Goal: Complete application form: Complete application form

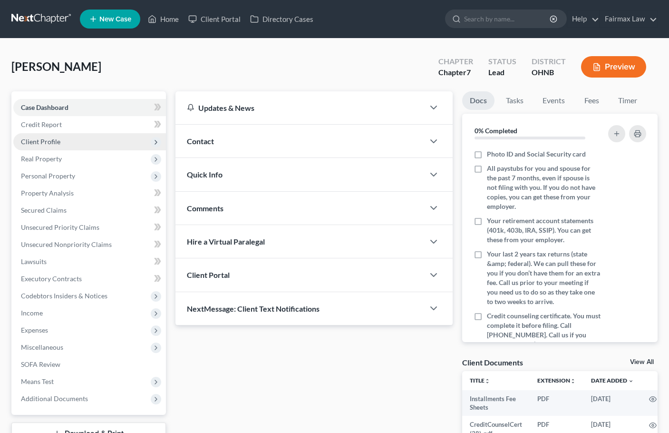
click at [51, 145] on span "Client Profile" at bounding box center [40, 141] width 39 height 8
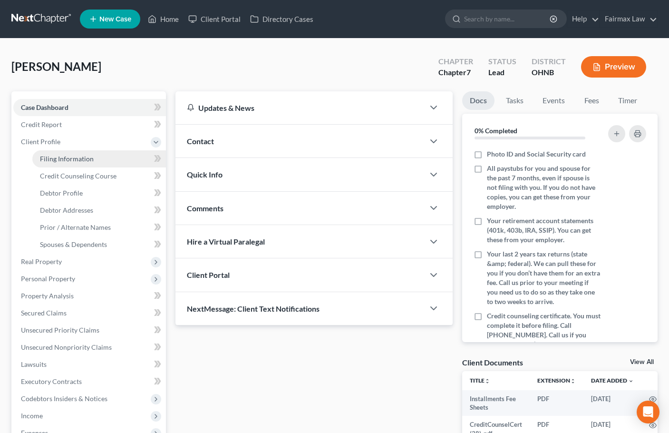
click at [66, 155] on span "Filing Information" at bounding box center [67, 159] width 54 height 8
select select "1"
select select "0"
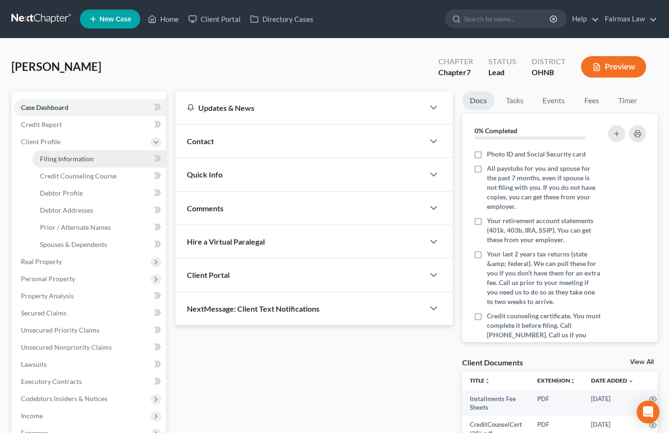
select select "36"
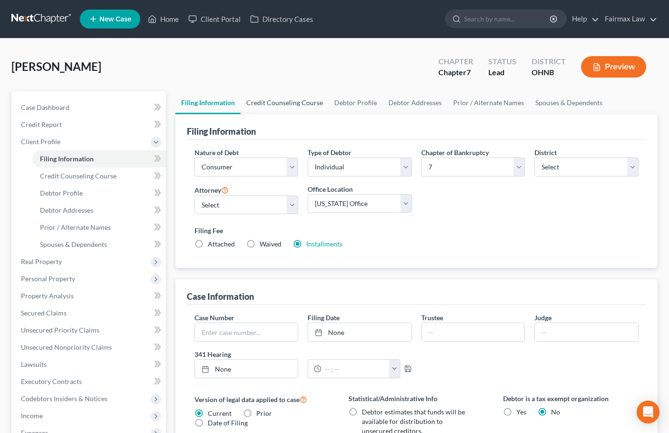
click at [295, 104] on link "Credit Counseling Course" at bounding box center [285, 102] width 88 height 23
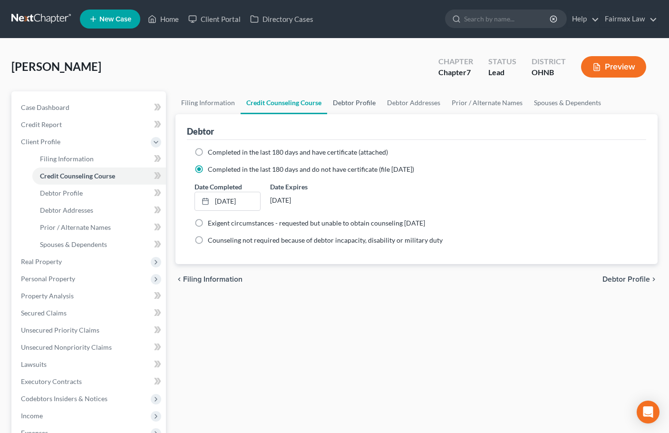
click at [356, 102] on link "Debtor Profile" at bounding box center [354, 102] width 54 height 23
select select "0"
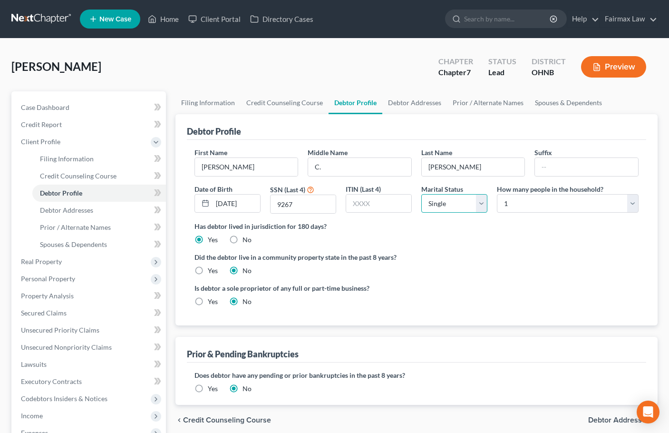
click at [463, 205] on select "Select Single Married Separated Divorced Widowed" at bounding box center [454, 203] width 66 height 19
select select "1"
click at [421, 194] on select "Select Single Married Separated Divorced Widowed" at bounding box center [454, 203] width 66 height 19
click at [540, 203] on select "Select 1 2 3 4 5 6 7 8 9 10 11 12 13 14 15 16 17 18 19 20" at bounding box center [568, 203] width 142 height 19
select select "5"
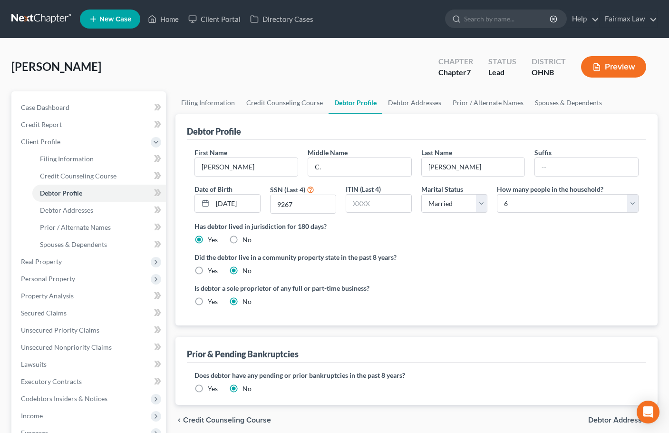
click at [489, 241] on div "Has debtor lived in jurisdiction for 180 days? Yes No Debtor must reside in jur…" at bounding box center [417, 232] width 444 height 23
click at [407, 109] on link "Debtor Addresses" at bounding box center [414, 102] width 65 height 23
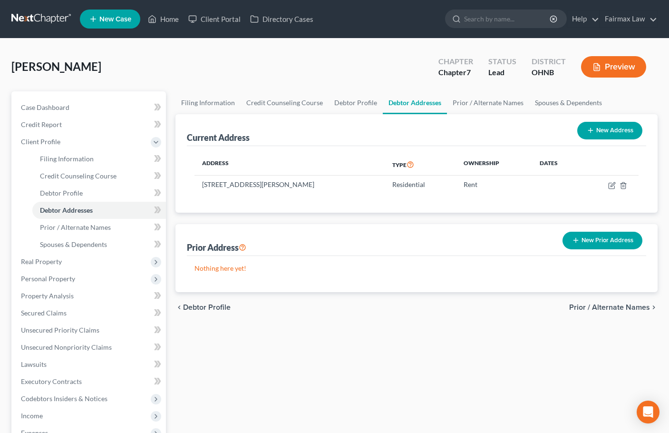
click at [603, 242] on button "New Prior Address" at bounding box center [603, 241] width 80 height 18
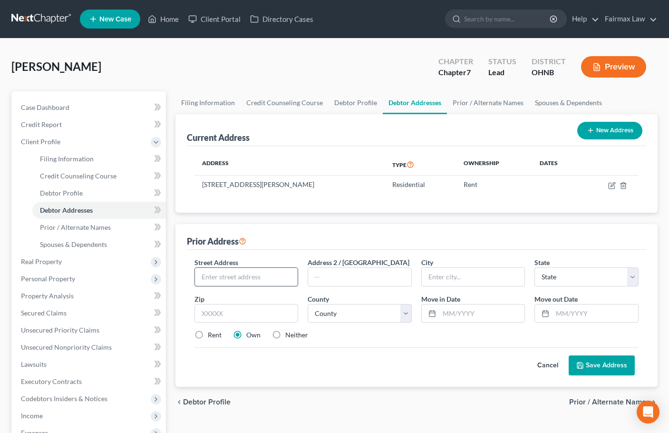
click at [258, 277] on input "text" at bounding box center [246, 277] width 103 height 18
paste input "[STREET_ADDRESS]"
type input "[STREET_ADDRESS]"
click at [241, 311] on input "text" at bounding box center [247, 313] width 104 height 19
paste input "44039"
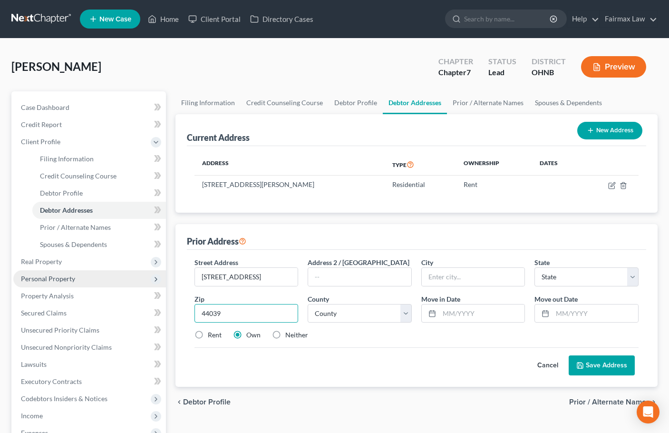
type input "44039"
type input "[GEOGRAPHIC_DATA]"
select select "36"
click at [285, 330] on label "Neither" at bounding box center [296, 335] width 23 height 10
click at [289, 330] on input "Neither" at bounding box center [292, 333] width 6 height 6
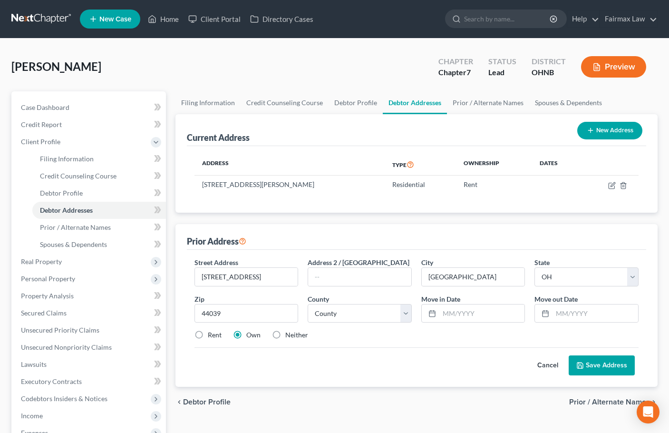
radio input "true"
click at [350, 348] on div "Cancel Save Address" at bounding box center [417, 361] width 444 height 28
click at [342, 309] on select "County [GEOGRAPHIC_DATA] [GEOGRAPHIC_DATA] [GEOGRAPHIC_DATA] [GEOGRAPHIC_DATA] …" at bounding box center [360, 313] width 104 height 19
select select "46"
click at [308, 304] on select "County [GEOGRAPHIC_DATA] [GEOGRAPHIC_DATA] [GEOGRAPHIC_DATA] [GEOGRAPHIC_DATA] …" at bounding box center [360, 313] width 104 height 19
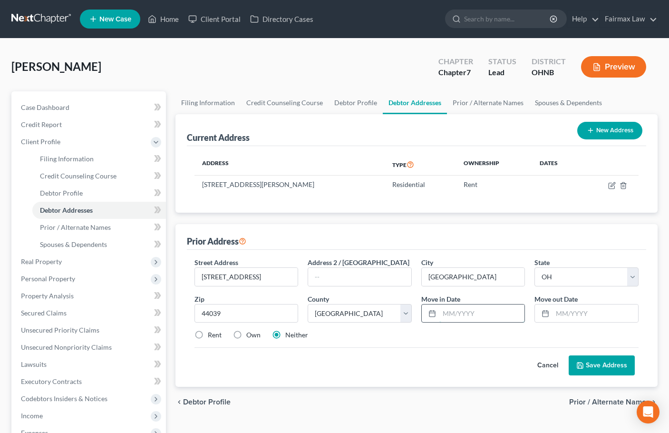
click at [479, 313] on input "text" at bounding box center [483, 313] width 86 height 18
type input "08/2019"
type input "12/2021"
click at [569, 355] on button "Save Address" at bounding box center [602, 365] width 66 height 20
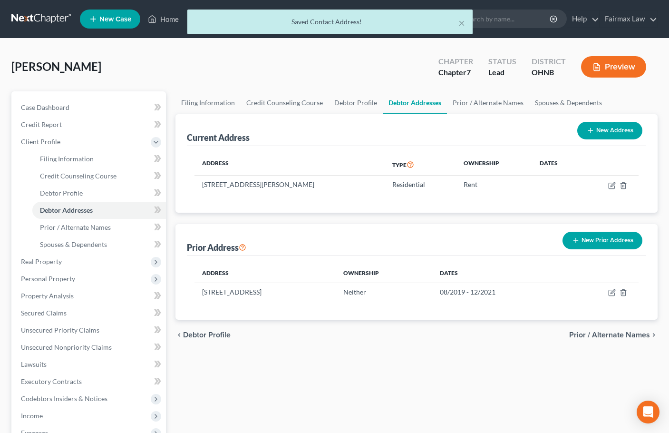
click at [598, 242] on button "New Prior Address" at bounding box center [603, 241] width 80 height 18
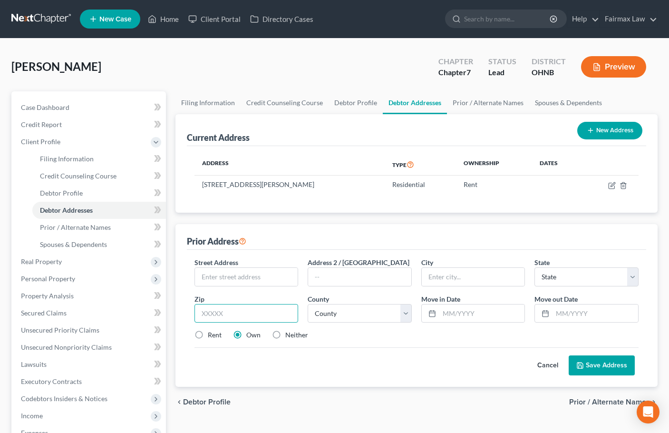
click at [251, 317] on input "text" at bounding box center [247, 313] width 104 height 19
paste input "44070"
type input "44070"
type input "North Olmsted"
select select "36"
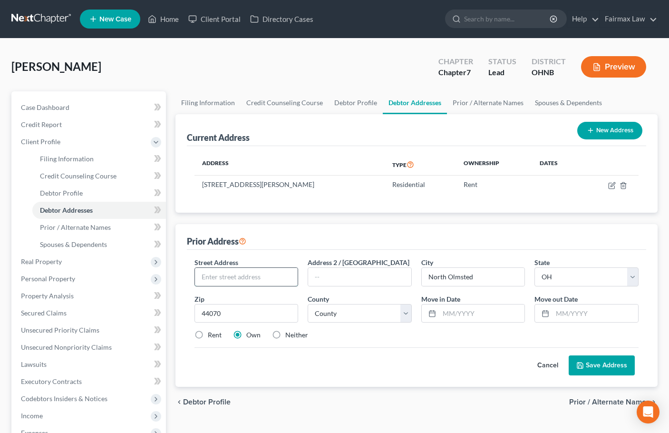
click at [244, 269] on input "text" at bounding box center [246, 277] width 103 height 18
paste input "[STREET_ADDRESS]"
type input "[STREET_ADDRESS]"
click at [372, 316] on select "County [GEOGRAPHIC_DATA] [GEOGRAPHIC_DATA] [GEOGRAPHIC_DATA] [GEOGRAPHIC_DATA] …" at bounding box center [360, 313] width 104 height 19
select select "17"
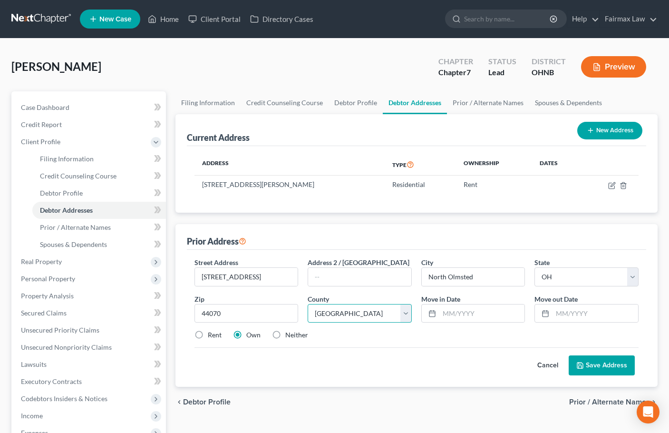
click at [308, 304] on select "County [GEOGRAPHIC_DATA] [GEOGRAPHIC_DATA] [GEOGRAPHIC_DATA] [GEOGRAPHIC_DATA] …" at bounding box center [360, 313] width 104 height 19
click at [285, 334] on label "Neither" at bounding box center [296, 335] width 23 height 10
click at [289, 334] on input "Neither" at bounding box center [292, 333] width 6 height 6
radio input "true"
click at [376, 341] on div "Street Address * [STREET_ADDRESS] * North Olmsted State * State [US_STATE] AK A…" at bounding box center [417, 302] width 454 height 90
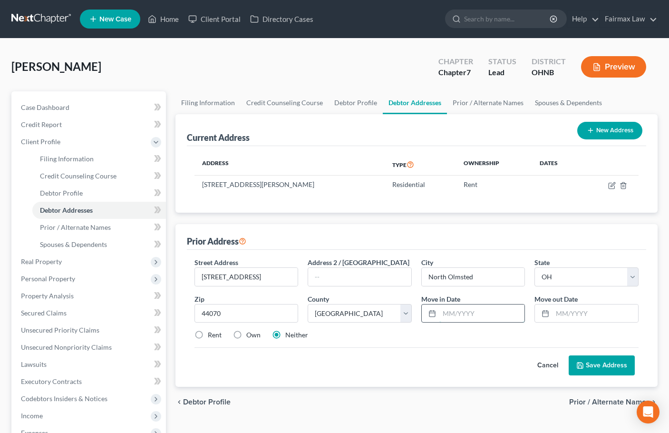
click at [471, 314] on input "text" at bounding box center [483, 313] width 86 height 18
type input "03/2015"
type input "02/2023"
click at [569, 355] on button "Save Address" at bounding box center [602, 365] width 66 height 20
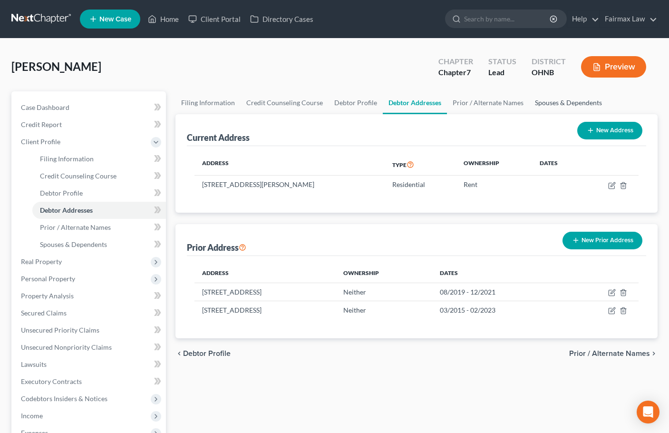
click at [560, 104] on link "Spouses & Dependents" at bounding box center [568, 102] width 78 height 23
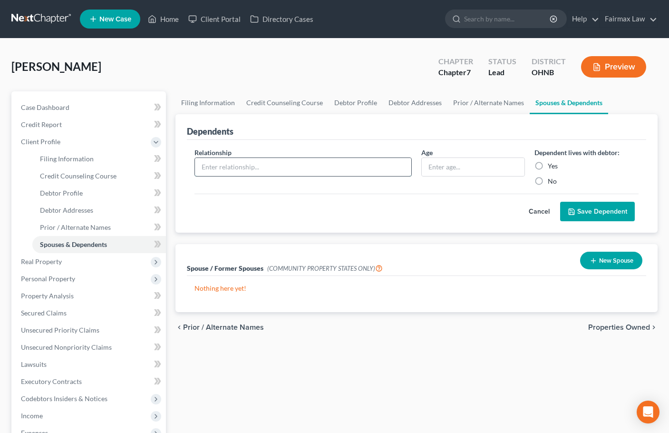
click at [231, 166] on input "text" at bounding box center [303, 167] width 216 height 18
type input "Son"
type input "15"
click at [560, 202] on button "Save Dependent" at bounding box center [597, 212] width 75 height 20
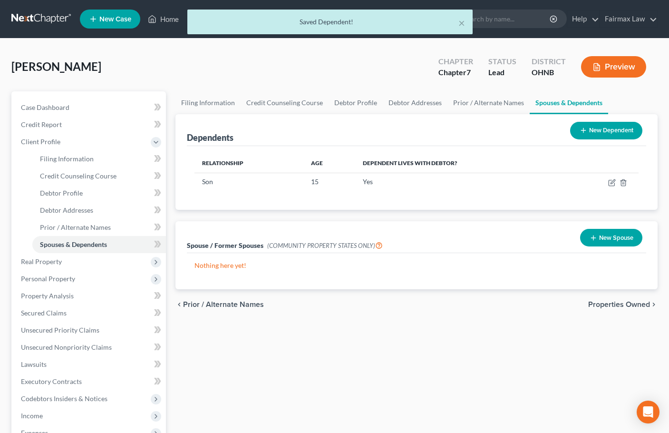
click at [608, 128] on button "New Dependent" at bounding box center [606, 131] width 72 height 18
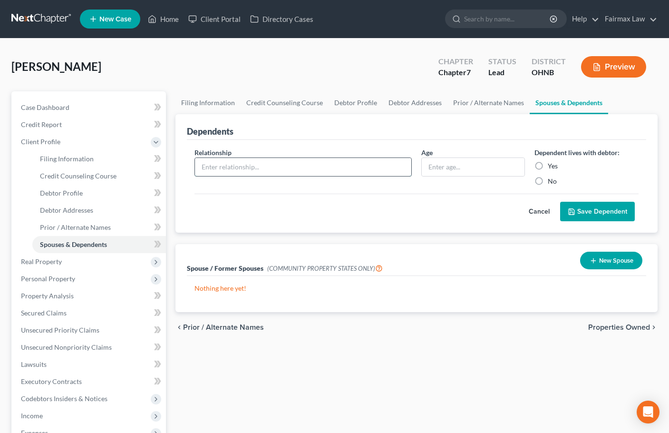
click at [237, 174] on input "text" at bounding box center [303, 167] width 216 height 18
type input "Son"
type input "11"
click at [560, 202] on button "Save Dependent" at bounding box center [597, 212] width 75 height 20
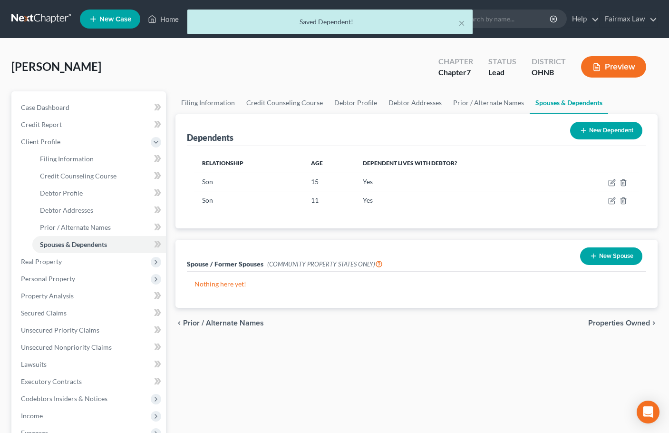
click at [606, 130] on button "New Dependent" at bounding box center [606, 131] width 72 height 18
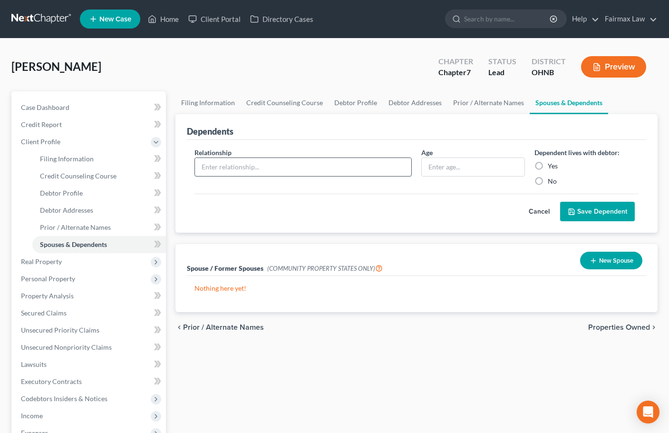
click at [337, 164] on input "text" at bounding box center [303, 167] width 216 height 18
type input "Son"
type input "14"
click at [560, 202] on button "Save Dependent" at bounding box center [597, 212] width 75 height 20
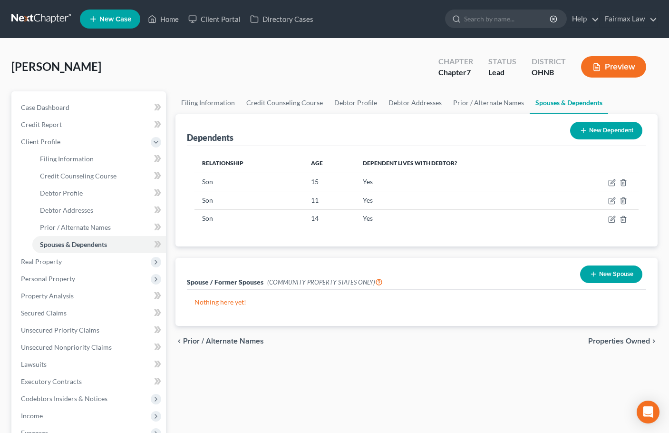
click at [619, 127] on button "New Dependent" at bounding box center [606, 131] width 72 height 18
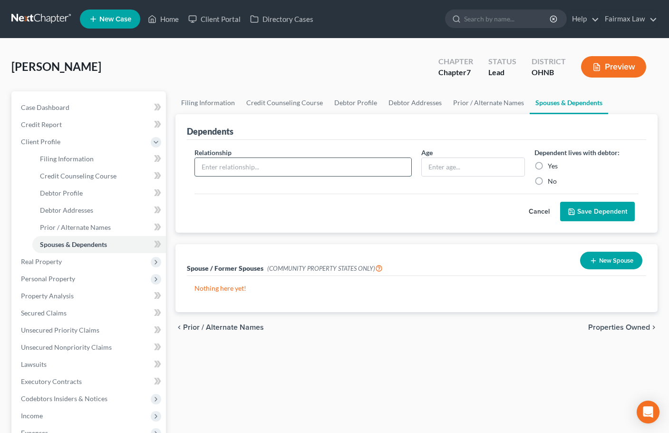
click at [218, 166] on input "text" at bounding box center [303, 167] width 216 height 18
type input "Daughter"
type input "8"
click at [560, 202] on button "Save Dependent" at bounding box center [597, 212] width 75 height 20
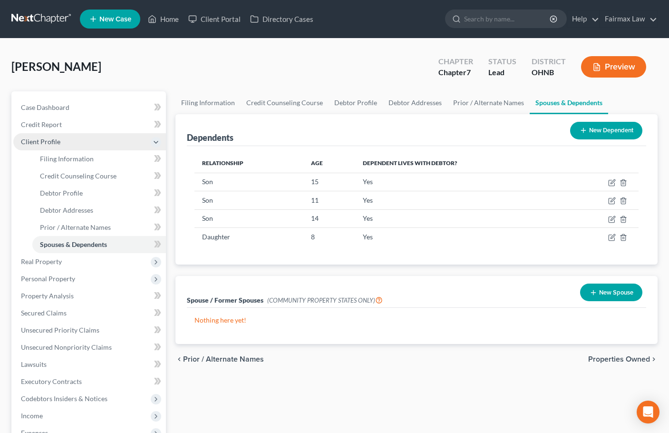
click at [44, 141] on span "Client Profile" at bounding box center [40, 141] width 39 height 8
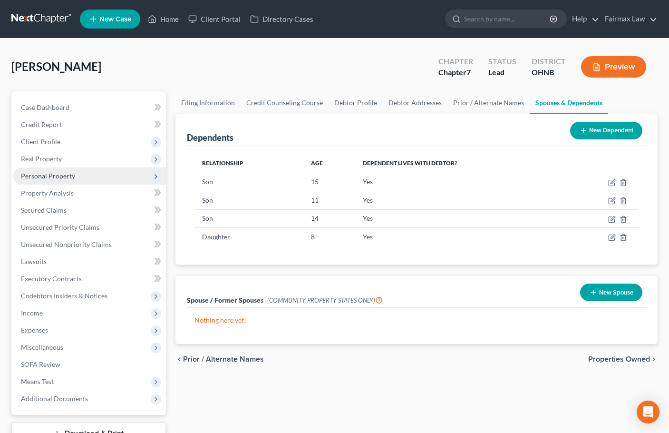
click at [47, 178] on span "Personal Property" at bounding box center [48, 176] width 54 height 8
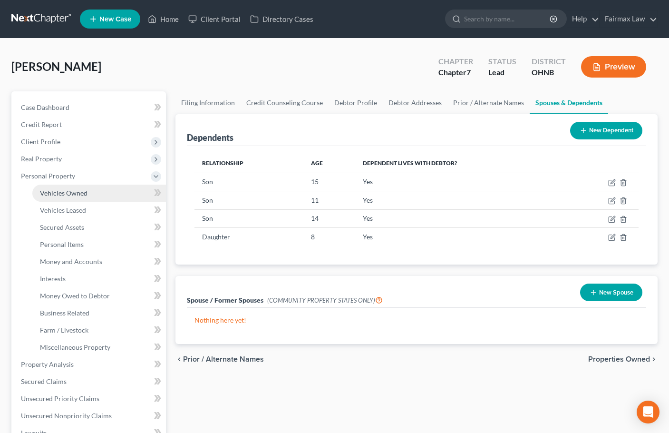
click at [68, 195] on span "Vehicles Owned" at bounding box center [64, 193] width 48 height 8
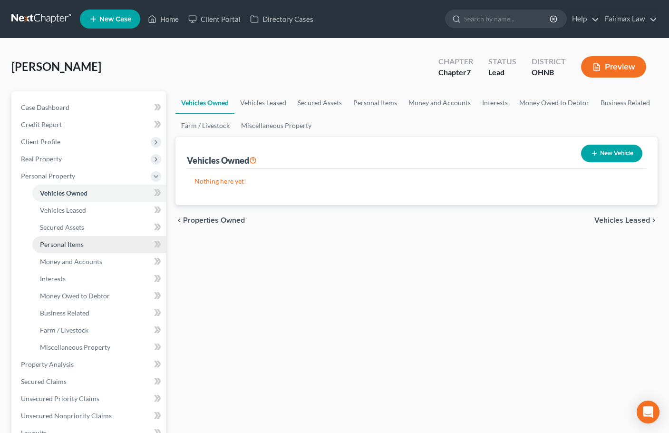
click at [67, 251] on link "Personal Items" at bounding box center [99, 244] width 134 height 17
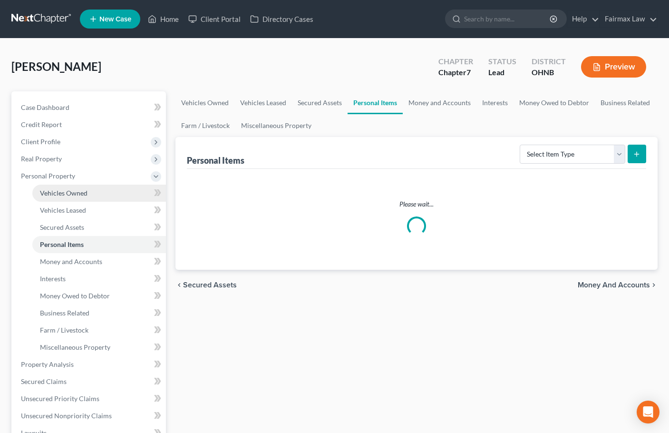
click at [68, 196] on span "Vehicles Owned" at bounding box center [64, 193] width 48 height 8
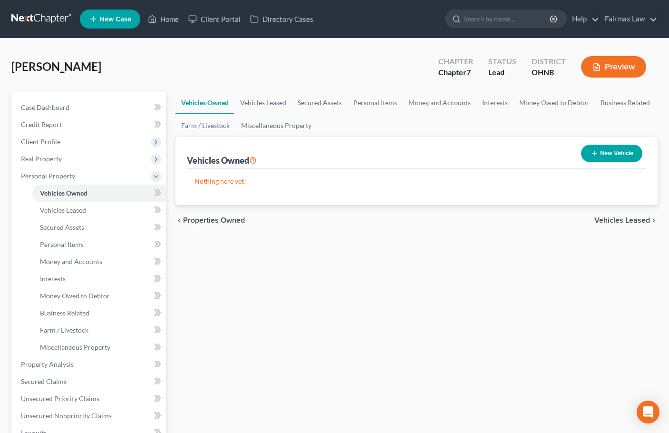
click at [608, 155] on button "New Vehicle" at bounding box center [611, 154] width 61 height 18
select select "0"
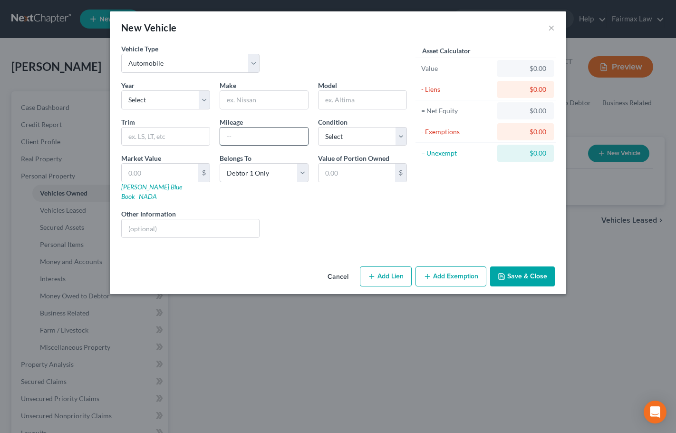
drag, startPoint x: 279, startPoint y: 134, endPoint x: 274, endPoint y: 135, distance: 5.4
click at [279, 134] on input "text" at bounding box center [264, 136] width 88 height 18
paste input "250000"
type input "250000"
click at [229, 98] on input "text" at bounding box center [264, 100] width 88 height 18
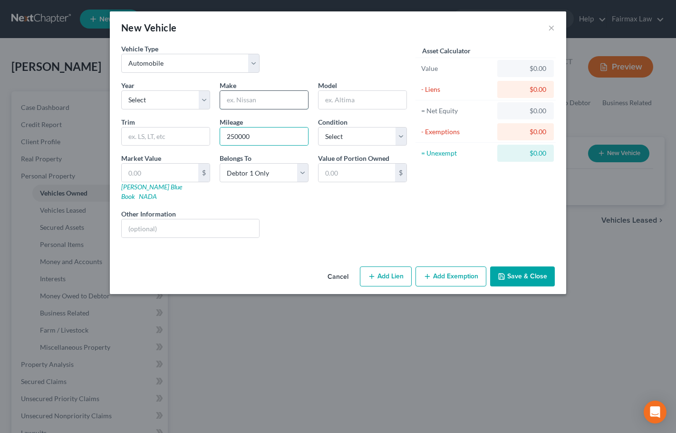
paste input "Chrysler"
type input "Chrysler"
click at [180, 99] on select "Select 2026 2025 2024 2023 2022 2021 2020 2019 2018 2017 2016 2015 2014 2013 20…" at bounding box center [165, 99] width 89 height 19
select select "12"
click at [121, 90] on select "Select 2026 2025 2024 2023 2022 2021 2020 2019 2018 2017 2016 2015 2014 2013 20…" at bounding box center [165, 99] width 89 height 19
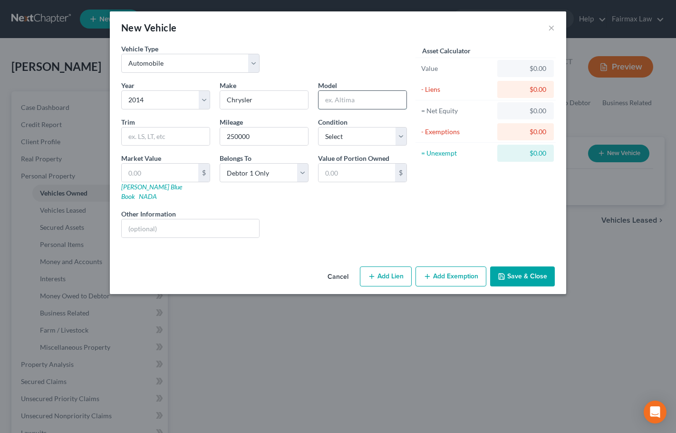
click at [362, 99] on input "text" at bounding box center [363, 100] width 88 height 18
paste input "Town & Country"
type input "Town & Country"
click at [346, 135] on select "Select Excellent Very Good Good Fair Poor" at bounding box center [362, 136] width 89 height 19
select select "3"
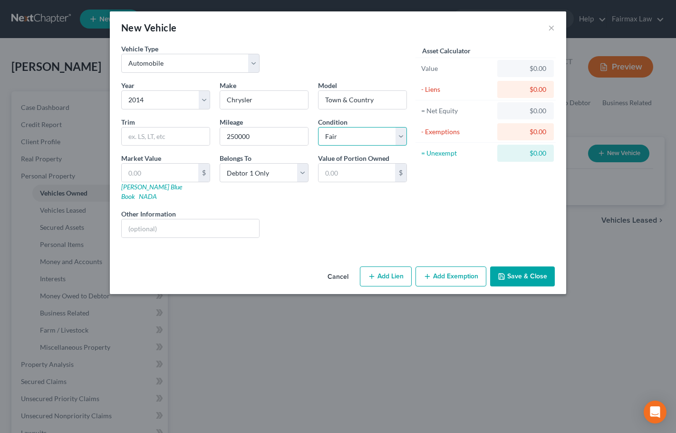
click at [318, 127] on select "Select Excellent Very Good Good Fair Poor" at bounding box center [362, 136] width 89 height 19
click at [318, 216] on div "Liens Select" at bounding box center [338, 223] width 148 height 29
click at [166, 172] on input "text" at bounding box center [160, 173] width 77 height 18
type input "2"
type input "2.00"
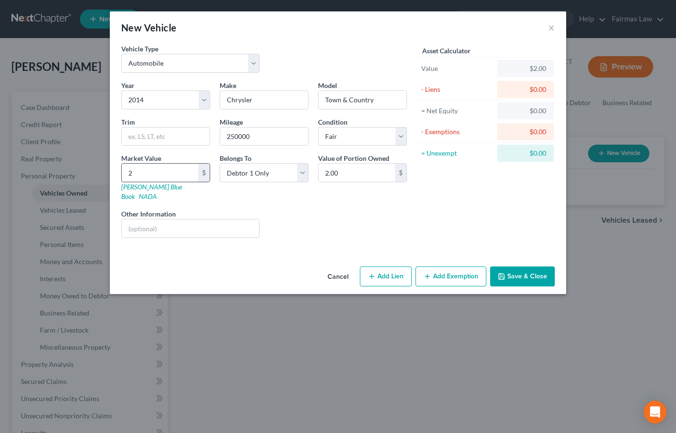
type input "27"
type input "27.00"
type input "275"
type input "275.00"
type input "2759"
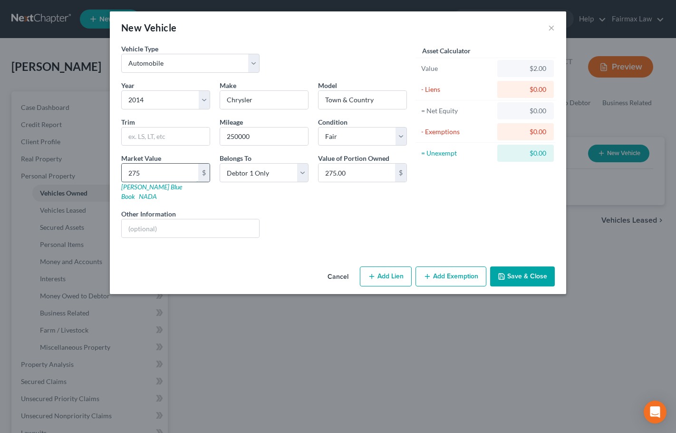
type input "2,759.00"
type input "2,759"
click at [130, 251] on div "Vehicle Type Select Automobile Truck Trailer Watercraft Aircraft Motor Home Atv…" at bounding box center [338, 153] width 457 height 219
click at [441, 268] on button "Add Exemption" at bounding box center [451, 276] width 71 height 20
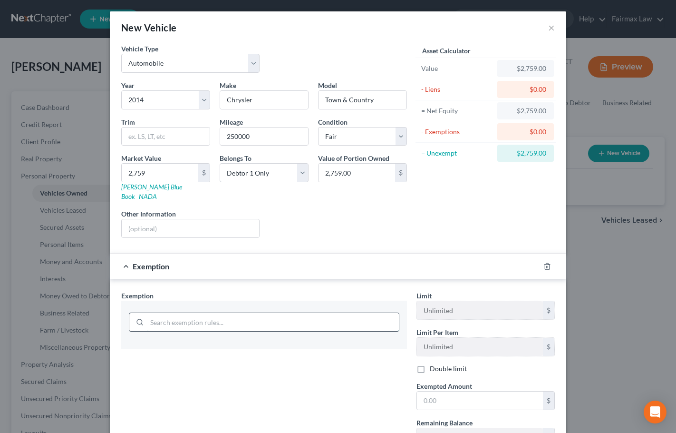
click at [201, 316] on input "search" at bounding box center [273, 322] width 252 height 18
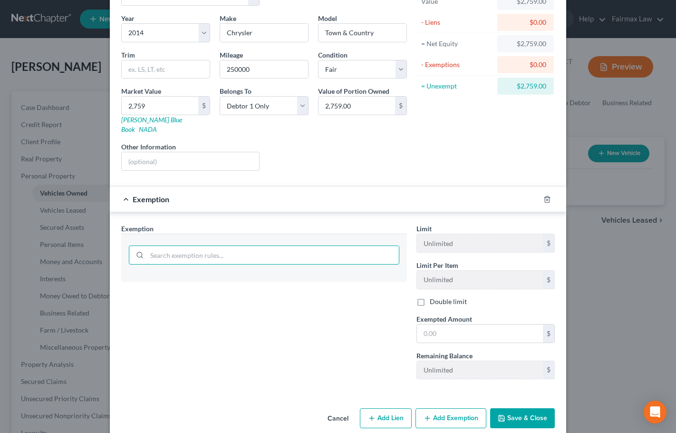
scroll to position [72, 0]
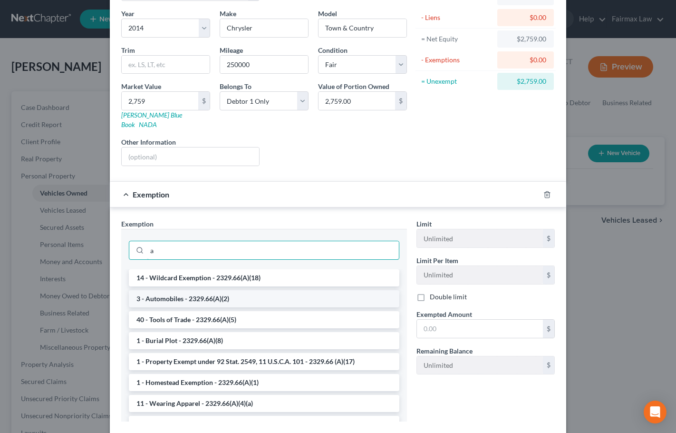
type input "a"
click at [184, 290] on li "3 - Automobiles - 2329.66(A)(2)" at bounding box center [264, 298] width 271 height 17
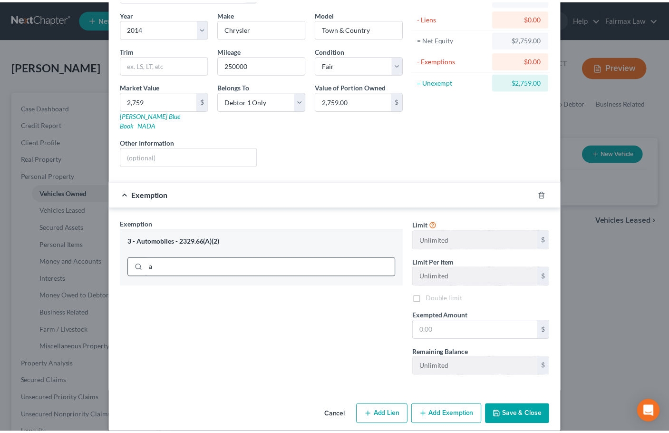
scroll to position [73, 0]
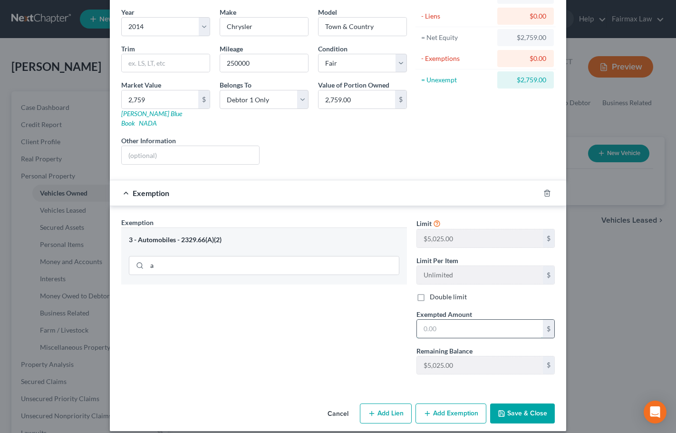
click at [432, 320] on input "text" at bounding box center [480, 329] width 126 height 18
paste input "5,025.00"
type input "5,025.00"
click at [364, 342] on div "Exemption Set must be selected for CA. Exemption * 3 - Automobiles - 2329.66(A)…" at bounding box center [264, 299] width 295 height 165
click at [538, 405] on button "Save & Close" at bounding box center [522, 413] width 65 height 20
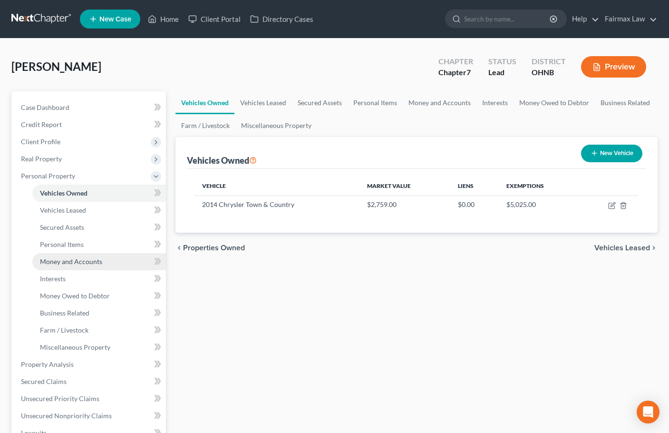
click at [85, 264] on span "Money and Accounts" at bounding box center [71, 261] width 62 height 8
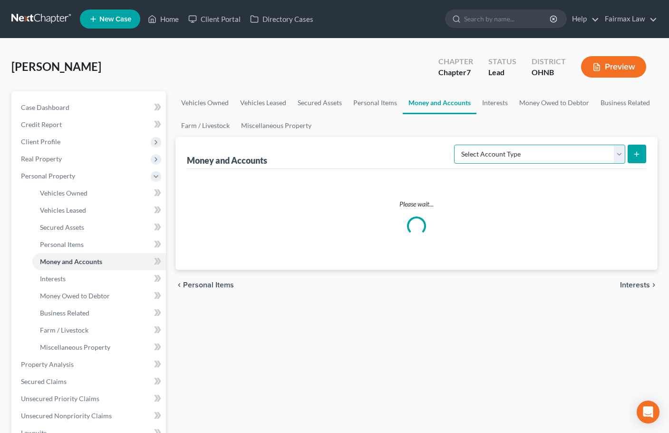
click at [600, 155] on select "Select Account Type Brokerage Cash on Hand Certificates of Deposit Checking Acc…" at bounding box center [539, 154] width 171 height 19
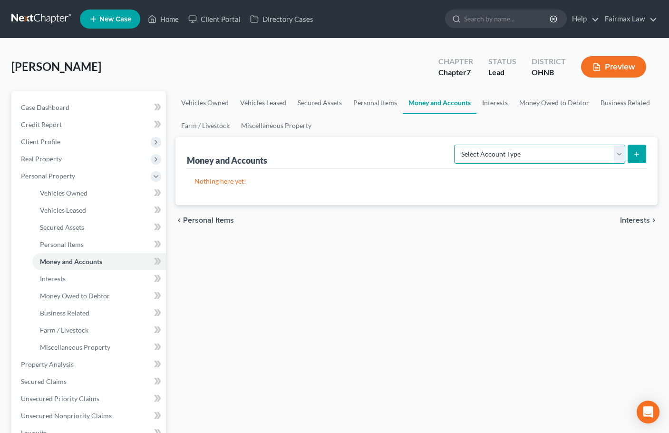
select select "other"
click at [456, 145] on select "Select Account Type Brokerage Cash on Hand Certificates of Deposit Checking Acc…" at bounding box center [539, 154] width 171 height 19
click at [642, 154] on button "submit" at bounding box center [637, 154] width 19 height 19
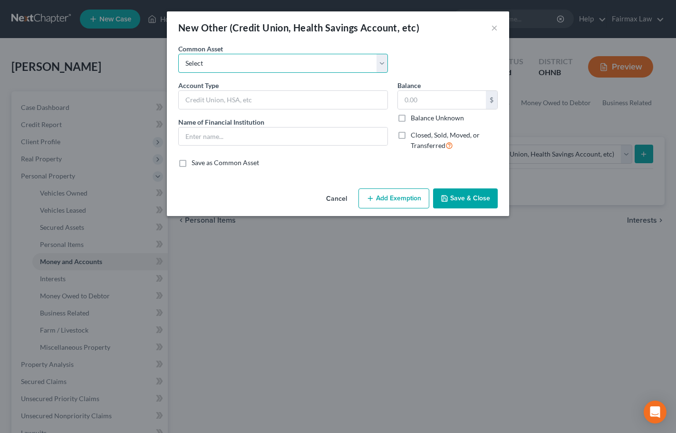
click at [275, 67] on select "Select Prepaid Debit Card - Chime Credit Builder Way2Go Prepaid Debit Card - Ne…" at bounding box center [283, 63] width 210 height 19
select select "29"
click at [178, 54] on select "Select Prepaid Debit Card - Chime Credit Builder Way2Go Prepaid Debit Card - Ne…" at bounding box center [283, 63] width 210 height 19
type input "Prepaid Debit Card - Cashapp"
type input "Cashapp"
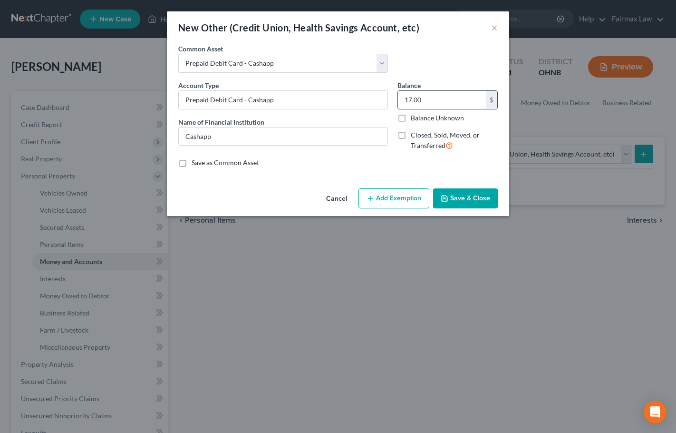
click at [430, 101] on input "17.00" at bounding box center [442, 100] width 88 height 18
click at [431, 101] on input "17.00" at bounding box center [442, 100] width 88 height 18
type input "0"
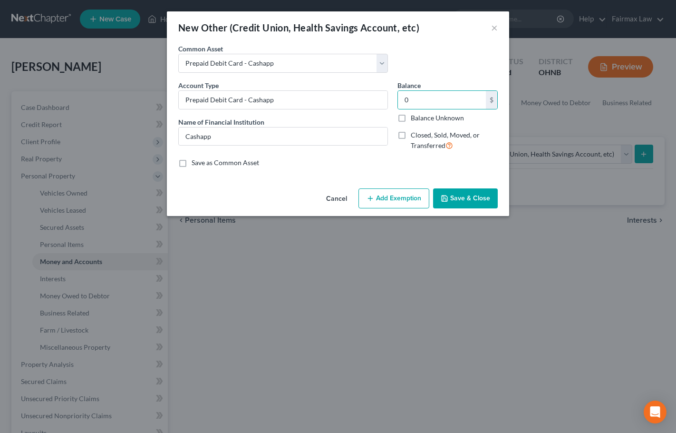
click at [469, 191] on button "Save & Close" at bounding box center [465, 198] width 65 height 20
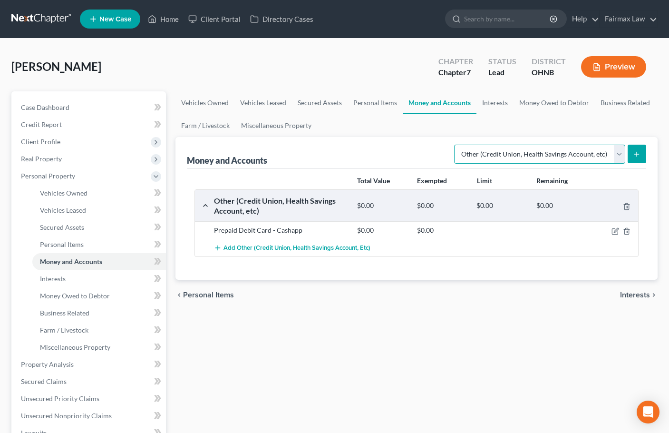
click at [581, 155] on select "Select Account Type Brokerage Cash on Hand Certificates of Deposit Checking Acc…" at bounding box center [539, 154] width 171 height 19
click at [584, 148] on select "Select Account Type Brokerage Cash on Hand Certificates of Deposit Checking Acc…" at bounding box center [539, 154] width 171 height 19
select select "checking"
click at [456, 145] on select "Select Account Type Brokerage Cash on Hand Certificates of Deposit Checking Acc…" at bounding box center [539, 154] width 171 height 19
click at [630, 152] on button "submit" at bounding box center [637, 154] width 19 height 19
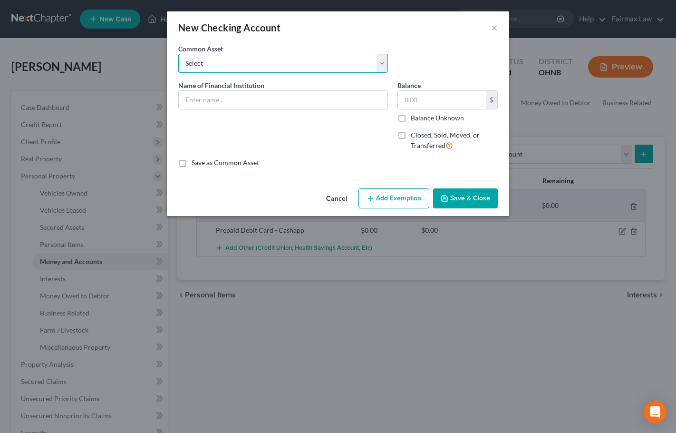
click at [239, 64] on select "Select Day Air FCU Daily Pay So-Fi So-Fi Dollar Bank Wisely Comerica Bank USAA …" at bounding box center [283, 63] width 210 height 19
select select "15"
click at [178, 54] on select "Select Day Air FCU Daily Pay So-Fi So-Fi Dollar Bank Wisely Comerica Bank USAA …" at bounding box center [283, 63] width 210 height 19
type input "Key Bank"
click at [425, 99] on input "300.00" at bounding box center [442, 100] width 88 height 18
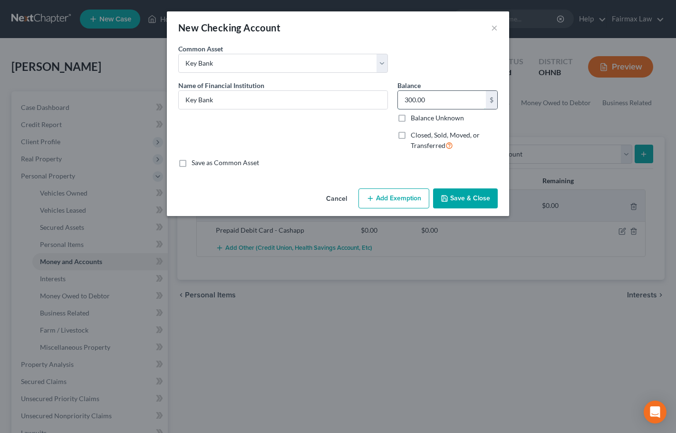
click at [425, 99] on input "300.00" at bounding box center [442, 100] width 88 height 18
type input "0"
click at [465, 201] on button "Save & Close" at bounding box center [465, 198] width 65 height 20
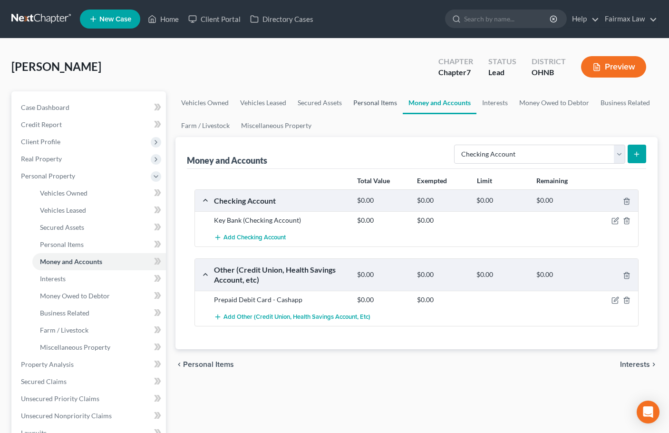
click at [377, 101] on link "Personal Items" at bounding box center [375, 102] width 55 height 23
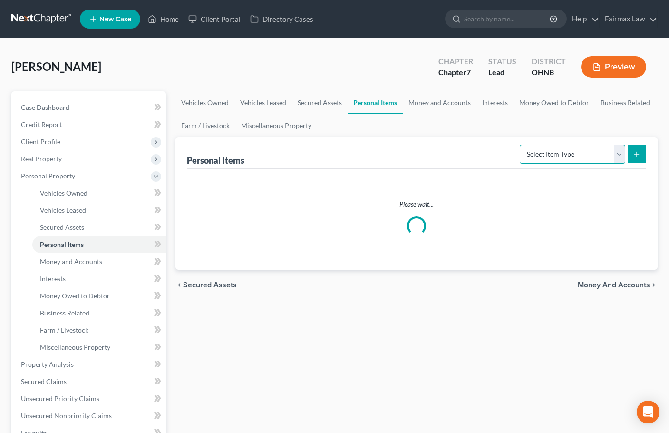
click at [560, 153] on select "Select Item Type Clothing Collectibles Of Value Electronics Firearms Household …" at bounding box center [573, 154] width 106 height 19
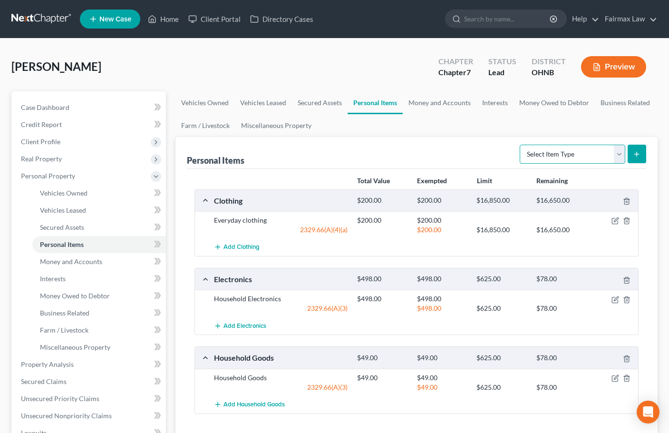
select select "household_goods"
click at [521, 145] on select "Select Item Type Clothing Collectibles Of Value Electronics Firearms Household …" at bounding box center [573, 154] width 106 height 19
click at [637, 155] on icon "submit" at bounding box center [637, 154] width 8 height 8
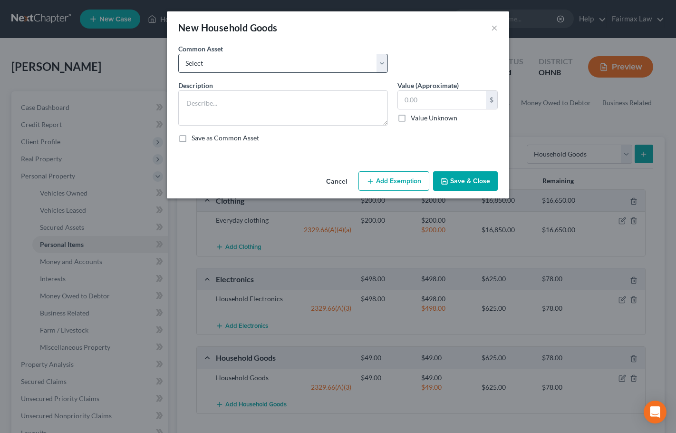
drag, startPoint x: 263, startPoint y: 71, endPoint x: 262, endPoint y: 65, distance: 6.7
click at [263, 71] on div "Common Asset Select Common household furnishings, appliances, and decor Common …" at bounding box center [338, 62] width 329 height 37
click at [263, 61] on select "Select Common household furnishings, appliances, and decor Common household fur…" at bounding box center [283, 63] width 210 height 19
select select "2"
click at [178, 54] on select "Select Common household furnishings, appliances, and decor Common household fur…" at bounding box center [283, 63] width 210 height 19
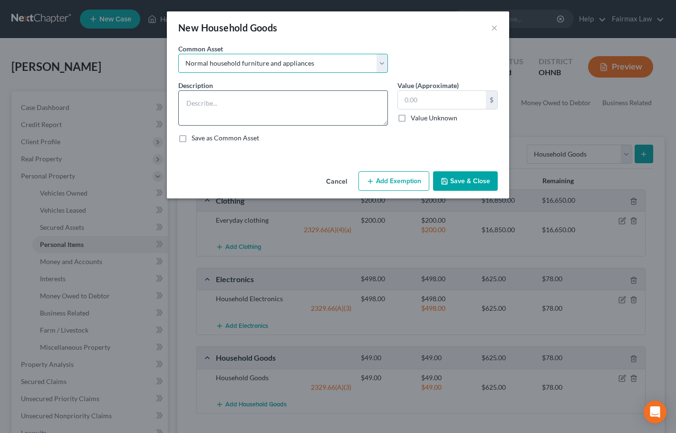
type textarea "Normal household furniture and appliances"
click at [424, 98] on input "1,300.00" at bounding box center [442, 100] width 88 height 18
type input "49"
click at [402, 185] on button "Add Exemption" at bounding box center [394, 181] width 71 height 20
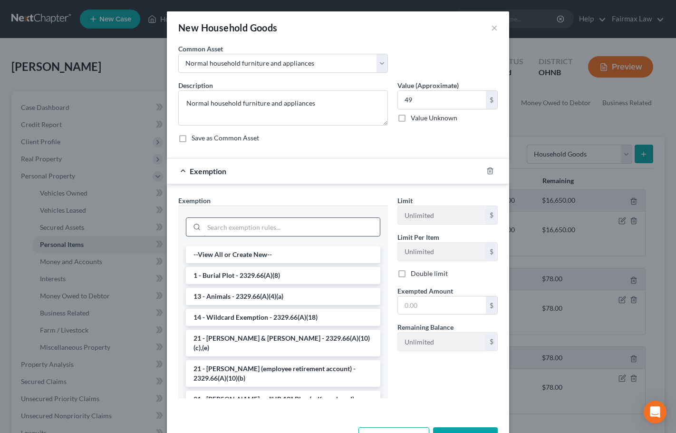
click at [246, 230] on input "search" at bounding box center [292, 227] width 176 height 18
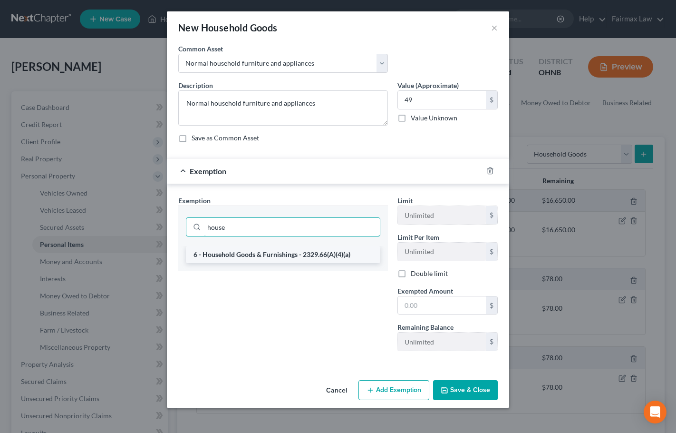
type input "house"
click at [291, 257] on li "6 - Household Goods & Furnishings - 2329.66(A)(4)(a)" at bounding box center [283, 254] width 195 height 17
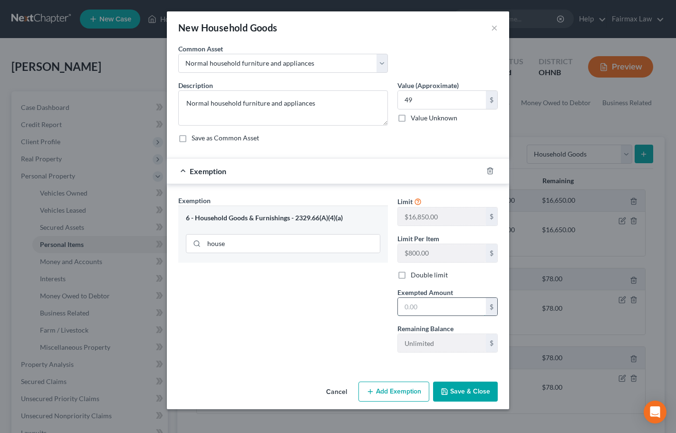
click at [436, 306] on input "text" at bounding box center [442, 307] width 88 height 18
type input "49"
click at [364, 346] on div "Exemption Set must be selected for CA. Exemption * 6 - Household Goods & Furnis…" at bounding box center [283, 278] width 219 height 165
click at [466, 389] on button "Save & Close" at bounding box center [465, 391] width 65 height 20
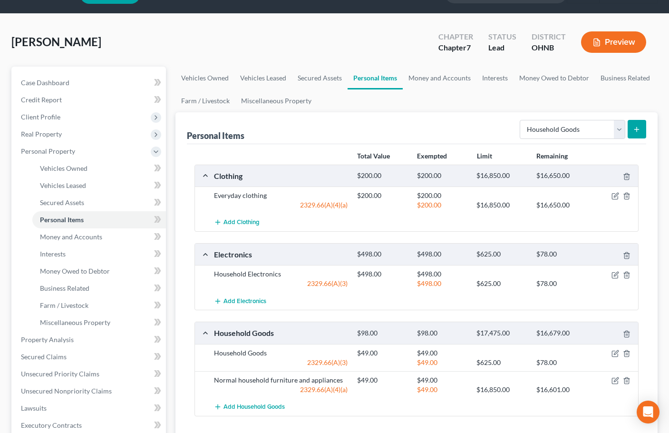
scroll to position [238, 0]
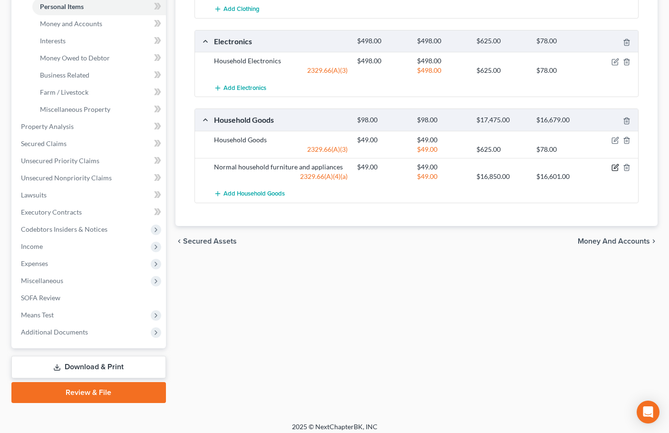
click at [616, 166] on icon "button" at bounding box center [616, 166] width 4 height 4
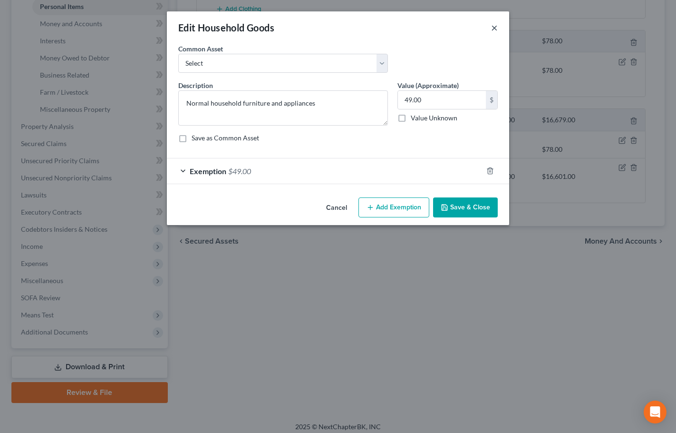
click at [496, 28] on button "×" at bounding box center [494, 27] width 7 height 11
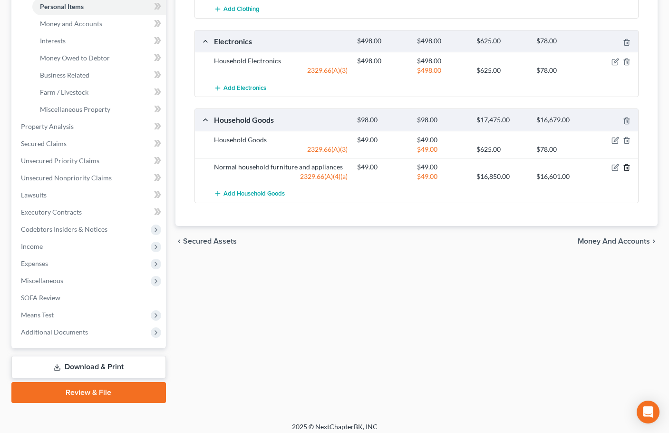
click at [625, 168] on icon "button" at bounding box center [627, 168] width 8 height 8
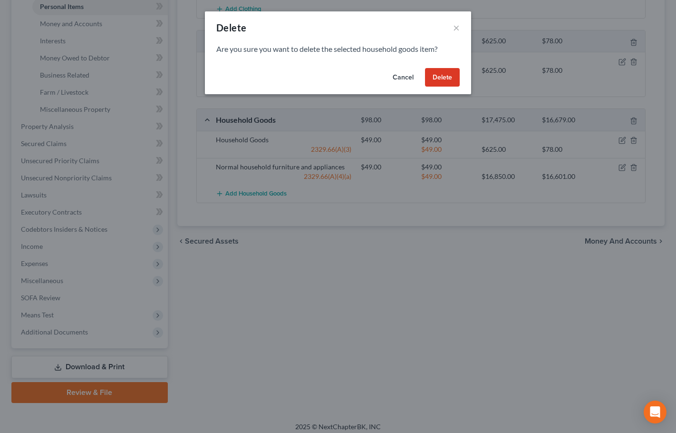
click at [440, 77] on button "Delete" at bounding box center [442, 77] width 35 height 19
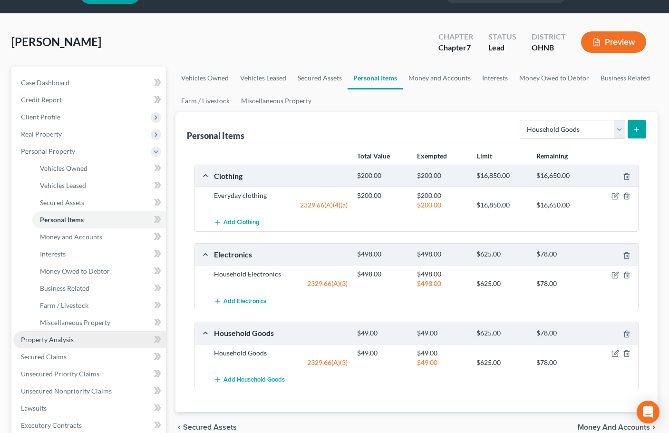
scroll to position [190, 0]
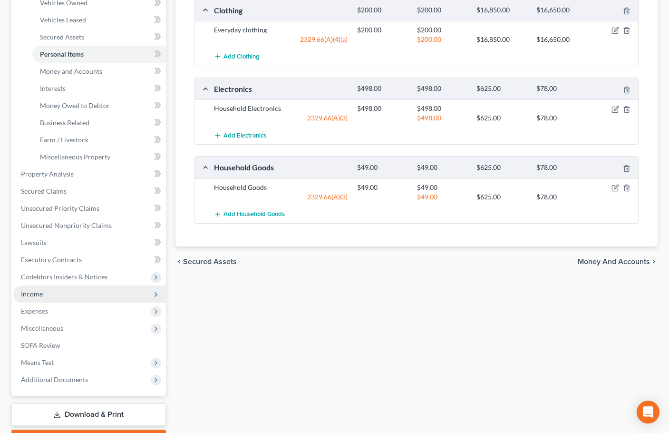
click at [33, 295] on span "Income" at bounding box center [32, 294] width 22 height 8
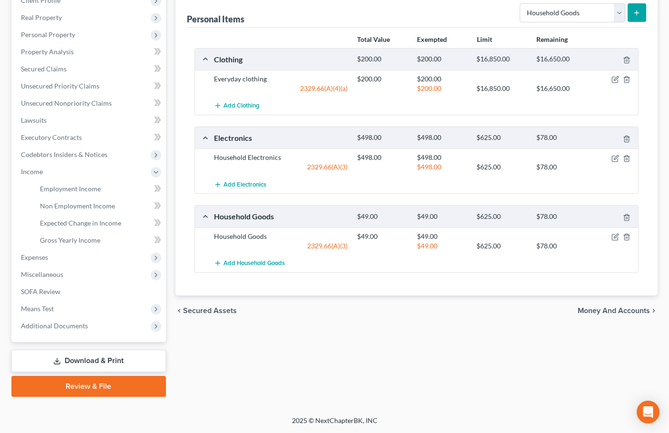
scroll to position [141, 0]
click at [78, 187] on span "Employment Income" at bounding box center [70, 189] width 61 height 8
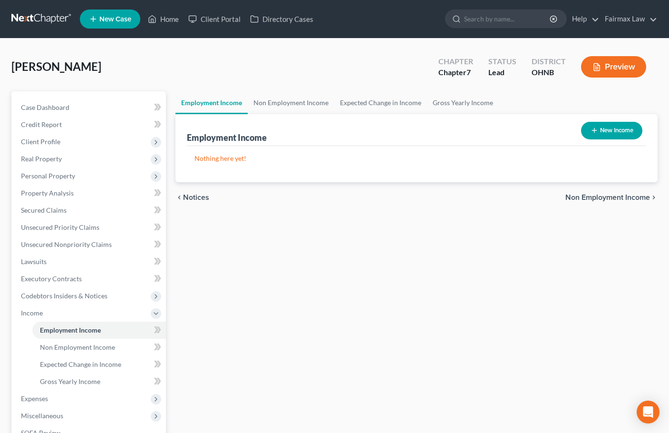
click at [620, 127] on button "New Income" at bounding box center [611, 131] width 61 height 18
select select "0"
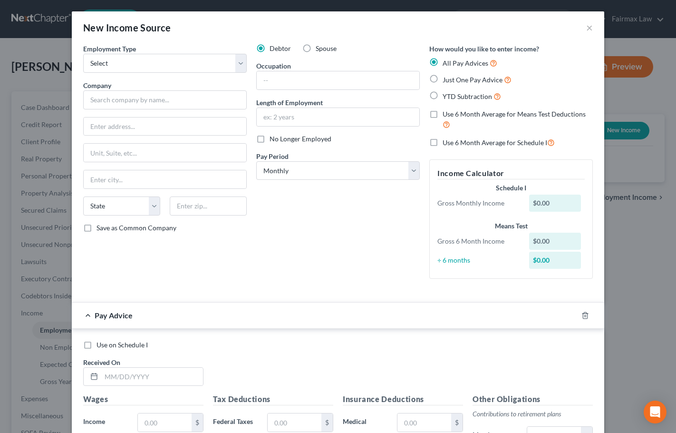
click at [102, 252] on div "Employment Type * Select Full or [DEMOGRAPHIC_DATA] Employment Self Employment …" at bounding box center [164, 165] width 173 height 243
click at [148, 66] on select "Select Full or [DEMOGRAPHIC_DATA] Employment Self Employment" at bounding box center [165, 63] width 164 height 19
select select "0"
click at [83, 54] on select "Select Full or [DEMOGRAPHIC_DATA] Employment Self Employment" at bounding box center [165, 63] width 164 height 19
click at [134, 95] on input "text" at bounding box center [165, 99] width 164 height 19
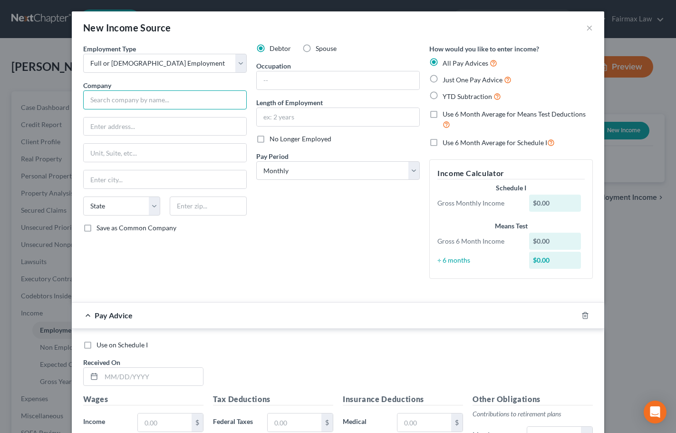
paste input "Scrap Processors of [US_STATE] LTD"
type input "Scrap Processors of [US_STATE] LTD"
click at [99, 127] on input "text" at bounding box center [165, 126] width 163 height 18
paste input "[STREET_ADDRESS]"
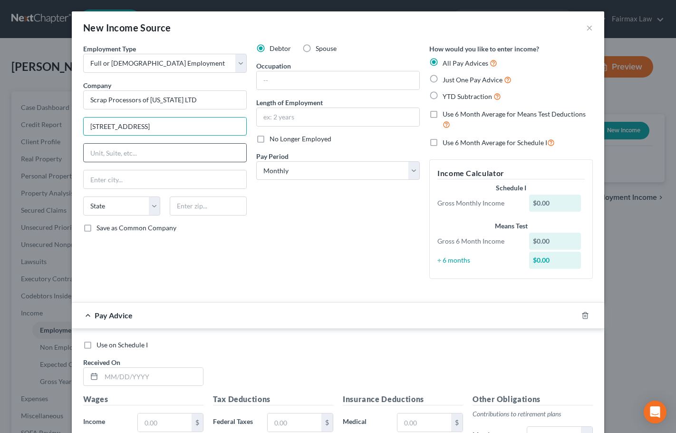
type input "[STREET_ADDRESS]"
click at [120, 184] on input "text" at bounding box center [165, 179] width 163 height 18
click at [323, 239] on div "Debtor Spouse Occupation Length of Employment No Longer Employed Pay Period * S…" at bounding box center [338, 165] width 173 height 243
click at [216, 207] on input "text" at bounding box center [208, 205] width 77 height 19
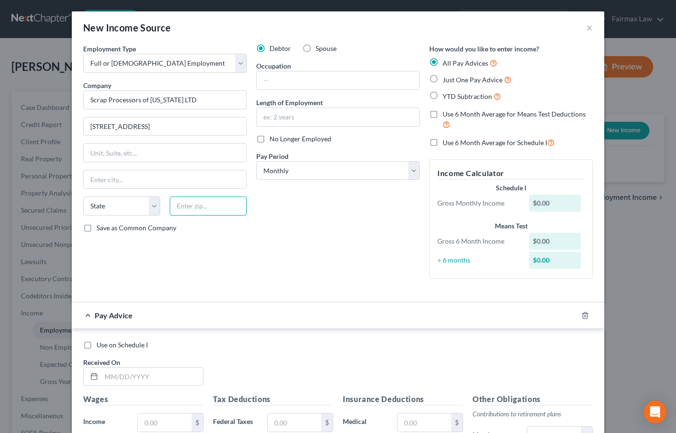
paste input "44113-"
type input "44113"
click at [306, 236] on div "Debtor Spouse Occupation Length of Employment No Longer Employed Pay Period * S…" at bounding box center [338, 165] width 173 height 243
type input "[GEOGRAPHIC_DATA]"
select select "36"
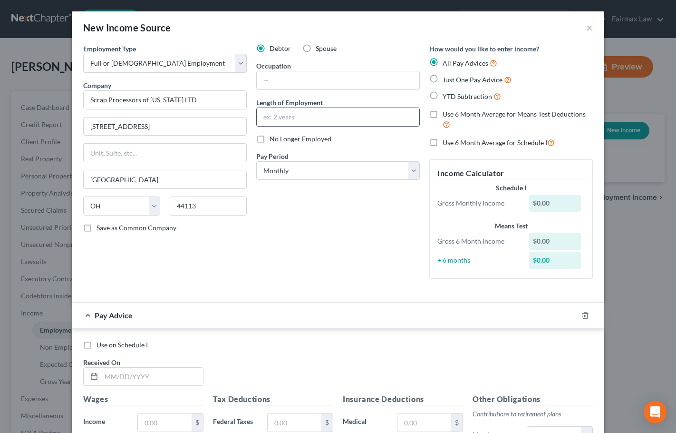
click at [302, 116] on input "text" at bounding box center [338, 117] width 163 height 18
click at [300, 83] on input "text" at bounding box center [338, 80] width 163 height 18
paste input "Processor"
type input "Processor"
drag, startPoint x: 276, startPoint y: 116, endPoint x: 283, endPoint y: 118, distance: 7.7
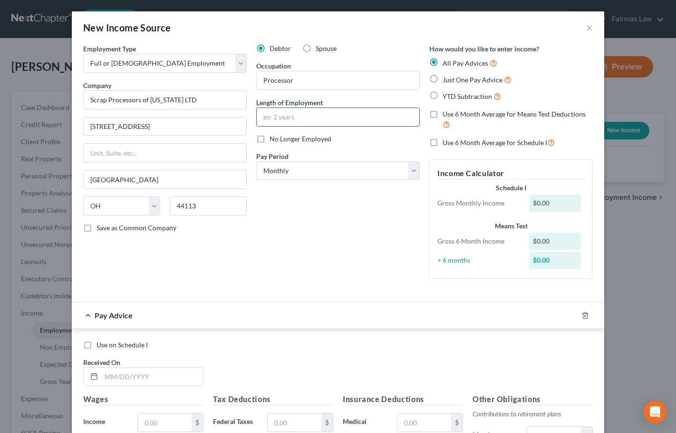
click at [276, 116] on input "text" at bounding box center [338, 117] width 163 height 18
paste input "[DATE]"
click at [319, 240] on div "Debtor Spouse Occupation Processor Length of Employment [DATE] No Longer Employ…" at bounding box center [338, 165] width 173 height 243
drag, startPoint x: 260, startPoint y: 119, endPoint x: 263, endPoint y: 126, distance: 7.5
click at [260, 120] on input "[DATE]" at bounding box center [338, 117] width 163 height 18
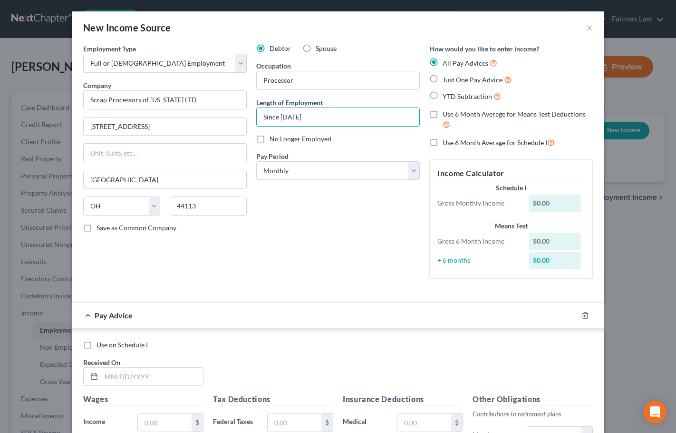
type input "Since [DATE]"
click at [443, 95] on label "YTD Subtraction" at bounding box center [472, 96] width 59 height 11
click at [447, 95] on input "YTD Subtraction" at bounding box center [450, 94] width 6 height 6
radio input "true"
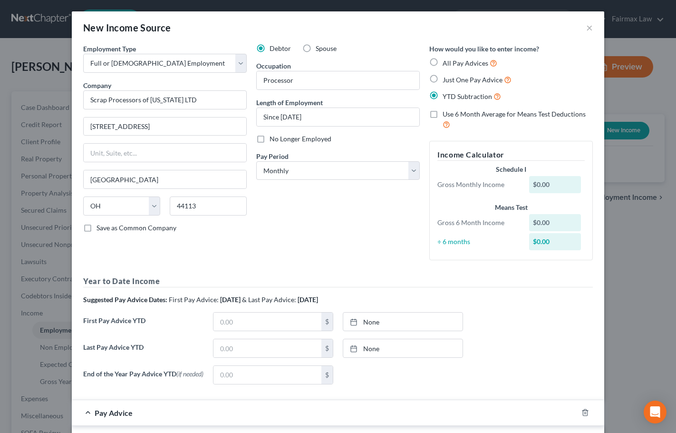
click at [332, 235] on div "Debtor Spouse Occupation Processor Length of Employment Since [DATE] No Longer …" at bounding box center [338, 156] width 173 height 224
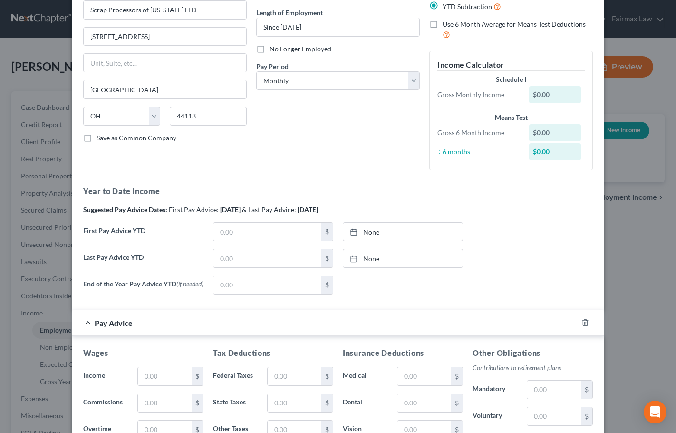
scroll to position [95, 0]
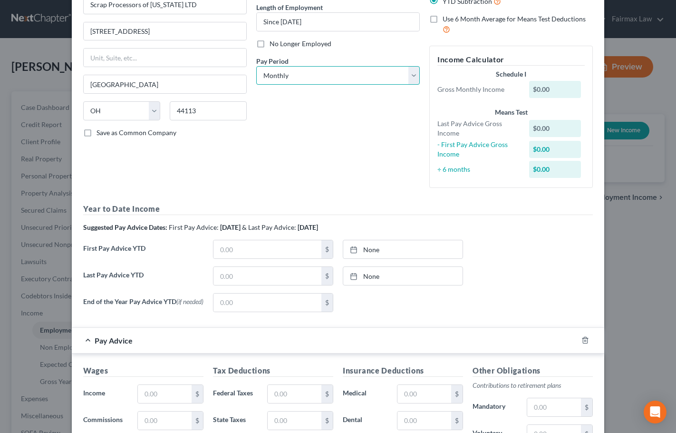
click at [345, 74] on select "Select Monthly Twice Monthly Every Other Week Weekly" at bounding box center [338, 75] width 164 height 19
select select "2"
click at [256, 66] on select "Select Monthly Twice Monthly Every Other Week Weekly" at bounding box center [338, 75] width 164 height 19
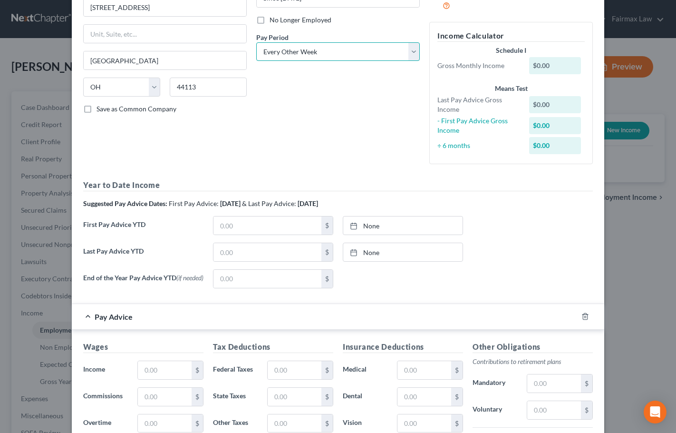
scroll to position [190, 0]
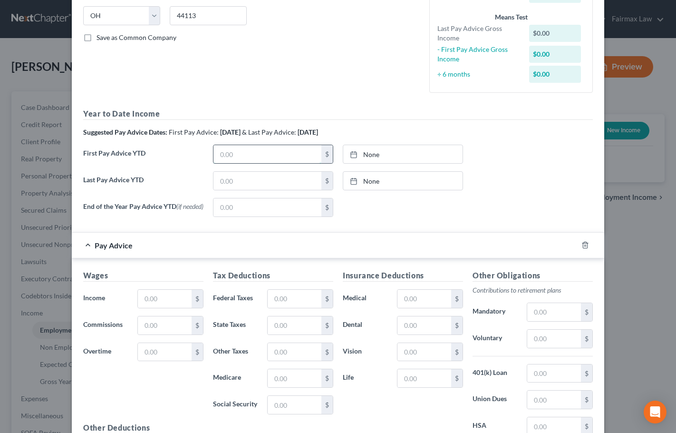
click at [265, 158] on input "text" at bounding box center [268, 154] width 108 height 18
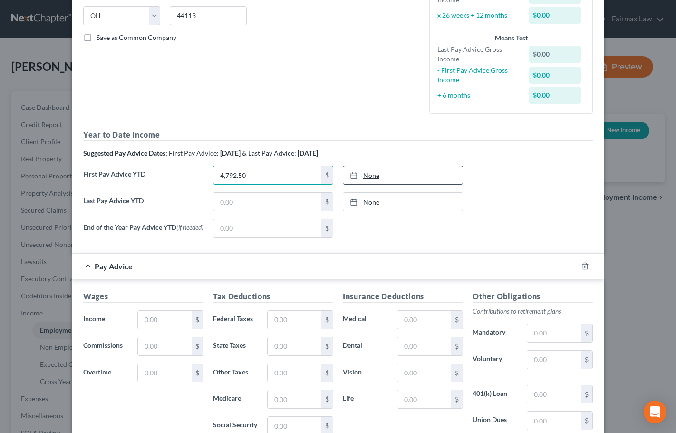
type input "4,792.50"
click at [365, 174] on link "[DATE]" at bounding box center [402, 175] width 119 height 18
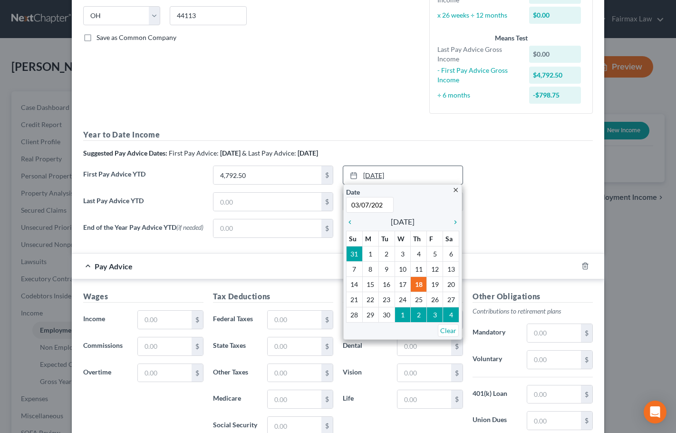
type input "[DATE]"
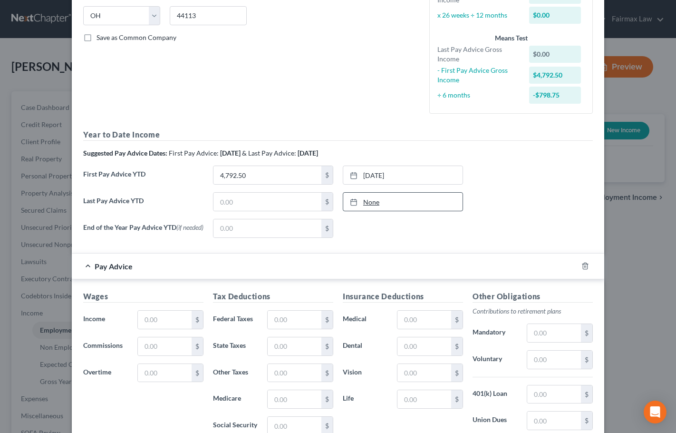
click at [374, 201] on link "None" at bounding box center [402, 202] width 119 height 18
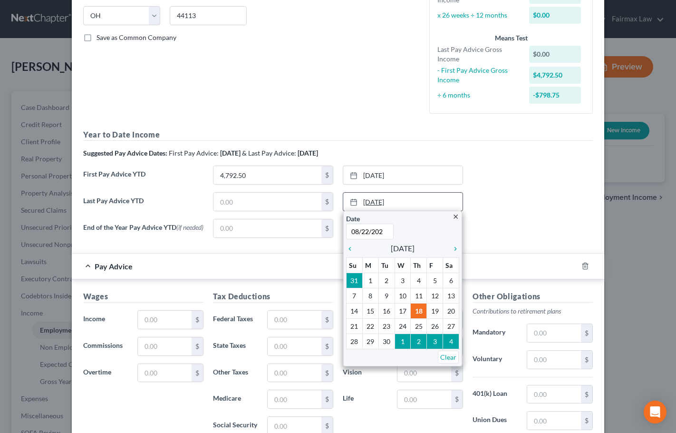
type input "[DATE]"
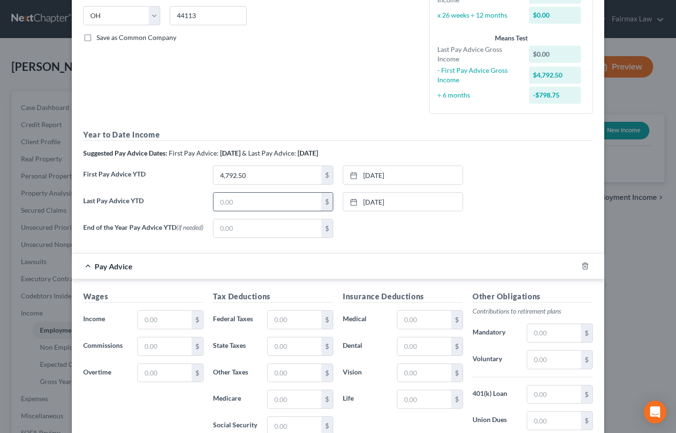
click at [243, 204] on input "text" at bounding box center [268, 202] width 108 height 18
type input "22,990.50"
click at [489, 215] on div "Last Pay Advice YTD 22,990.50 $ [DATE] close Date [DATE] Time 12:00 AM chevron_…" at bounding box center [337, 205] width 519 height 27
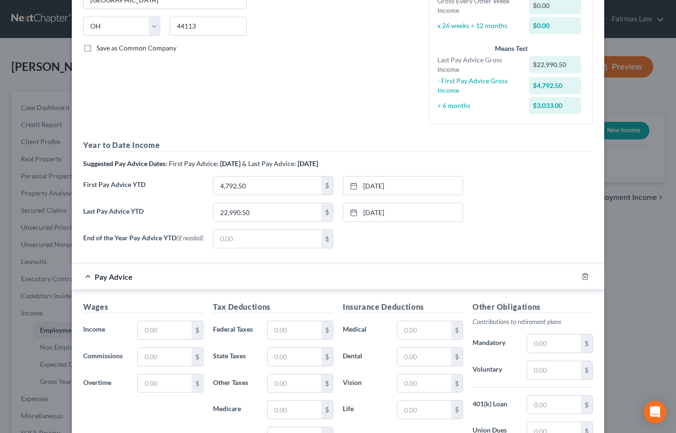
scroll to position [323, 0]
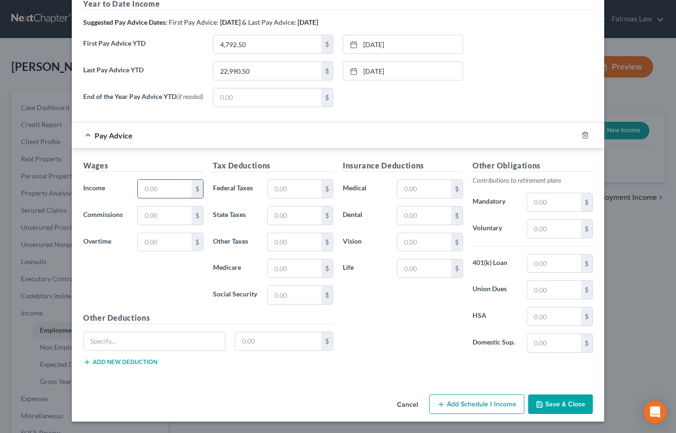
click at [150, 184] on input "text" at bounding box center [165, 189] width 54 height 18
type input "1,397.25"
type input "73.96"
type input "30.34"
type input "34.93"
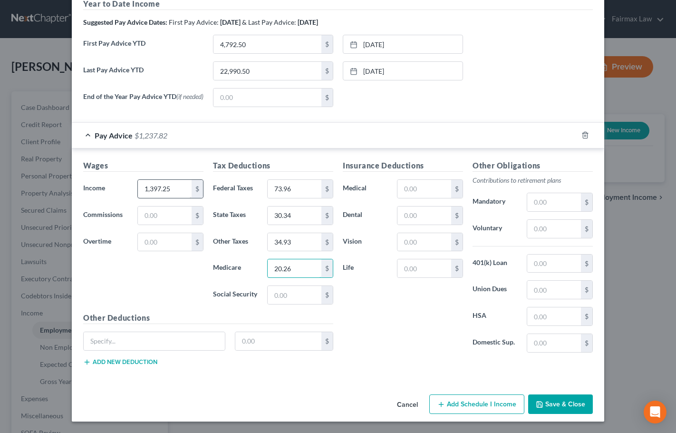
type input "20.26"
type input "86.63"
click at [157, 341] on input "text" at bounding box center [154, 341] width 141 height 18
paste input "Company Loan"
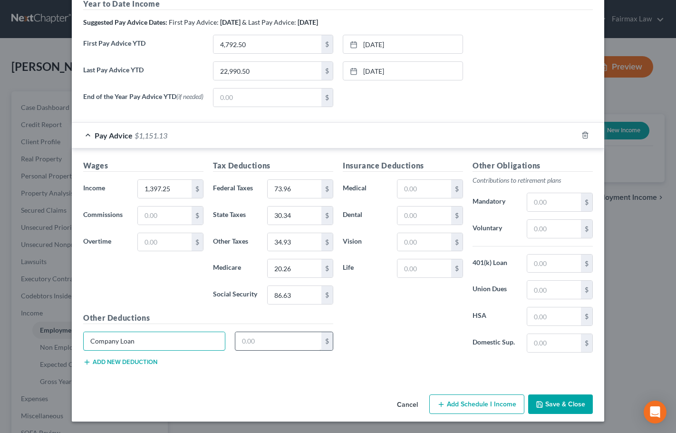
type input "Company Loan"
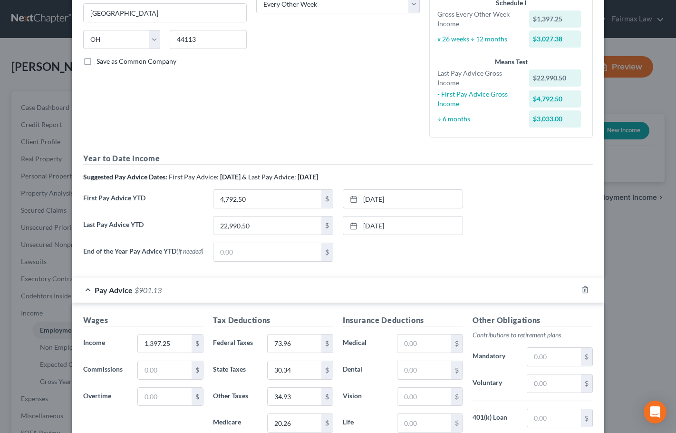
scroll to position [133, 0]
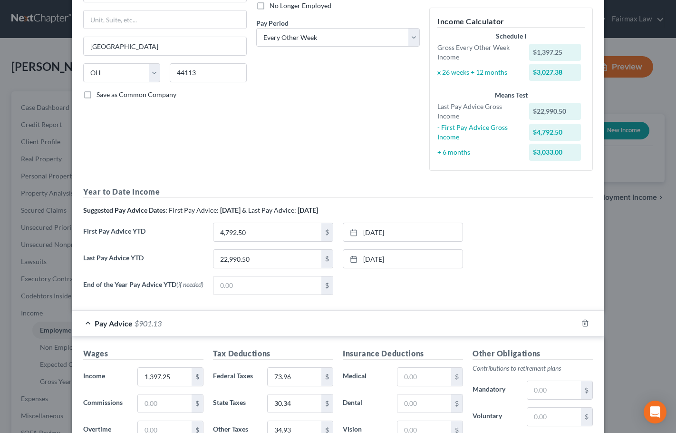
type input "250"
click at [522, 202] on div "Year to Date Income Suggested Pay Advice Dates: First Pay Advice: [DATE] & Last…" at bounding box center [338, 244] width 510 height 116
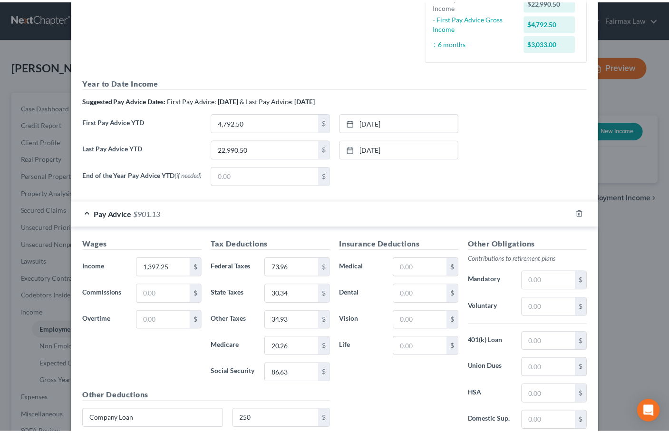
scroll to position [323, 0]
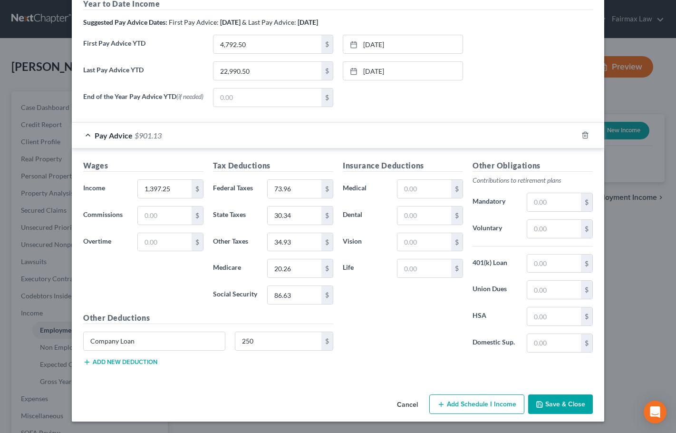
click at [560, 402] on button "Save & Close" at bounding box center [560, 404] width 65 height 20
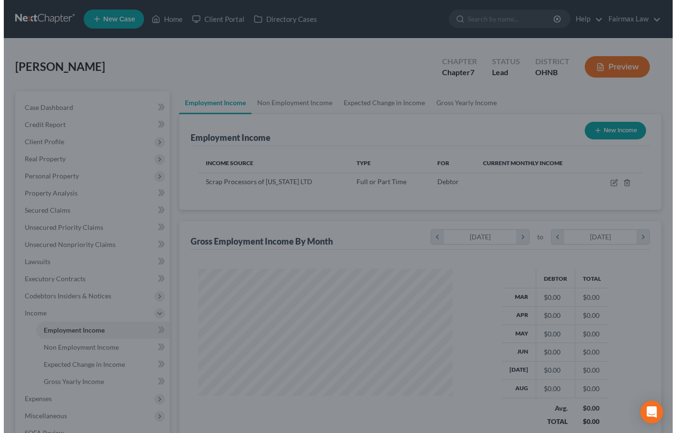
scroll to position [475508, 475408]
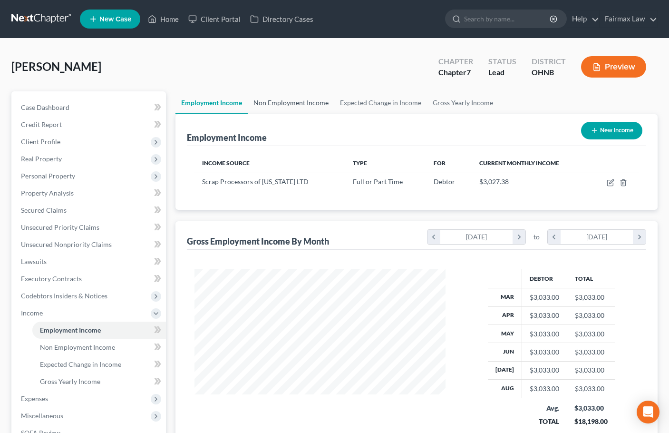
drag, startPoint x: 298, startPoint y: 102, endPoint x: 304, endPoint y: 93, distance: 10.7
click at [299, 104] on link "Non Employment Income" at bounding box center [291, 102] width 87 height 23
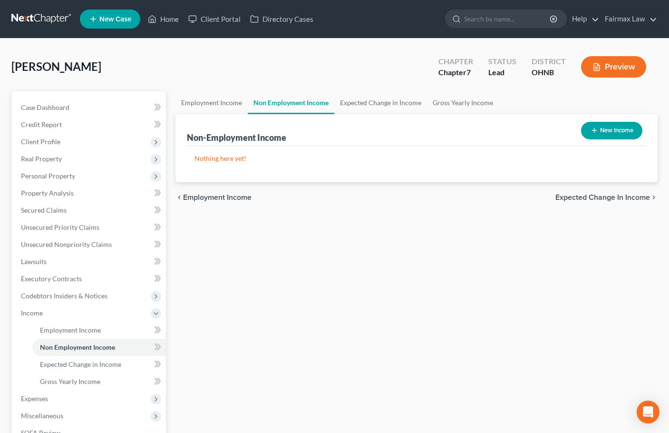
click at [619, 127] on button "New Income" at bounding box center [611, 131] width 61 height 18
select select "0"
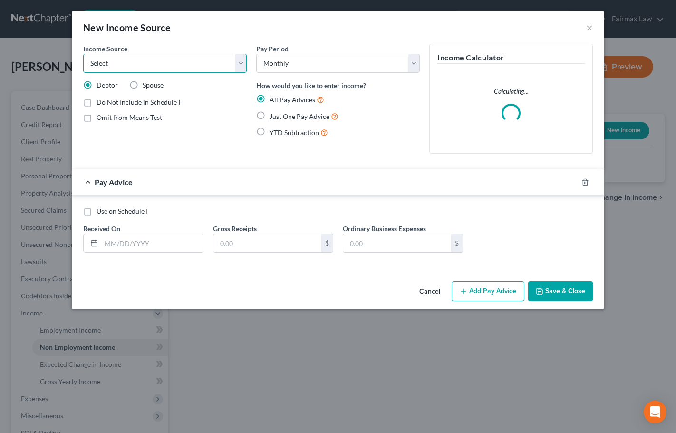
click at [133, 66] on select "Select Unemployment Disability (from employer) Pension Retirement Social Securi…" at bounding box center [165, 63] width 164 height 19
select select "4"
click at [83, 54] on select "Select Unemployment Disability (from employer) Pension Retirement Social Securi…" at bounding box center [165, 63] width 164 height 19
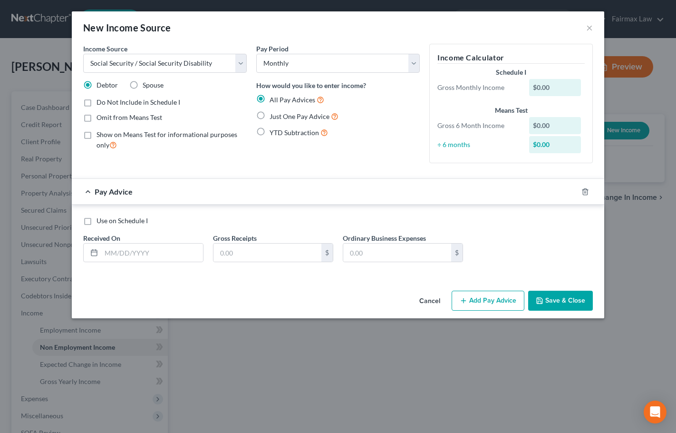
click at [143, 84] on label "Spouse" at bounding box center [153, 85] width 21 height 10
click at [147, 84] on input "Spouse" at bounding box center [150, 83] width 6 height 6
radio input "true"
click at [270, 117] on label "Just One Pay Advice" at bounding box center [304, 116] width 69 height 11
click at [274, 117] on input "Just One Pay Advice" at bounding box center [277, 114] width 6 height 6
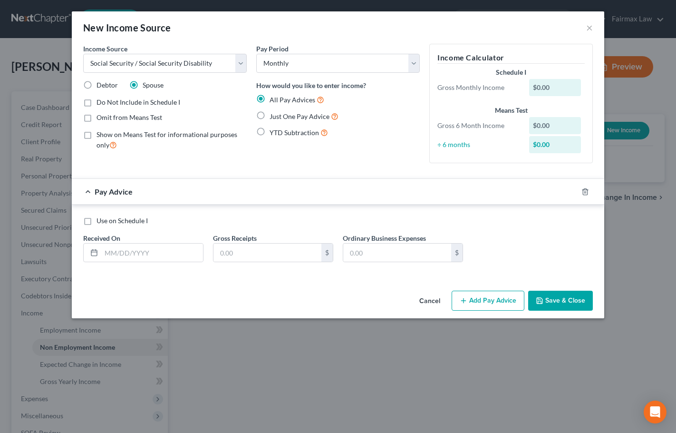
radio input "true"
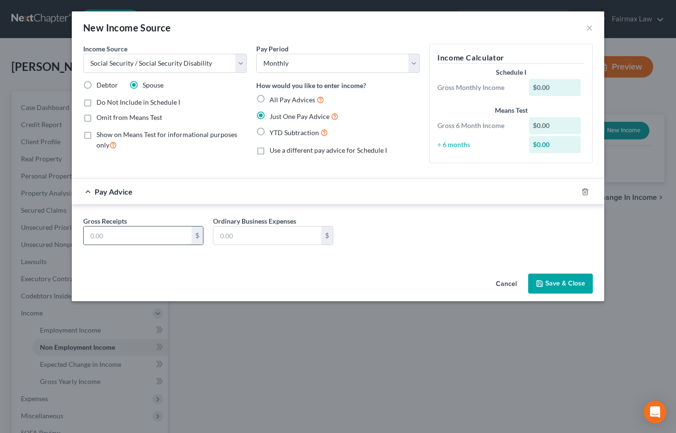
click at [136, 234] on input "text" at bounding box center [138, 235] width 108 height 18
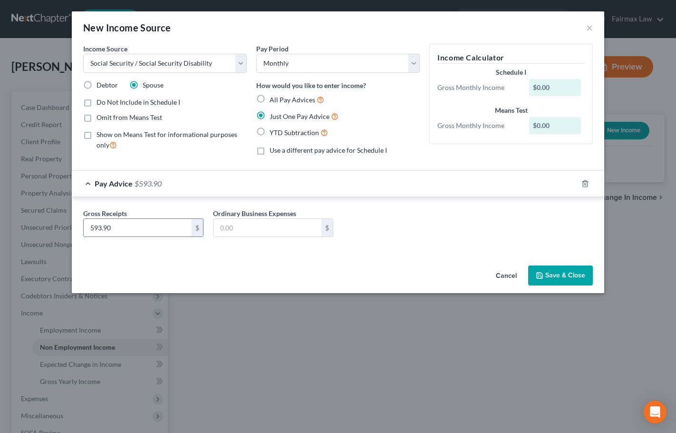
type input "593.90"
click at [581, 272] on button "Save & Close" at bounding box center [560, 275] width 65 height 20
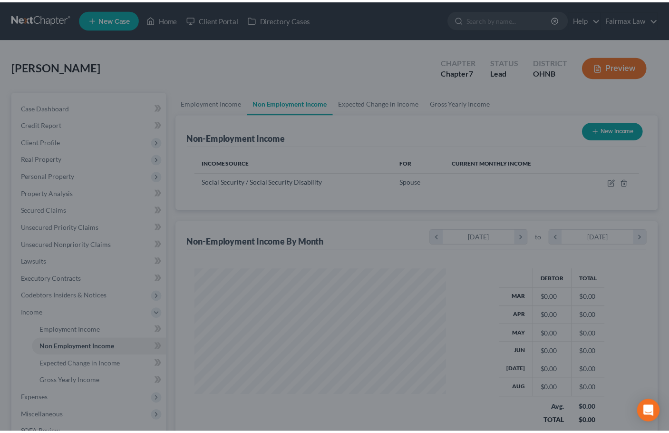
scroll to position [171, 271]
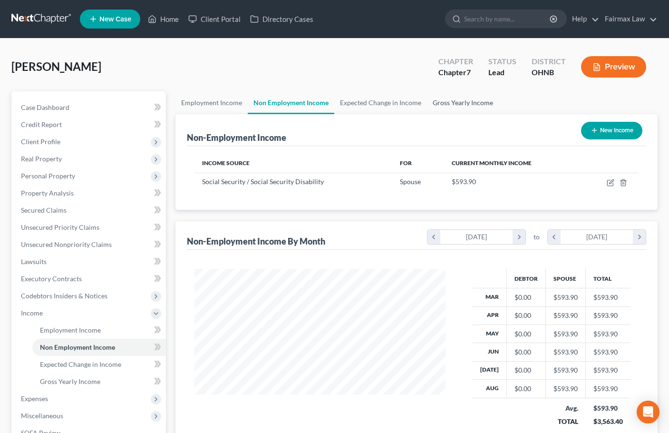
click at [472, 104] on link "Gross Yearly Income" at bounding box center [463, 102] width 72 height 23
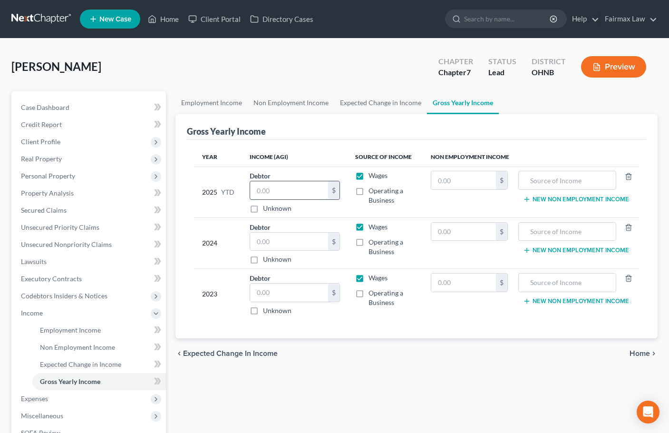
click at [291, 196] on input "text" at bounding box center [289, 190] width 78 height 18
type input "24,432.75"
click at [284, 286] on input "text" at bounding box center [289, 293] width 78 height 18
type input "39,114"
click at [271, 243] on input "text" at bounding box center [289, 242] width 78 height 18
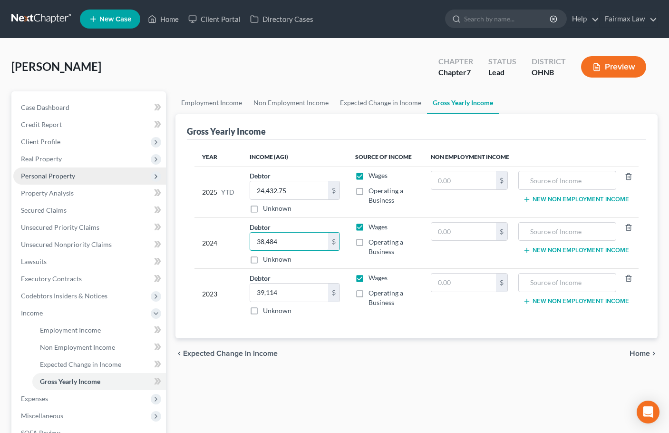
type input "38,484"
click at [49, 176] on span "Personal Property" at bounding box center [48, 176] width 54 height 8
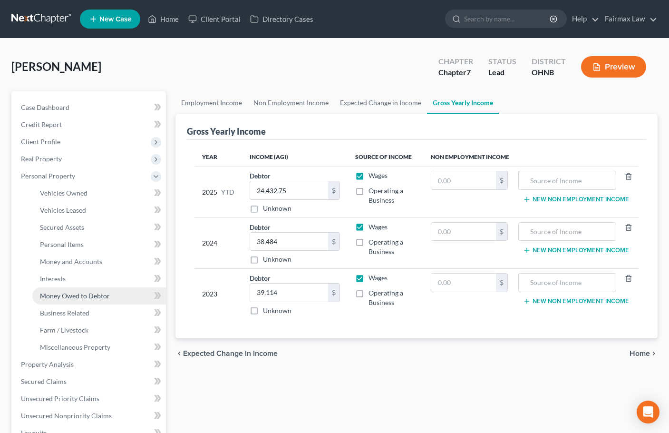
click at [96, 295] on span "Money Owed to Debtor" at bounding box center [75, 296] width 70 height 8
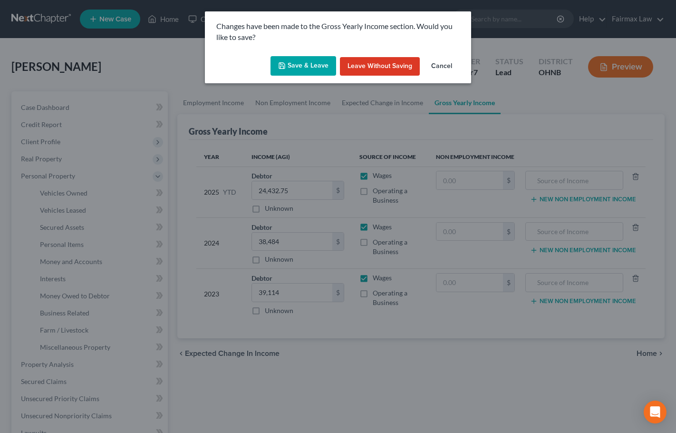
click at [301, 61] on button "Save & Leave" at bounding box center [304, 66] width 66 height 20
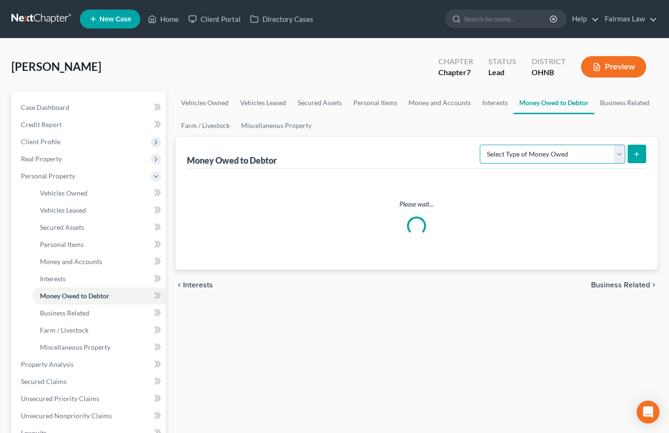
click at [591, 155] on select "Select Type of Money Owed Accounts Receivable Alimony Child Support Claims Agai…" at bounding box center [553, 154] width 146 height 19
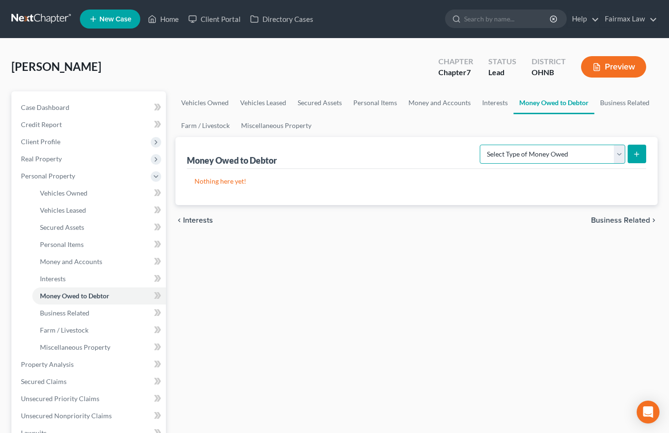
select select "expected_tax_refund"
click at [481, 145] on select "Select Type of Money Owed Accounts Receivable Alimony Child Support Claims Agai…" at bounding box center [553, 154] width 146 height 19
click at [641, 151] on button "submit" at bounding box center [637, 154] width 19 height 19
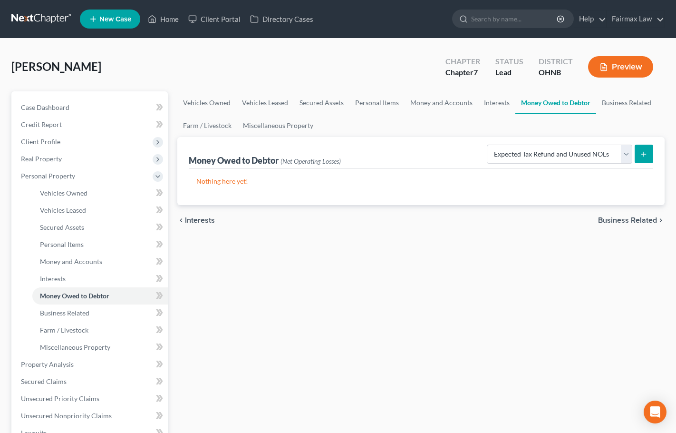
select select "0"
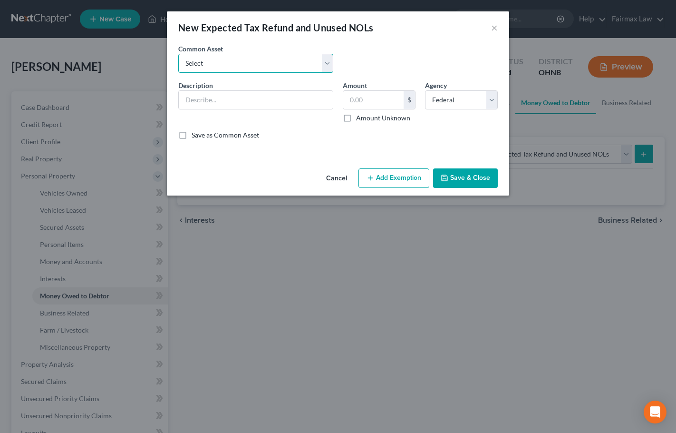
click at [328, 66] on select "Select Potential 2025 tax refunds - estimated and prorated for September Potent…" at bounding box center [255, 63] width 155 height 19
select select "6"
click at [178, 54] on select "Select Potential 2025 tax refunds - estimated and prorated for September Potent…" at bounding box center [255, 63] width 155 height 19
type input "Potential 2019 tax refunds - estimated and prorated for August"
type input "850.00"
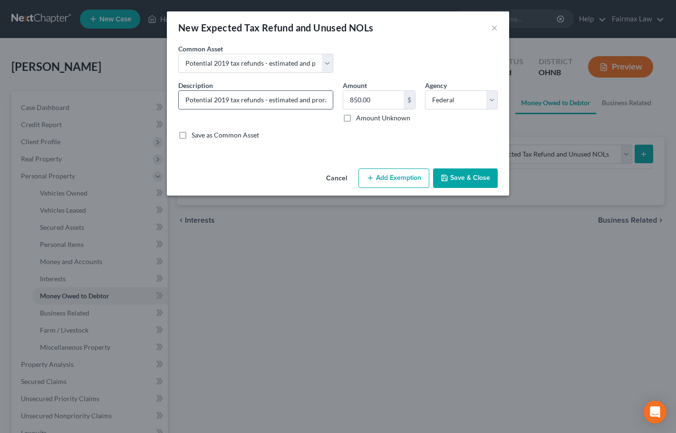
click at [227, 100] on input "Potential 2019 tax refunds - estimated and prorated for August" at bounding box center [256, 100] width 154 height 18
type input "Potential 2025 tax refunds - estimated and prorated for August"
click at [382, 101] on input "850.00" at bounding box center [373, 100] width 60 height 18
type input "8,974"
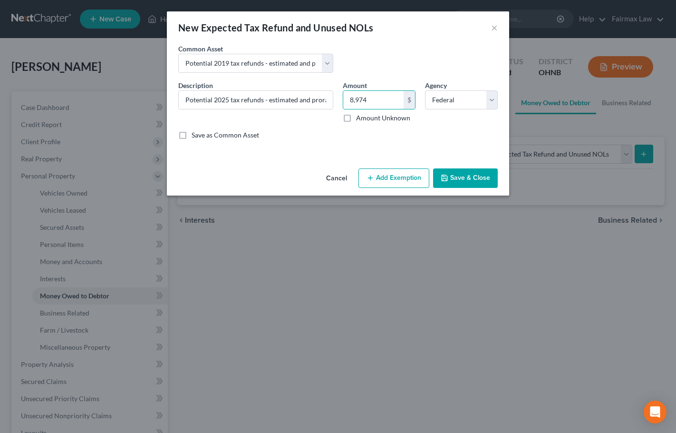
click at [476, 179] on button "Save & Close" at bounding box center [465, 178] width 65 height 20
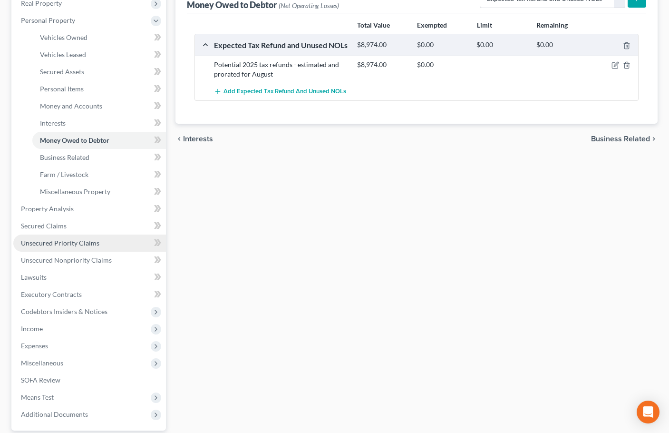
scroll to position [190, 0]
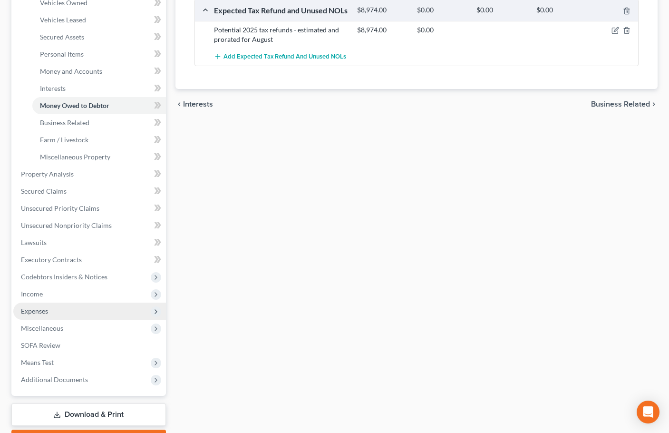
click at [48, 315] on span "Expenses" at bounding box center [89, 311] width 153 height 17
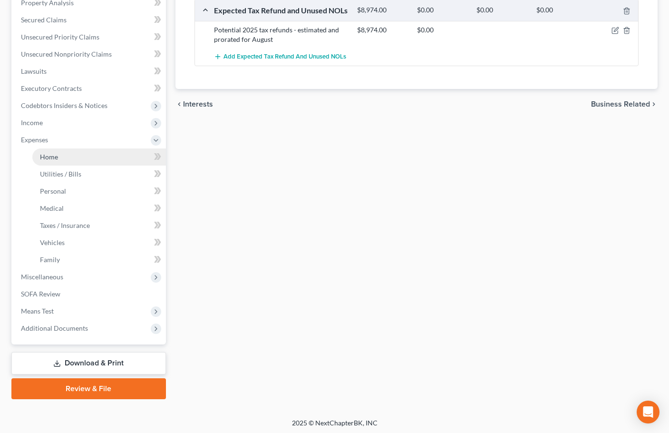
click at [62, 155] on link "Home" at bounding box center [99, 156] width 134 height 17
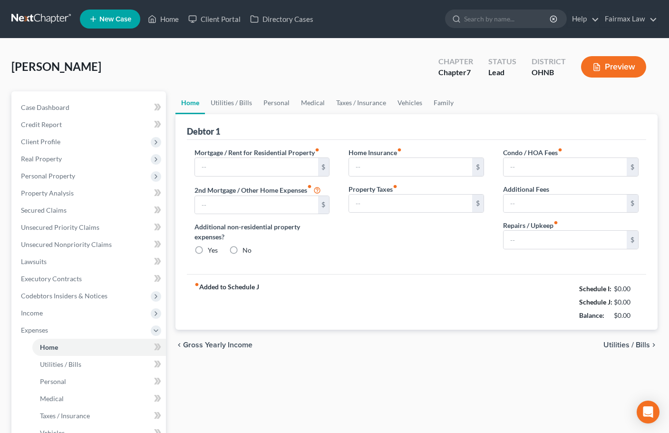
type input "0.00"
radio input "true"
type input "0.00"
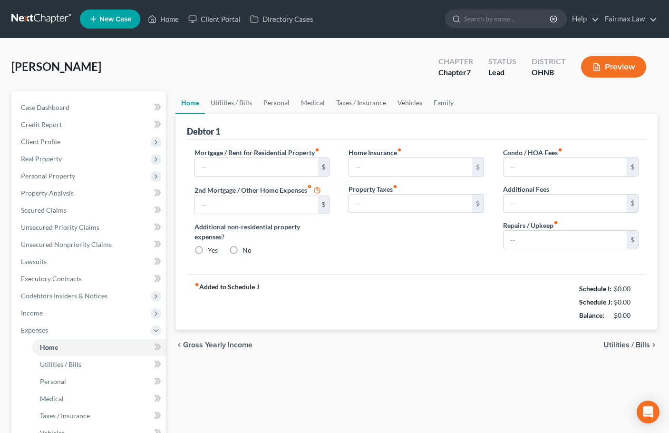
type input "0.00"
click at [249, 161] on input "text" at bounding box center [256, 167] width 123 height 18
type input "2,250"
click at [410, 97] on link "Vehicles" at bounding box center [410, 102] width 36 height 23
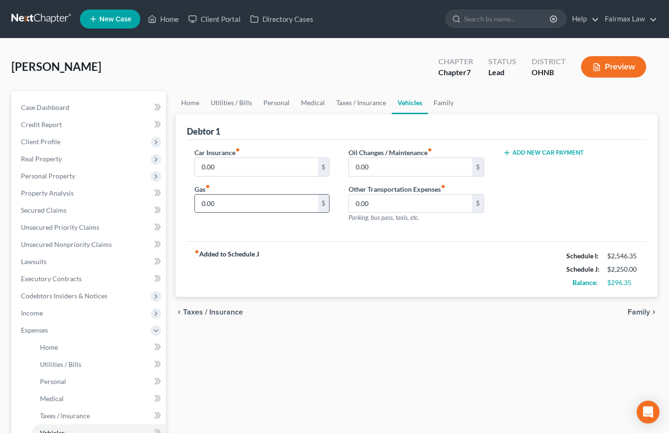
click at [229, 202] on input "0.00" at bounding box center [256, 204] width 123 height 18
click at [228, 202] on input "0.00" at bounding box center [256, 204] width 123 height 18
type input "600"
click at [392, 168] on input "200" at bounding box center [410, 167] width 123 height 18
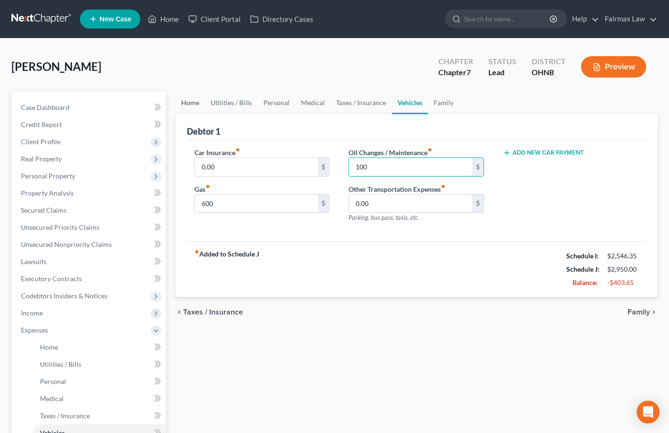
type input "100"
click at [202, 104] on link "Home" at bounding box center [190, 102] width 29 height 23
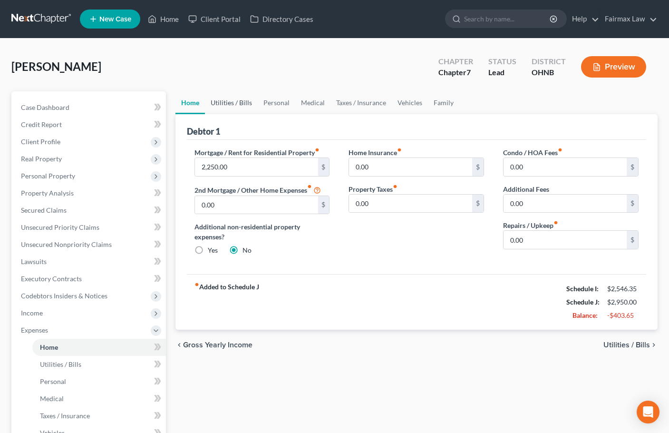
click at [230, 91] on link "Utilities / Bills" at bounding box center [231, 102] width 53 height 23
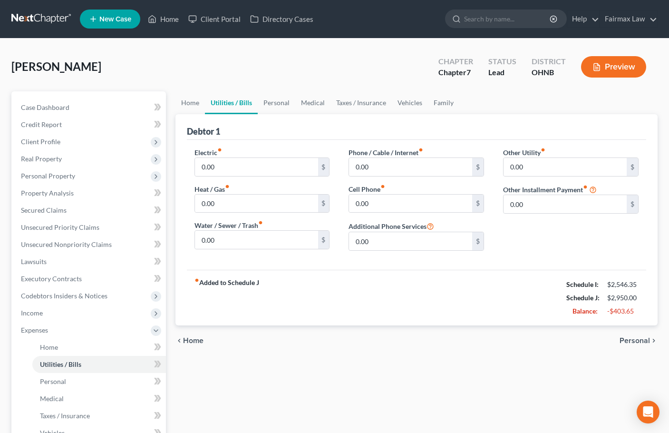
click at [232, 101] on link "Utilities / Bills" at bounding box center [231, 102] width 53 height 23
click at [227, 167] on input "0.00" at bounding box center [256, 167] width 123 height 18
click at [226, 167] on input "0.00" at bounding box center [256, 167] width 123 height 18
type input "1"
type input "70"
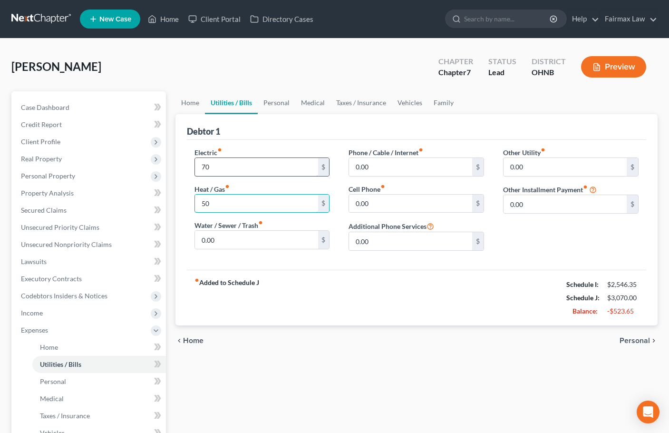
type input "5"
type input "60"
type input "100"
type input "80"
type input "100"
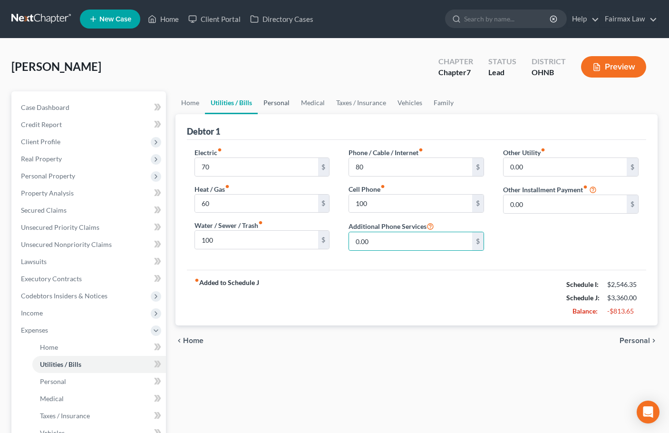
drag, startPoint x: 258, startPoint y: 103, endPoint x: 266, endPoint y: 104, distance: 7.7
click at [259, 103] on link "Personal" at bounding box center [277, 102] width 38 height 23
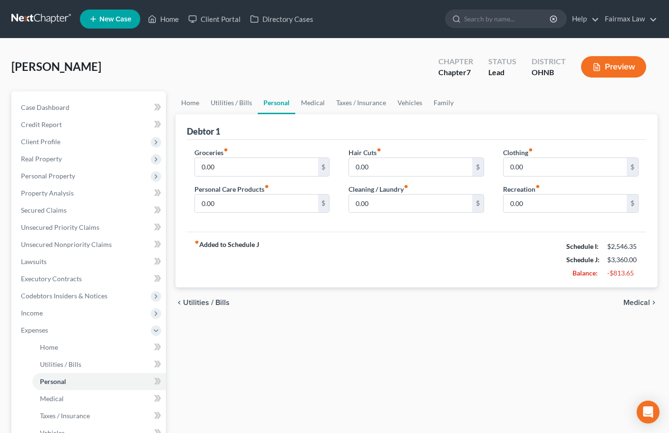
click at [280, 104] on link "Personal" at bounding box center [277, 102] width 38 height 23
click at [229, 167] on input "0.00" at bounding box center [256, 167] width 123 height 18
type input "500"
type input "50"
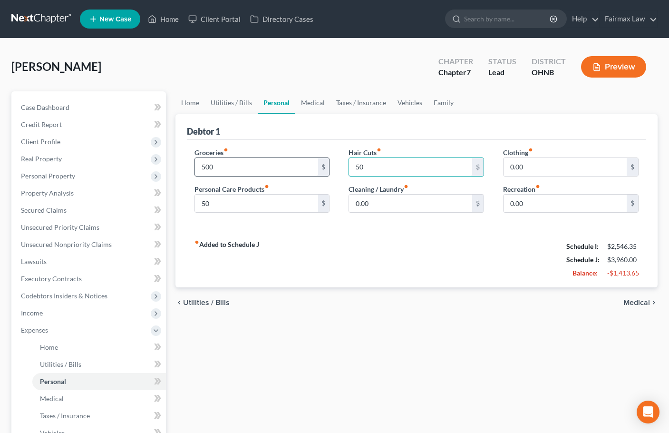
type input "50"
type input "200"
type input "300"
click at [313, 105] on link "Medical" at bounding box center [312, 102] width 35 height 23
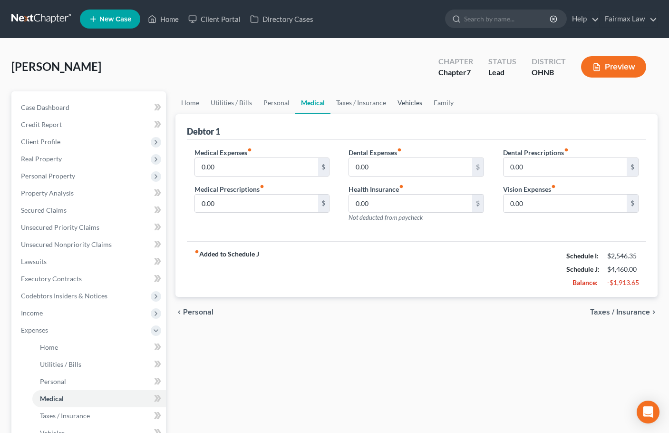
click at [410, 104] on link "Vehicles" at bounding box center [410, 102] width 36 height 23
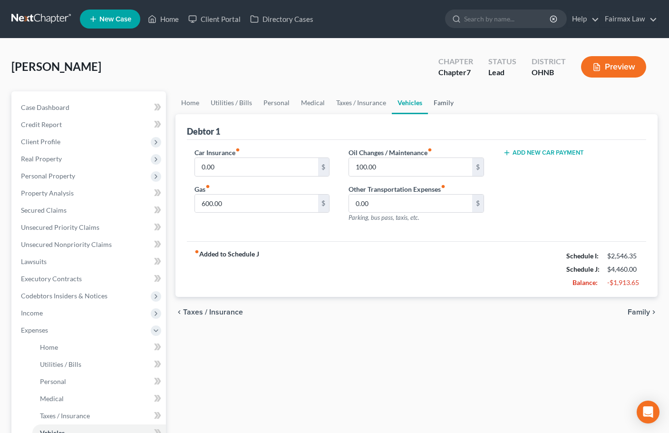
click at [437, 103] on link "Family" at bounding box center [443, 102] width 31 height 23
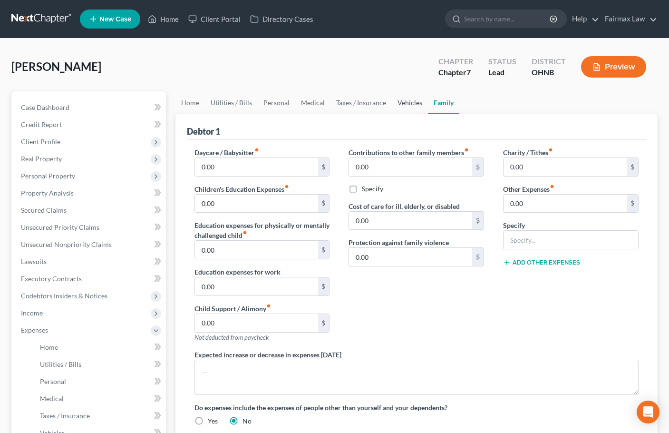
click at [399, 101] on link "Vehicles" at bounding box center [410, 102] width 36 height 23
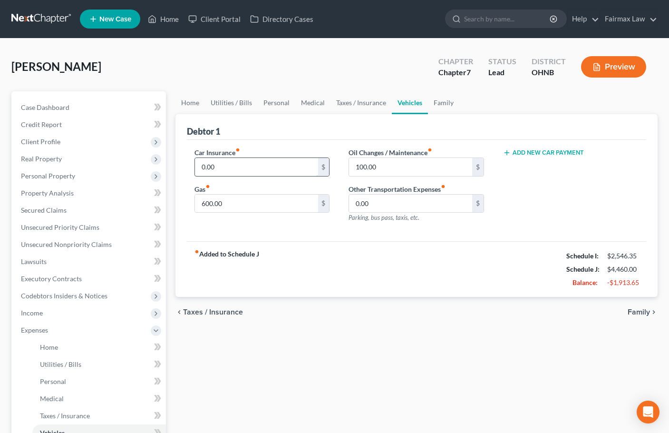
click at [231, 165] on input "0.00" at bounding box center [256, 167] width 123 height 18
type input "110"
click at [445, 105] on link "Family" at bounding box center [443, 102] width 31 height 23
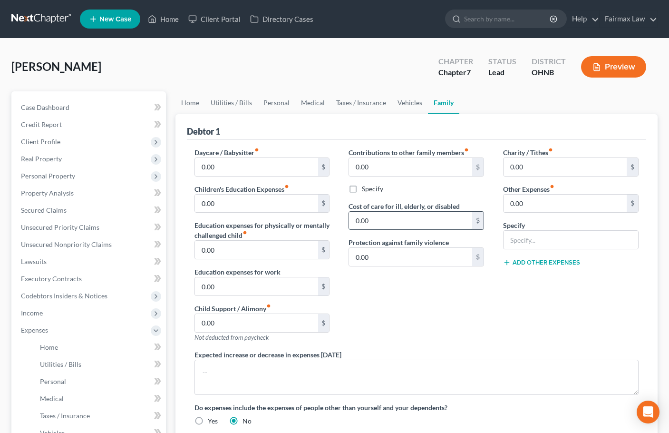
click at [394, 221] on input "0.00" at bounding box center [410, 221] width 123 height 18
type input "1"
click at [528, 204] on input "0.00" at bounding box center [565, 204] width 123 height 18
type input "250"
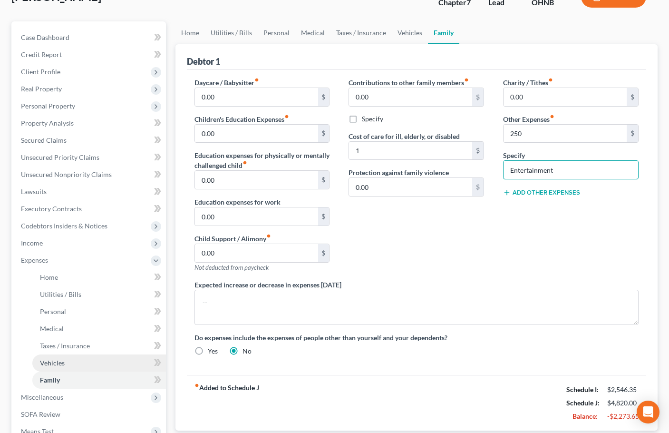
scroll to position [190, 0]
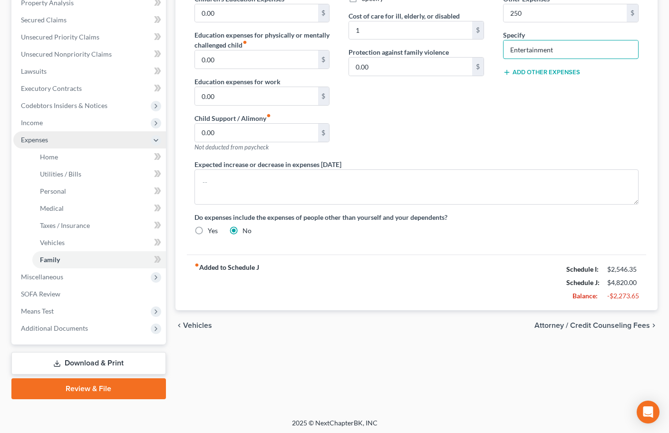
type input "Entertainment"
click at [42, 144] on span "Expenses" at bounding box center [89, 139] width 153 height 17
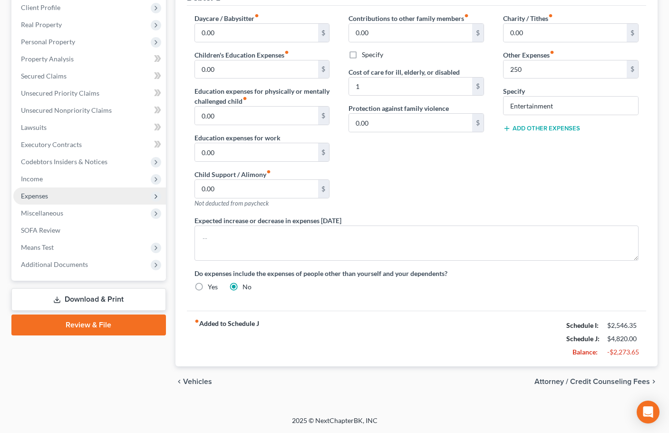
scroll to position [134, 0]
click at [53, 214] on span "Miscellaneous" at bounding box center [42, 213] width 42 height 8
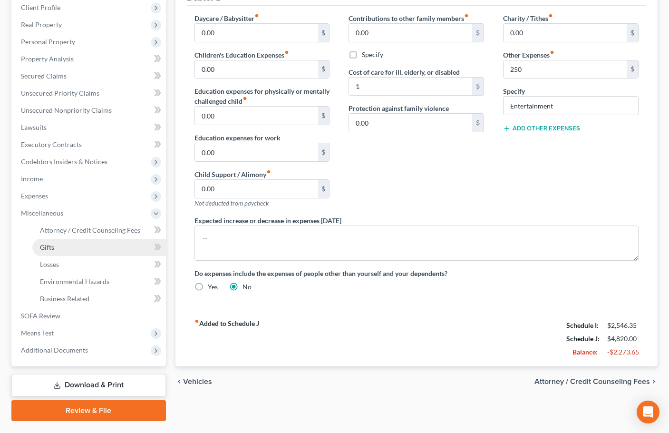
scroll to position [158, 0]
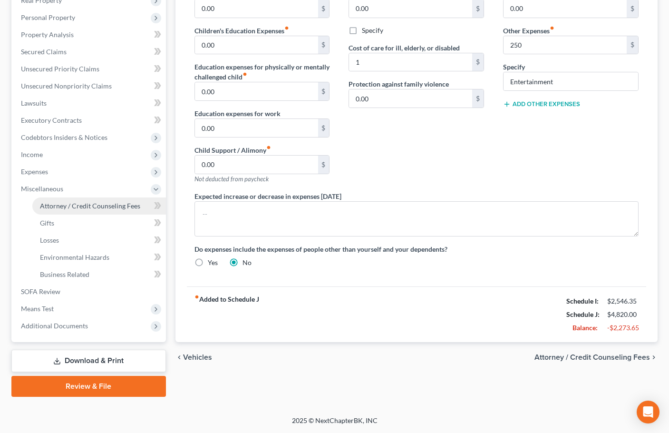
click at [83, 205] on span "Attorney / Credit Counseling Fees" at bounding box center [90, 206] width 100 height 8
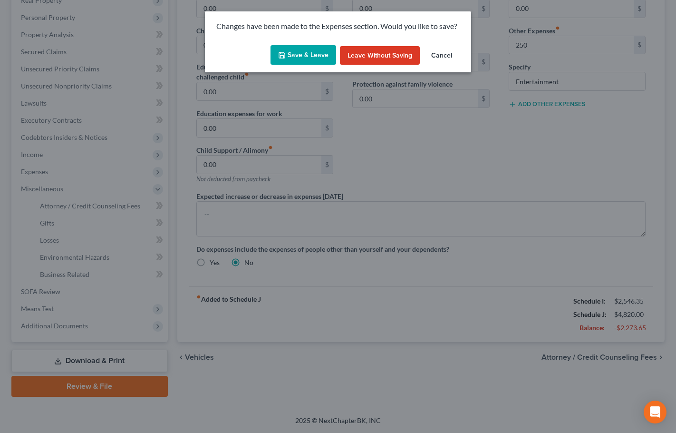
click at [318, 50] on button "Save & Leave" at bounding box center [304, 55] width 66 height 20
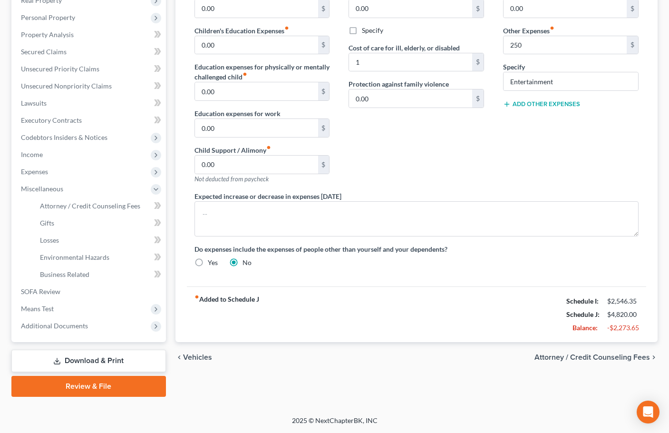
type input "1.00"
type input "250.00"
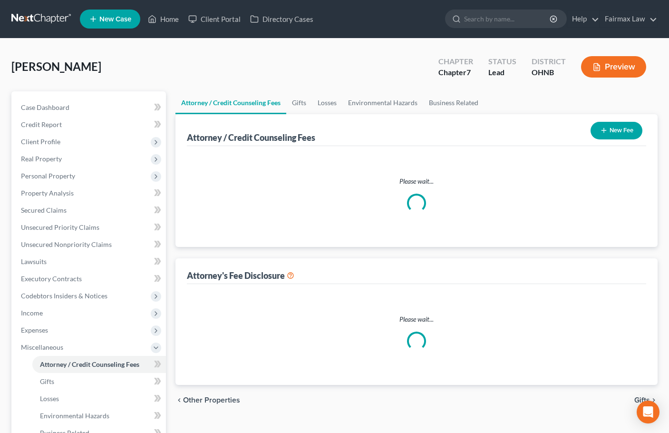
select select "5"
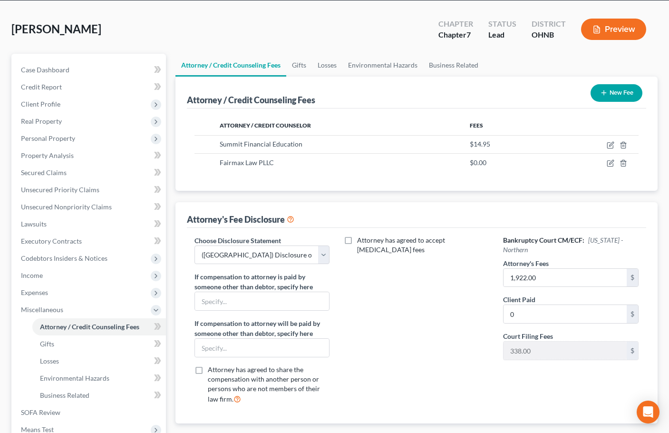
scroll to position [158, 0]
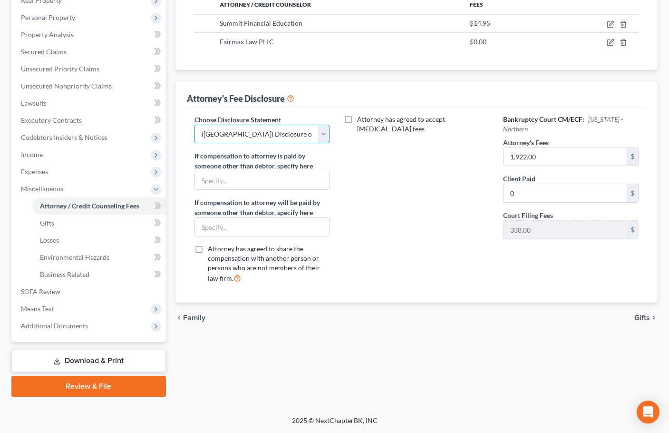
click at [263, 135] on select "Select WDMI - Chapter 13 - Disclosure of Attorney Compensation OHNB & MIWB Disc…" at bounding box center [263, 134] width 136 height 19
click at [263, 134] on select "Select WDMI - Chapter 13 - Disclosure of Attorney Compensation OHNB & MIWB Disc…" at bounding box center [263, 134] width 136 height 19
click at [39, 312] on span "Means Test" at bounding box center [37, 308] width 33 height 8
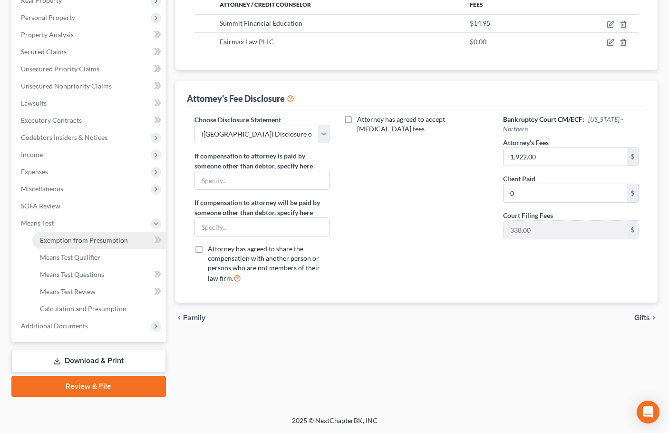
click at [84, 243] on span "Exemption from Presumption" at bounding box center [84, 240] width 88 height 8
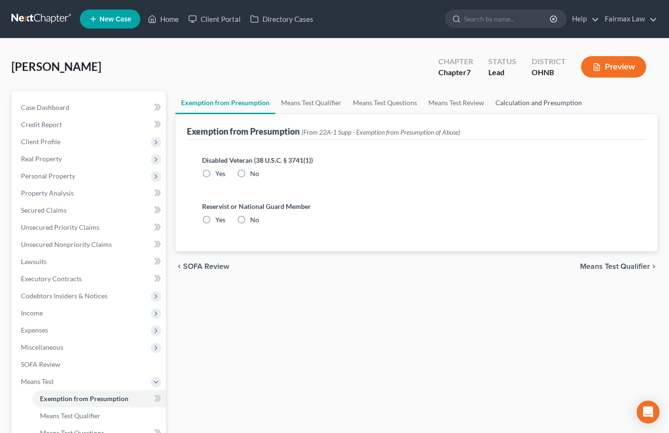
click at [524, 110] on link "Calculation and Presumption" at bounding box center [539, 102] width 98 height 23
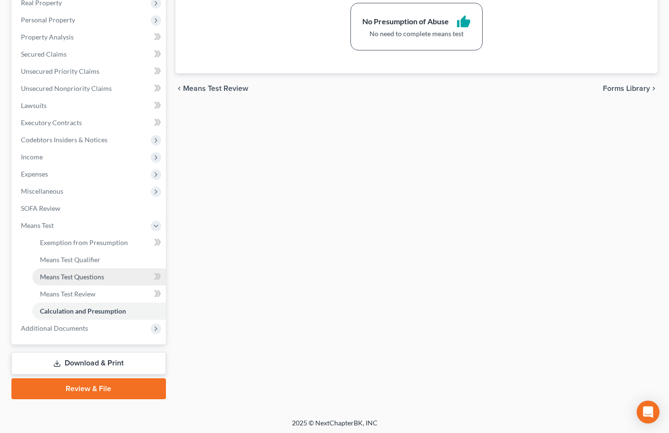
scroll to position [158, 0]
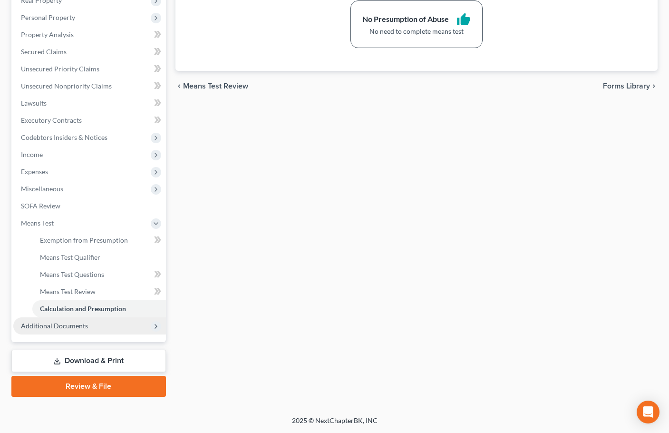
click at [69, 331] on span "Additional Documents" at bounding box center [89, 325] width 153 height 17
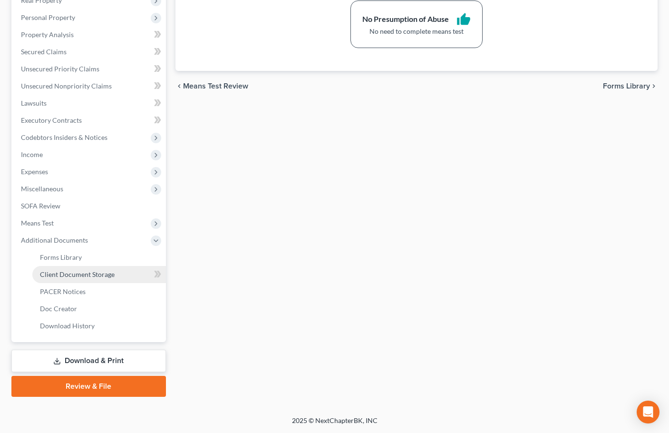
click at [77, 275] on span "Client Document Storage" at bounding box center [77, 274] width 75 height 8
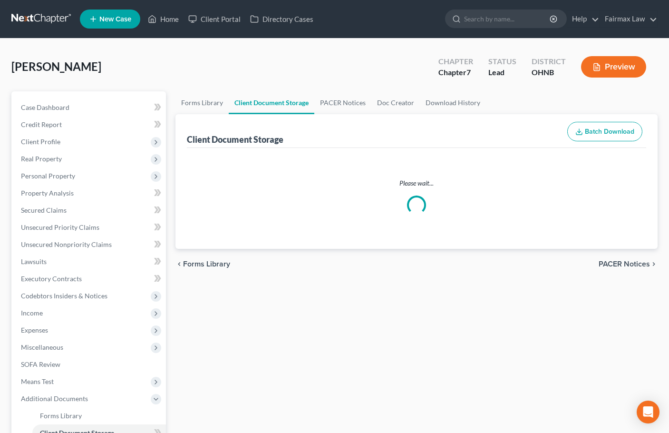
select select "5"
select select "24"
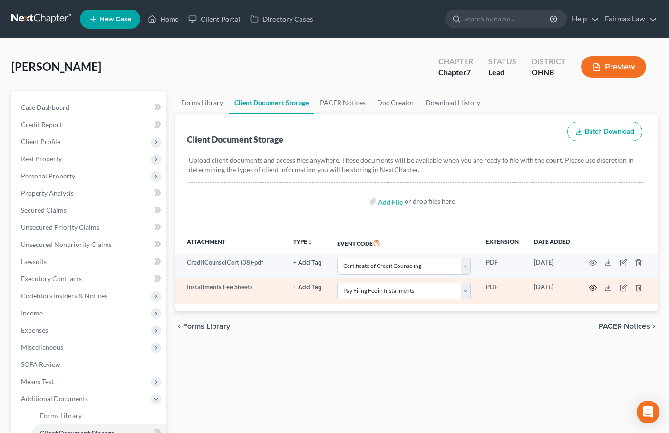
click at [596, 286] on icon "button" at bounding box center [593, 287] width 7 height 5
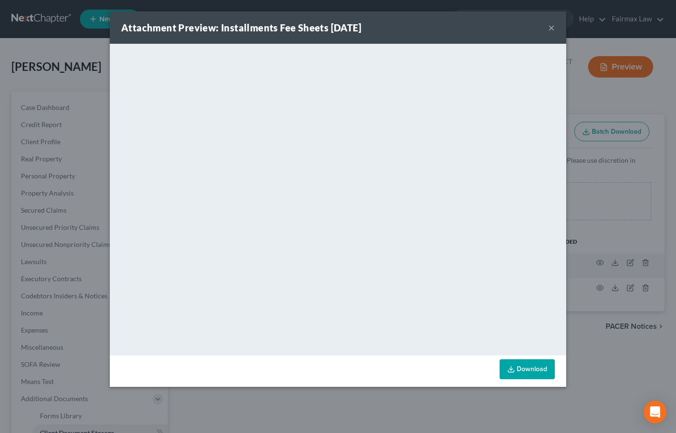
click at [554, 28] on button "×" at bounding box center [551, 27] width 7 height 11
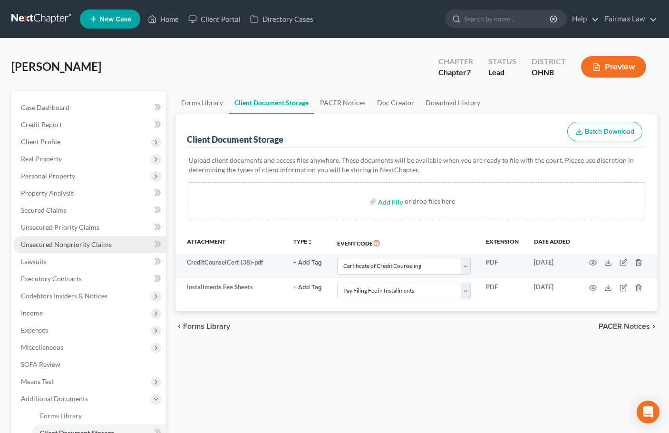
click at [85, 245] on span "Unsecured Nonpriority Claims" at bounding box center [66, 244] width 91 height 8
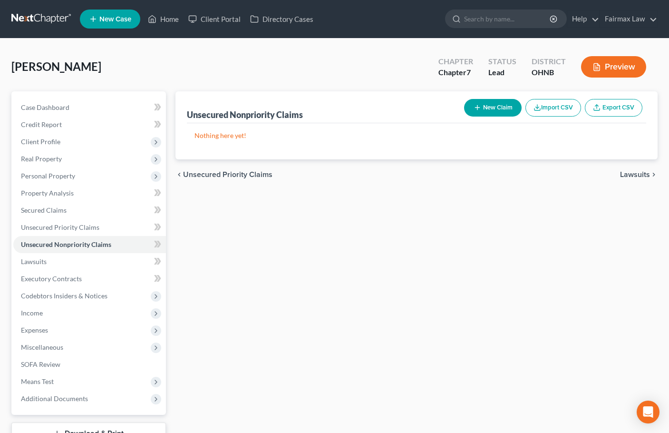
click at [564, 109] on button "Import CSV" at bounding box center [554, 108] width 56 height 18
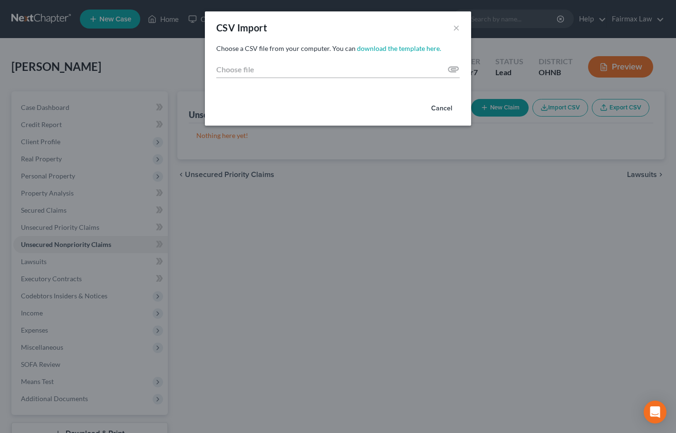
type input "C:\fakepath\Creditors (5).csv"
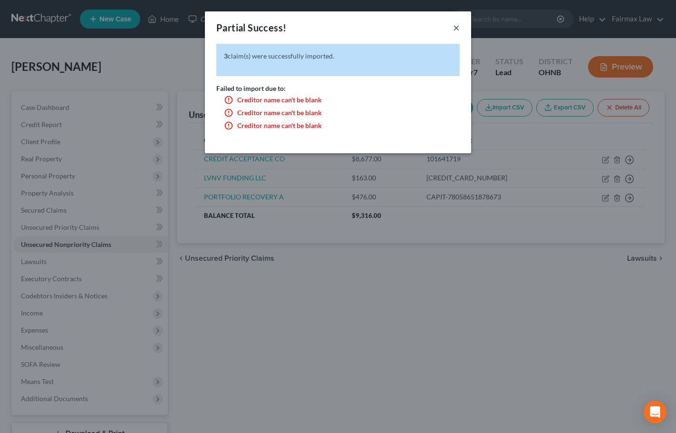
click at [456, 25] on button "×" at bounding box center [456, 27] width 7 height 11
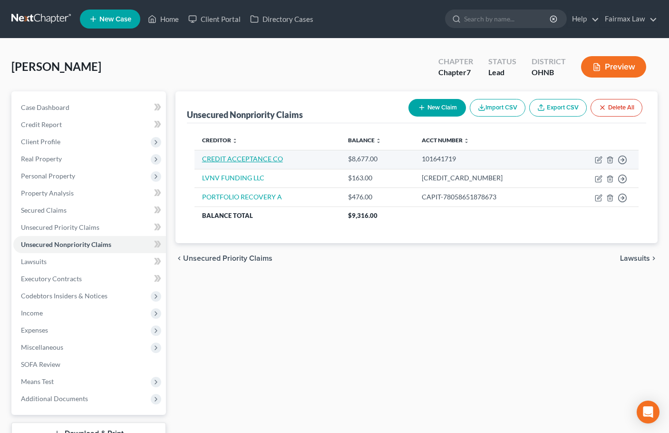
click at [271, 159] on link "CREDIT ACCEPTANCE CO" at bounding box center [242, 159] width 81 height 8
select select "14"
select select "0"
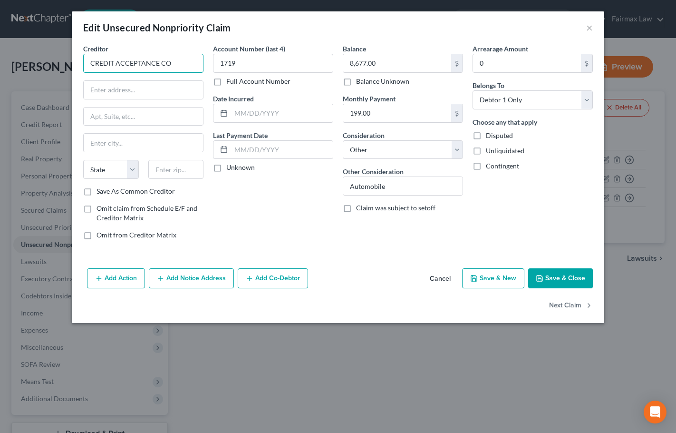
click at [181, 62] on input "CREDIT ACCEPTANCE CO" at bounding box center [143, 63] width 120 height 19
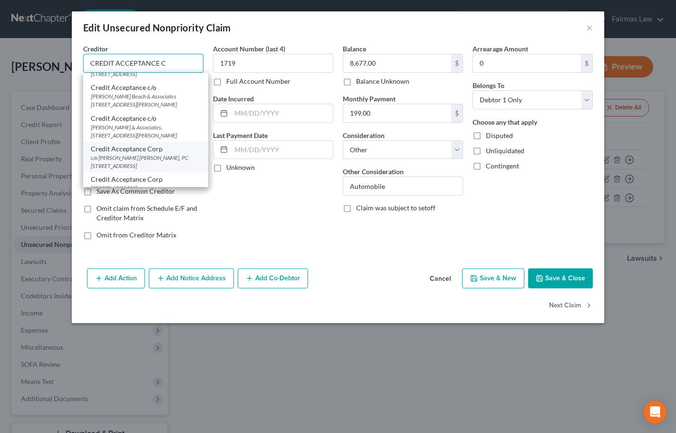
scroll to position [95, 0]
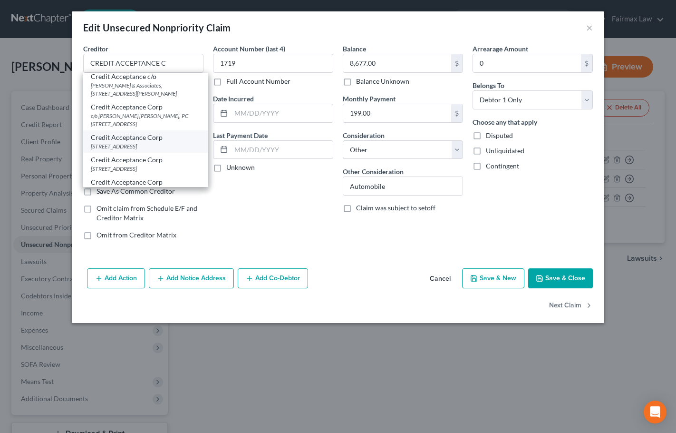
click at [168, 150] on div "[STREET_ADDRESS]" at bounding box center [146, 146] width 110 height 8
type input "Credit Acceptance Corp"
type input "PO BOX 5070"
type input "Southfield"
select select "23"
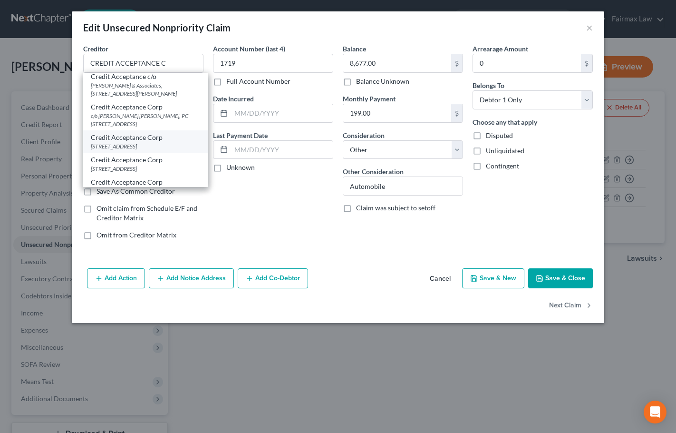
type input "48086"
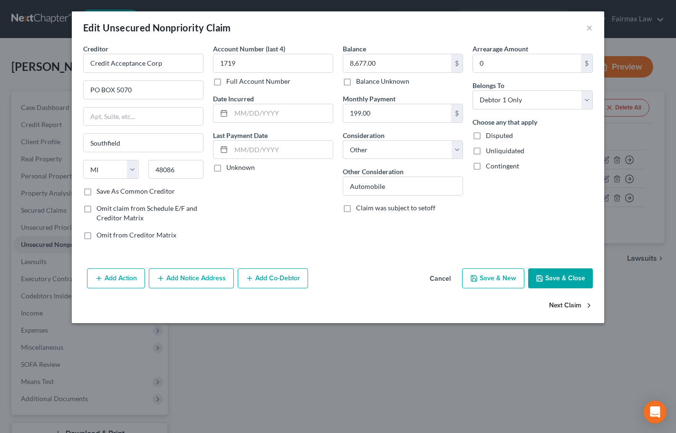
click at [573, 303] on button "Next Claim" at bounding box center [571, 306] width 44 height 20
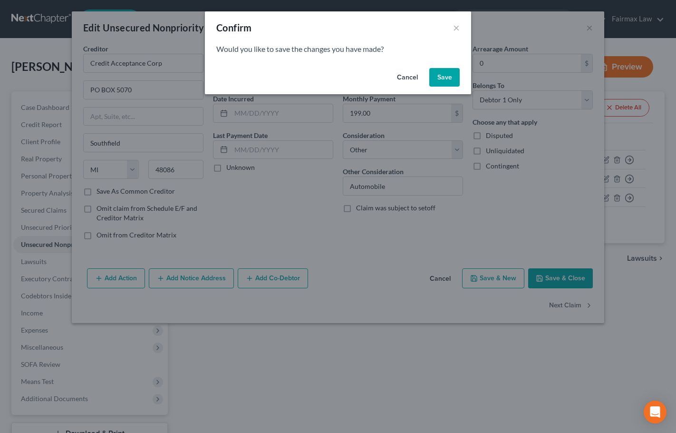
drag, startPoint x: 450, startPoint y: 78, endPoint x: 448, endPoint y: 85, distance: 6.5
click at [450, 78] on button "Save" at bounding box center [445, 77] width 30 height 19
select select "14"
select select "0"
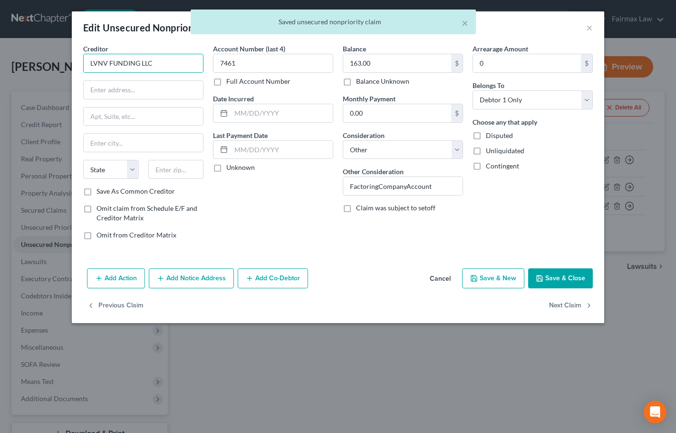
click at [173, 62] on input "LVNV FUNDING LLC" at bounding box center [143, 63] width 120 height 19
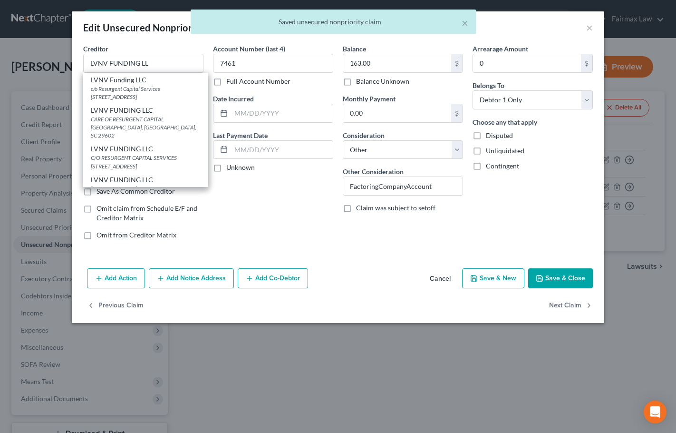
drag, startPoint x: 152, startPoint y: 88, endPoint x: 170, endPoint y: 91, distance: 17.8
click at [151, 88] on div "c/o Resurgent Capital Services [STREET_ADDRESS]" at bounding box center [146, 93] width 110 height 16
type input "LVNV Funding LLC"
type input "c/o Resurgent Capital Services"
type input "PO Box 10587"
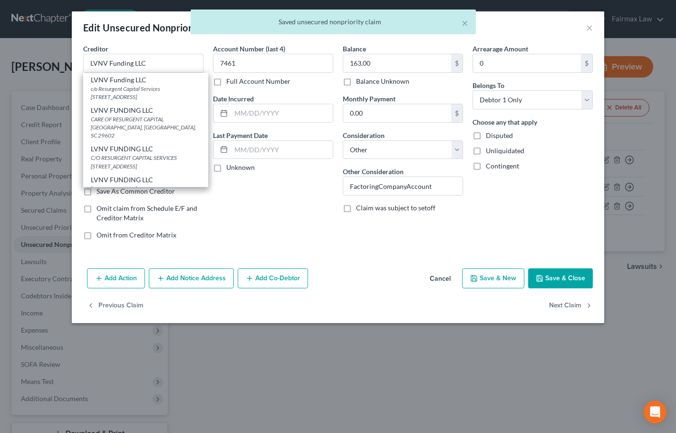
type input "[GEOGRAPHIC_DATA]"
select select "42"
type input "29603"
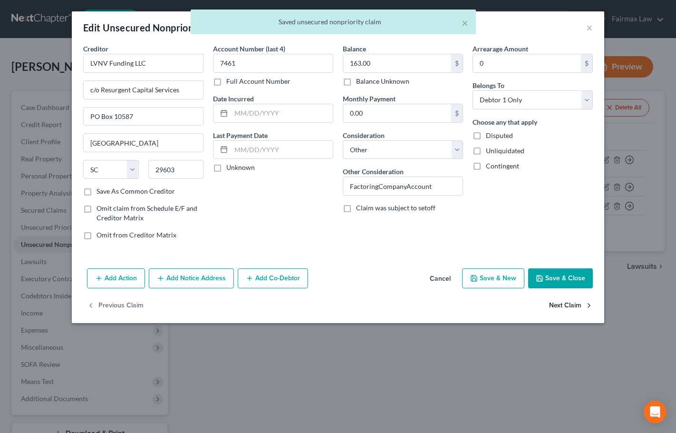
click at [575, 301] on button "Next Claim" at bounding box center [571, 306] width 44 height 20
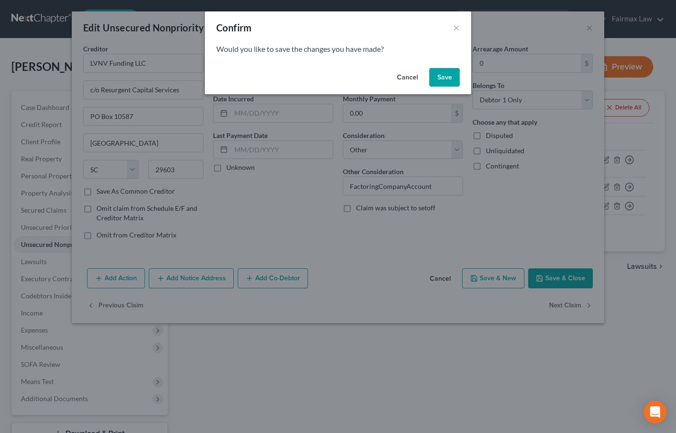
click at [442, 78] on button "Save" at bounding box center [445, 77] width 30 height 19
select select "14"
select select "0"
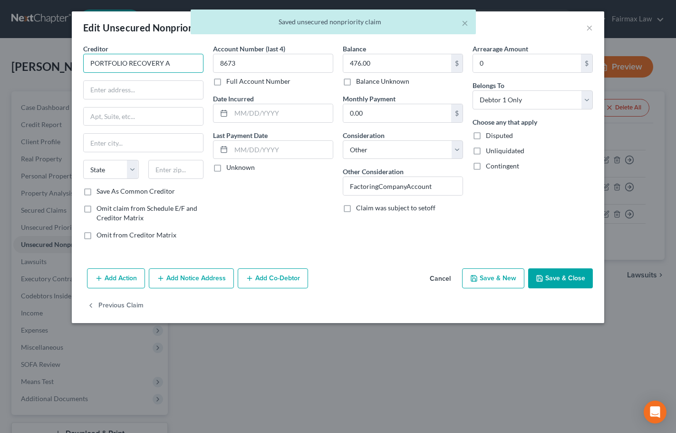
click at [182, 63] on input "PORTFOLIO RECOVERY A" at bounding box center [143, 63] width 120 height 19
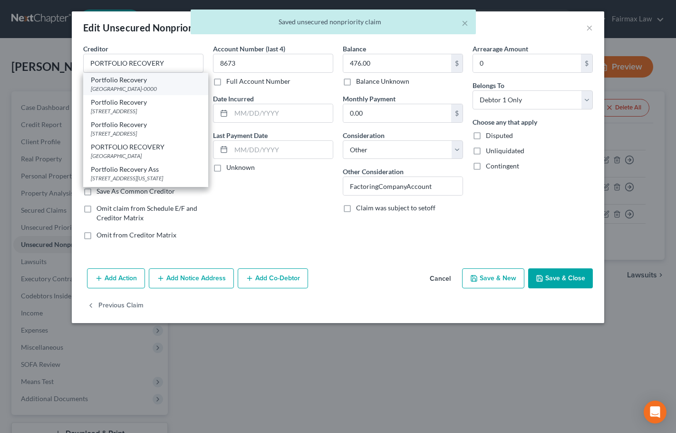
click at [168, 84] on div "Portfolio Recovery" at bounding box center [146, 80] width 110 height 10
type input "Portfolio Recovery"
type input "Po Box 41021"
type input "[GEOGRAPHIC_DATA]"
select select "48"
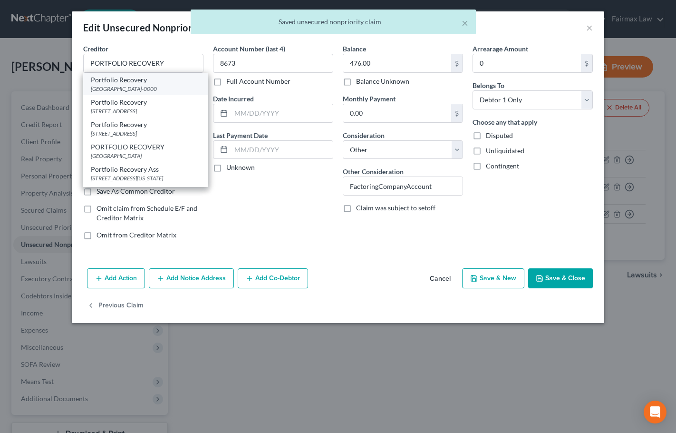
type input "23541-0000"
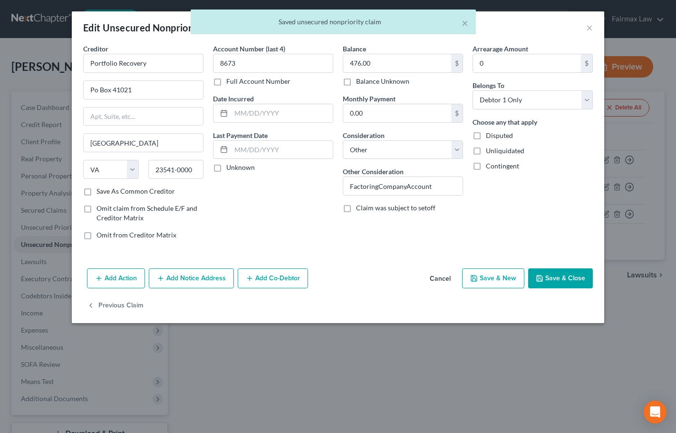
click at [567, 279] on button "Save & Close" at bounding box center [560, 278] width 65 height 20
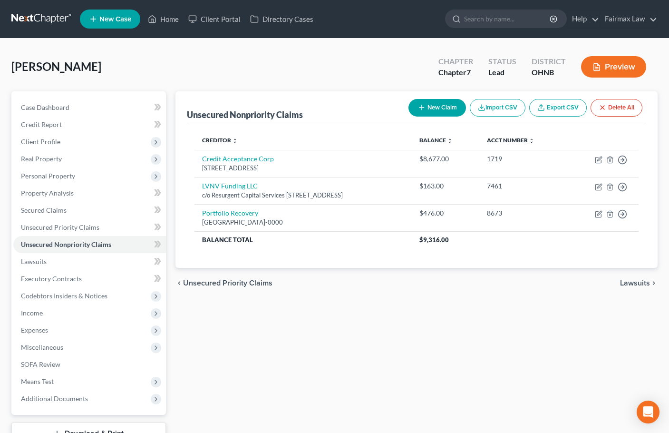
click at [81, 50] on div "[PERSON_NAME] Upgraded Chapter Chapter 7 Status Lead District [GEOGRAPHIC_DATA]…" at bounding box center [334, 70] width 646 height 41
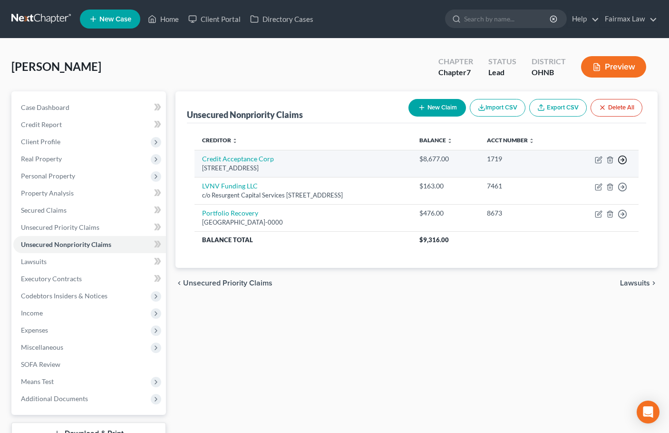
click at [626, 160] on icon "button" at bounding box center [623, 160] width 10 height 10
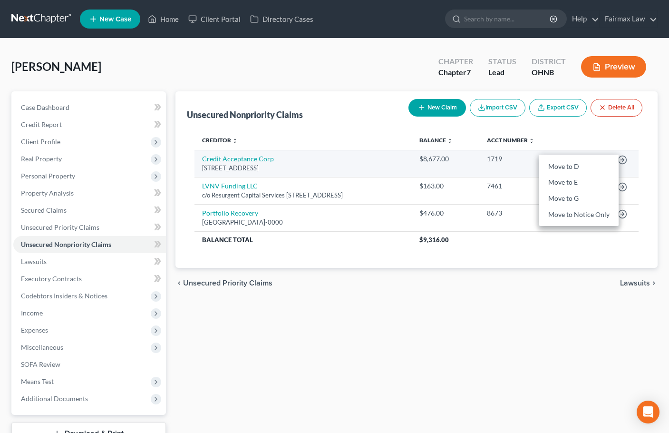
click at [504, 159] on td "1719" at bounding box center [523, 163] width 88 height 27
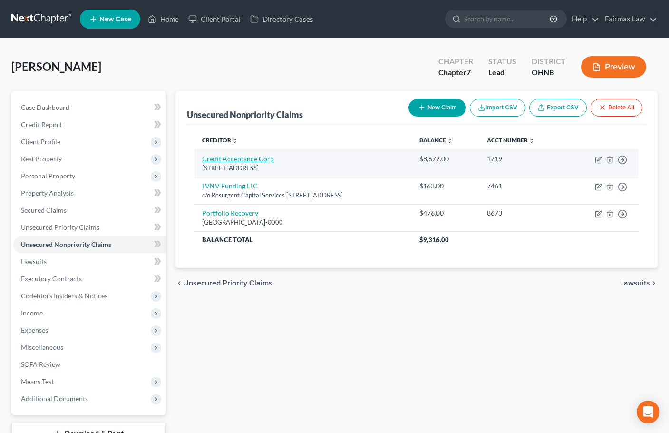
click at [241, 161] on link "Credit Acceptance Corp" at bounding box center [238, 159] width 72 height 8
select select "23"
select select "14"
select select "0"
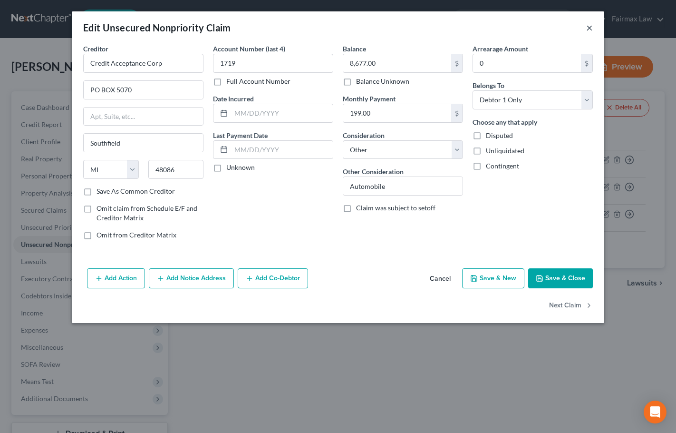
click at [592, 29] on button "×" at bounding box center [590, 27] width 7 height 11
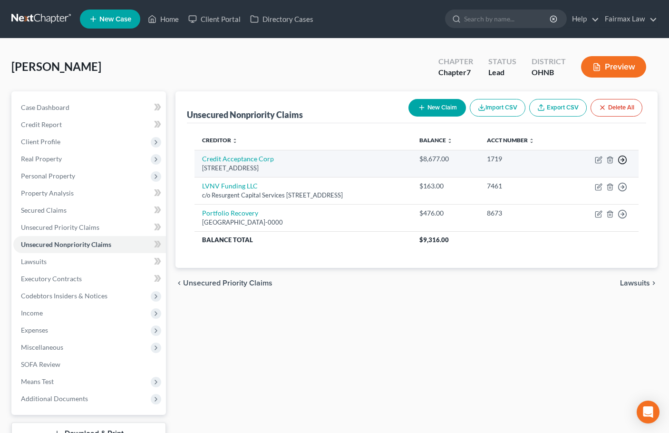
click at [621, 161] on icon "button" at bounding box center [623, 160] width 10 height 10
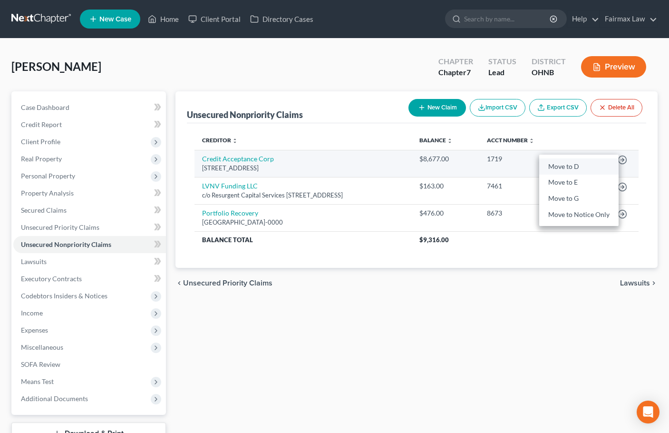
click at [580, 166] on link "Move to D" at bounding box center [578, 166] width 79 height 16
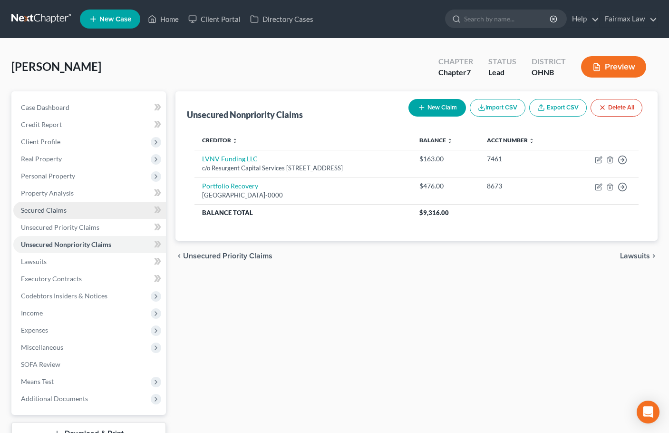
click at [54, 212] on span "Secured Claims" at bounding box center [44, 210] width 46 height 8
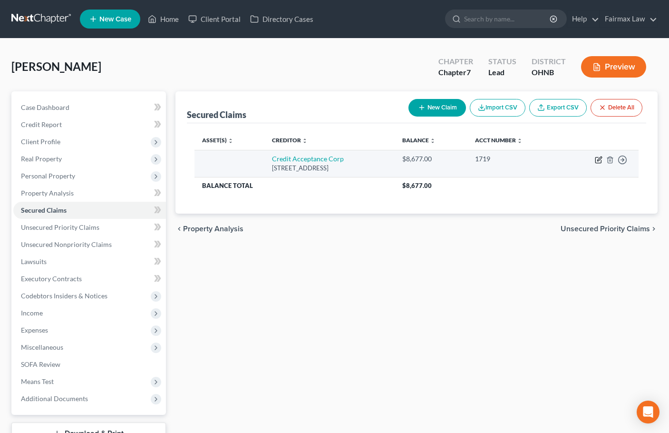
click at [601, 161] on icon "button" at bounding box center [599, 160] width 6 height 6
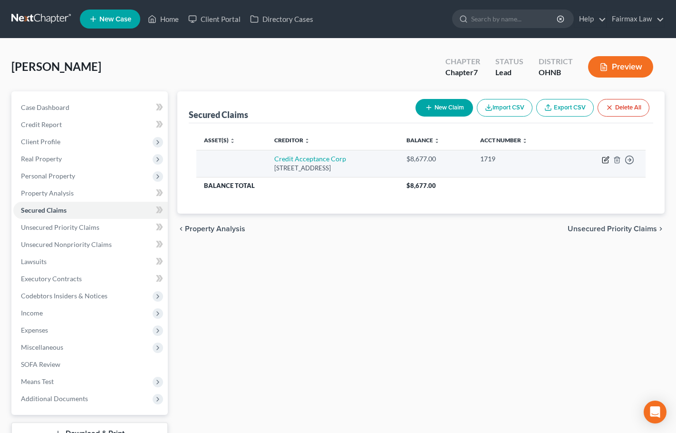
select select "23"
select select "0"
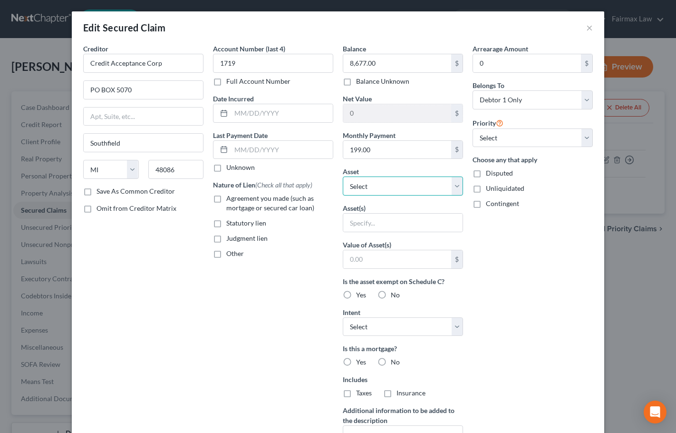
click at [395, 186] on select "Select Other Multiple Assets Electronics - Household Electronics - $498.0 Casha…" at bounding box center [403, 185] width 120 height 19
select select "7"
click at [343, 176] on select "Select Other Multiple Assets Electronics - Household Electronics - $498.0 Casha…" at bounding box center [403, 185] width 120 height 19
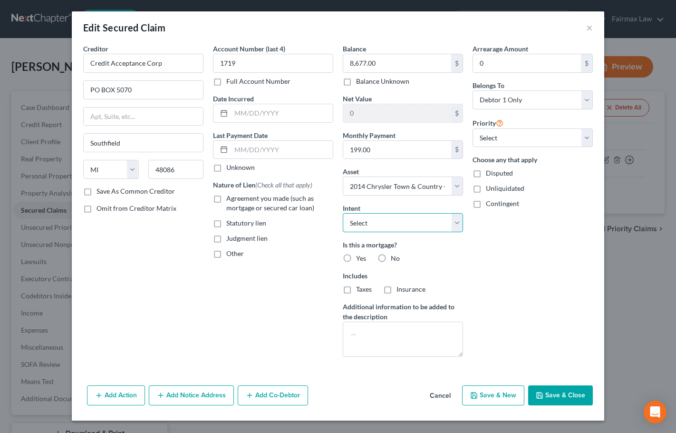
click at [397, 224] on select "Select Surrender Redeem Reaffirm Avoid Other" at bounding box center [403, 222] width 120 height 19
select select "4"
click at [343, 213] on select "Select Surrender Redeem Reaffirm Avoid Other" at bounding box center [403, 222] width 120 height 19
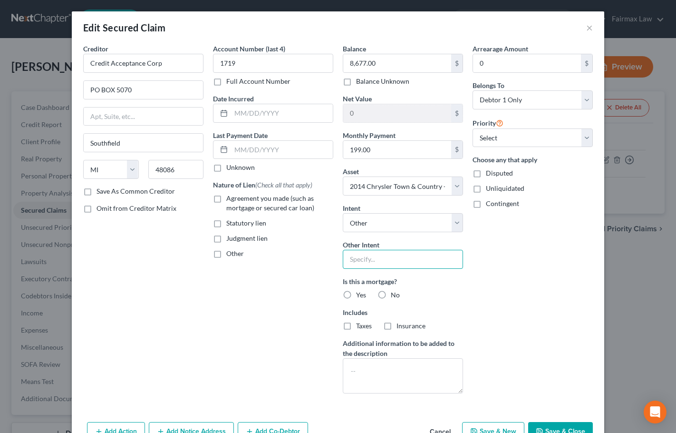
click at [384, 257] on input "text" at bounding box center [403, 259] width 120 height 19
type input "Not sure if he will keep or not"
click at [391, 294] on label "No" at bounding box center [395, 295] width 9 height 10
click at [395, 294] on input "No" at bounding box center [398, 293] width 6 height 6
radio input "true"
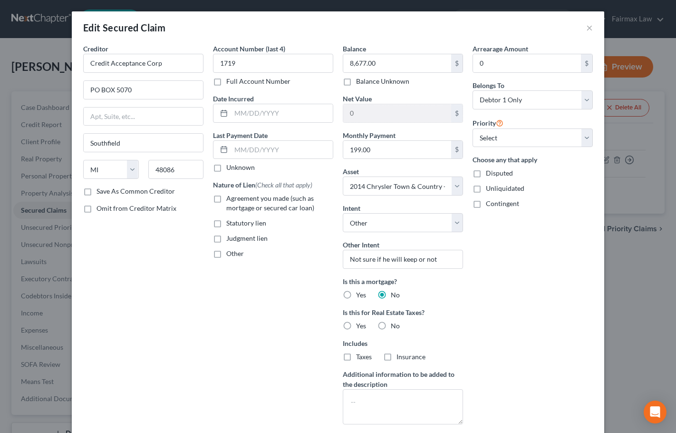
click at [391, 327] on label "No" at bounding box center [395, 326] width 9 height 10
click at [395, 327] on input "No" at bounding box center [398, 324] width 6 height 6
radio input "true"
click at [521, 132] on select "Select 1st 2nd 3rd 4th 5th 6th 7th 8th 9th 10th 11th 12th 13th 14th 15th 16th 1…" at bounding box center [533, 137] width 120 height 19
select select "0"
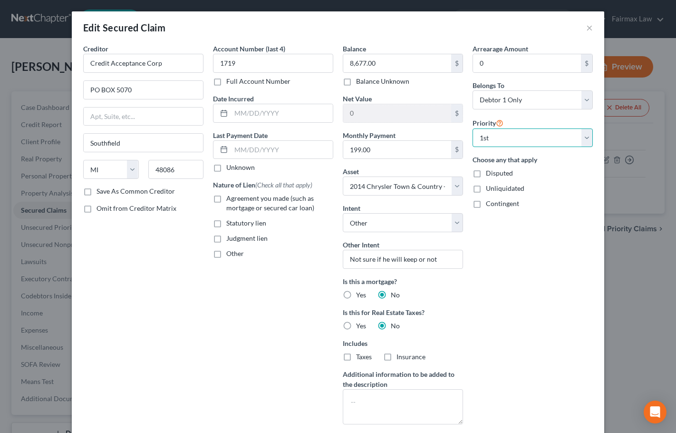
click at [473, 128] on select "Select 1st 2nd 3rd 4th 5th 6th 7th 8th 9th 10th 11th 12th 13th 14th 15th 16th 1…" at bounding box center [533, 137] width 120 height 19
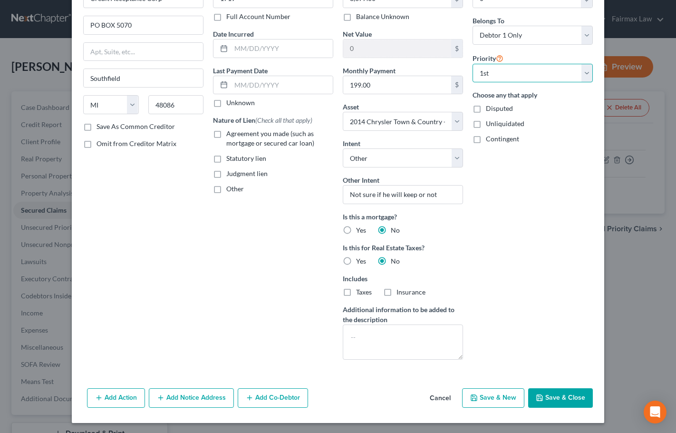
scroll to position [66, 0]
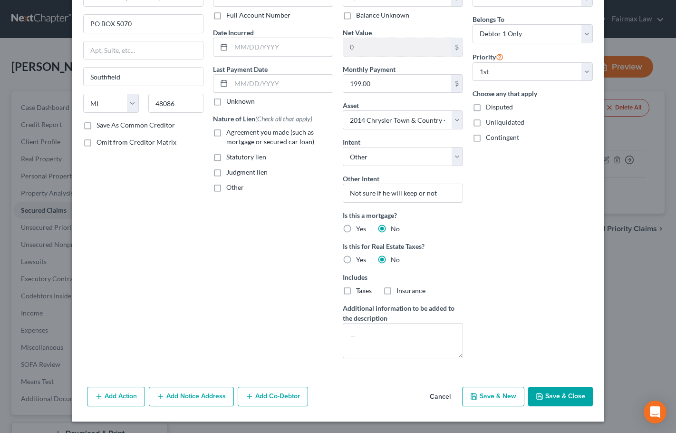
click at [554, 401] on button "Save & Close" at bounding box center [560, 397] width 65 height 20
select select
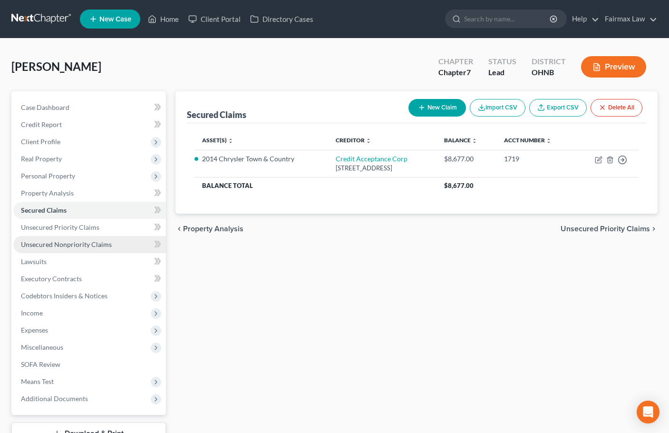
click at [102, 246] on span "Unsecured Nonpriority Claims" at bounding box center [66, 244] width 91 height 8
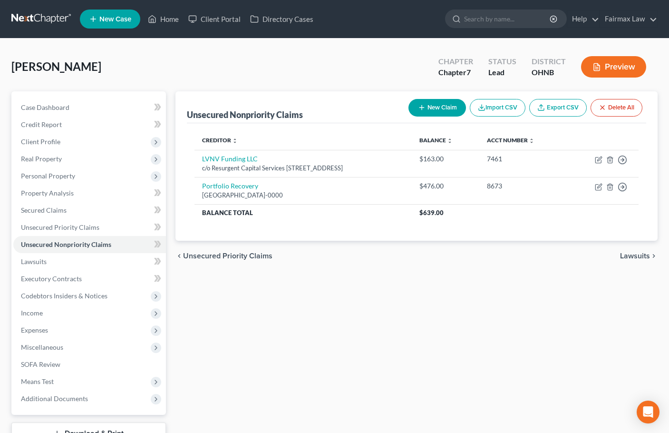
click at [441, 106] on button "New Claim" at bounding box center [438, 108] width 58 height 18
select select "0"
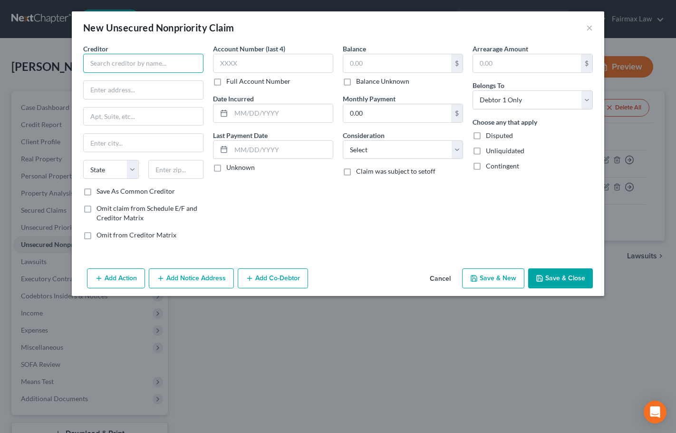
click at [125, 66] on input "text" at bounding box center [143, 63] width 120 height 19
paste input "FFD PROPERTIES,LLC"
type input "FFD PROPERTIES"
click at [169, 171] on input "text" at bounding box center [176, 169] width 56 height 19
paste input "33127"
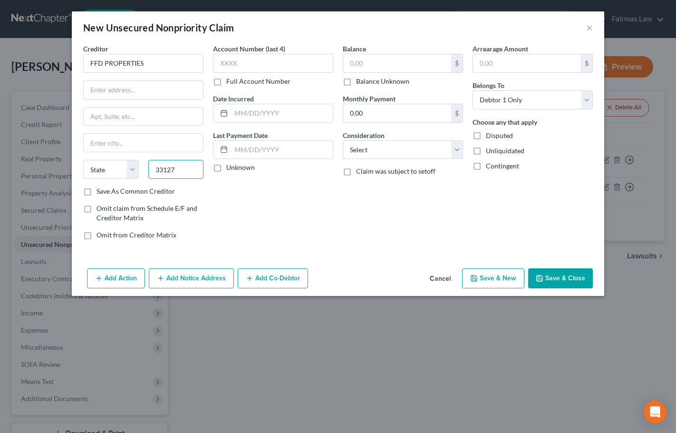
type input "33127"
type input "[GEOGRAPHIC_DATA]"
select select "9"
click at [141, 87] on input "text" at bounding box center [143, 90] width 119 height 18
paste input "[STREET_ADDRESS]"
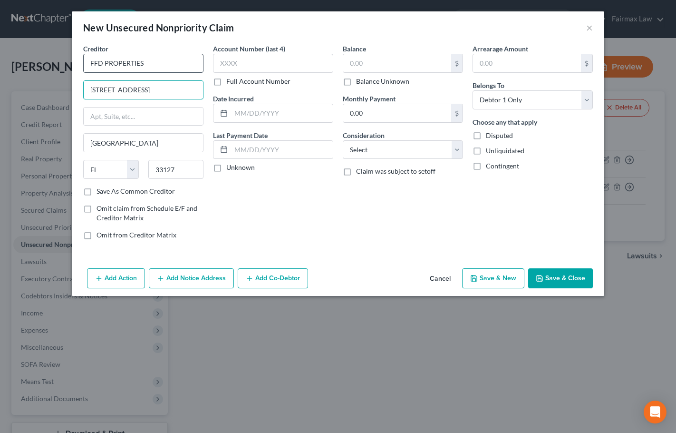
type input "[STREET_ADDRESS]"
click at [156, 63] on input "FFD PROPERTIES" at bounding box center [143, 63] width 120 height 19
type input "FFD PROPERTIES LLC"
click at [81, 117] on div "Creditor * FFD PROPERTIES LLC [STREET_ADDRESS][GEOGRAPHIC_DATA] [US_STATE][GEOG…" at bounding box center [143, 146] width 130 height 204
click at [381, 63] on input "text" at bounding box center [397, 63] width 108 height 18
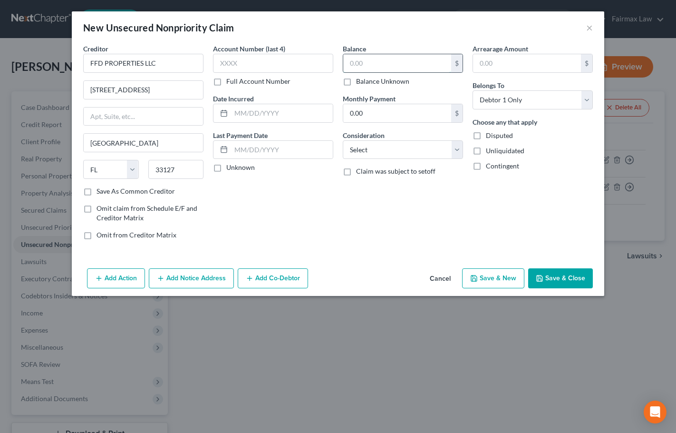
paste input "19308.82"
type input "19,308.82"
click at [373, 148] on select "Select Cable / Satellite Services Collection Agency Credit Card Debt Debt Couns…" at bounding box center [403, 149] width 120 height 19
select select "8"
click at [343, 140] on select "Select Cable / Satellite Services Collection Agency Credit Card Debt Debt Couns…" at bounding box center [403, 149] width 120 height 19
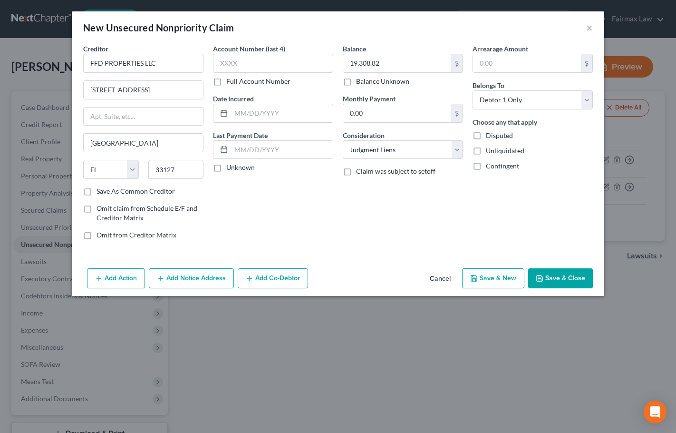
click at [109, 283] on button "Add Action" at bounding box center [116, 278] width 58 height 20
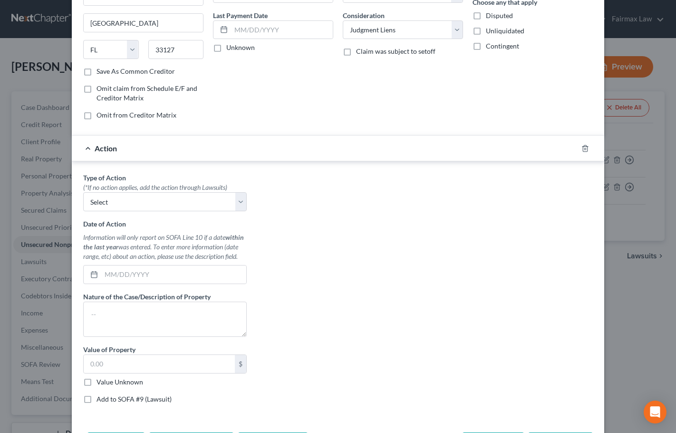
scroll to position [158, 0]
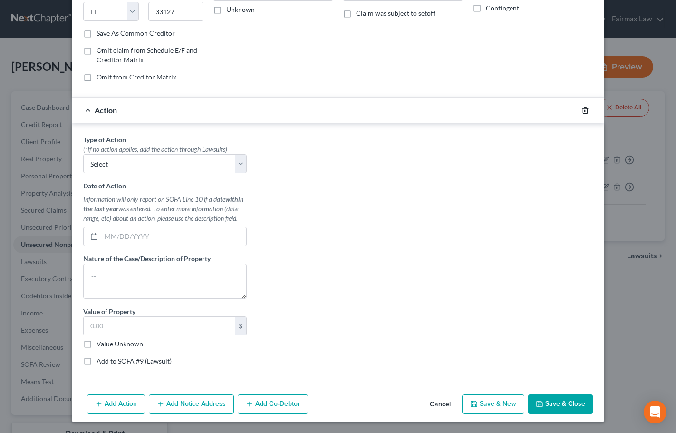
click at [582, 110] on icon "button" at bounding box center [586, 111] width 8 height 8
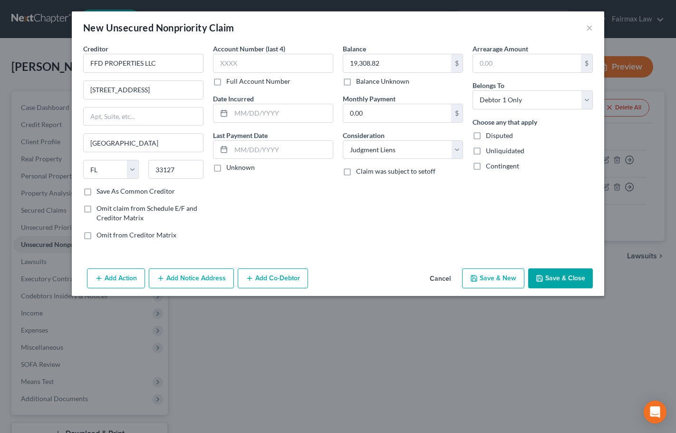
scroll to position [0, 0]
click at [181, 277] on button "Add Notice Address" at bounding box center [191, 278] width 85 height 20
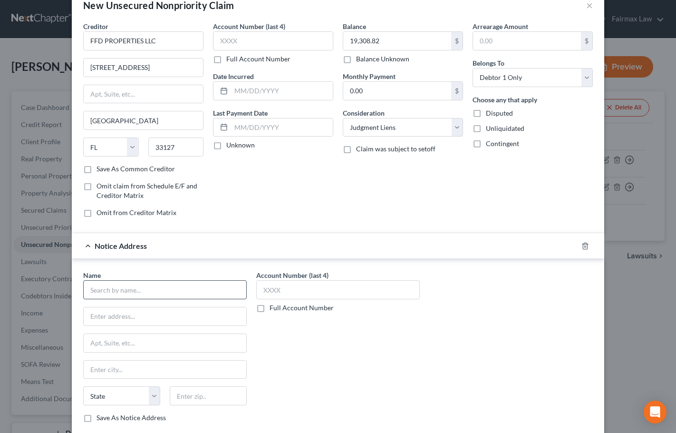
scroll to position [79, 0]
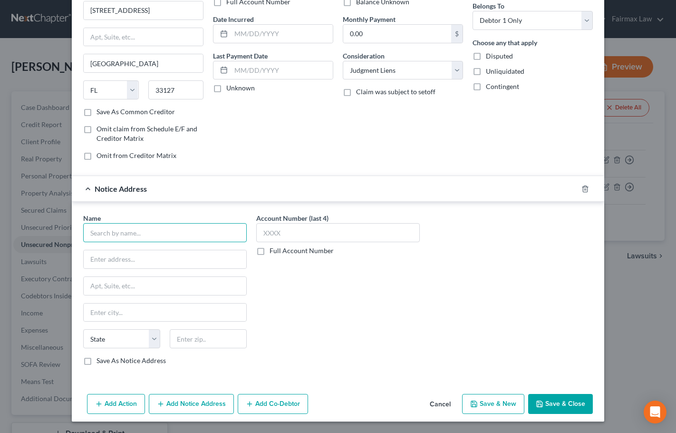
click at [134, 235] on input "text" at bounding box center [165, 232] width 164 height 19
click at [148, 230] on input "text" at bounding box center [165, 232] width 164 height 19
paste input "Rocky River Municipal Court"
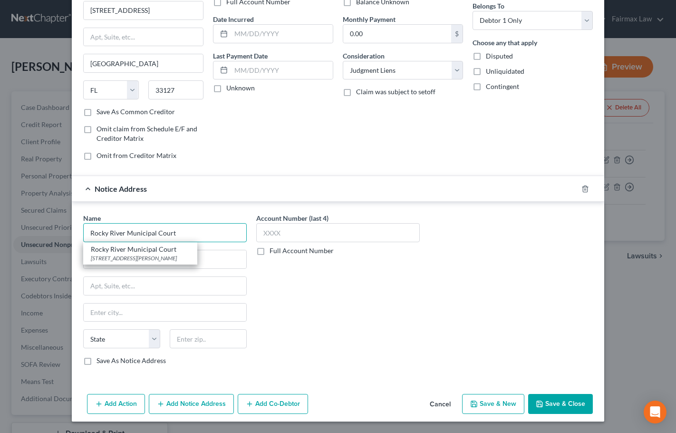
type input "Rocky River Municipal Court"
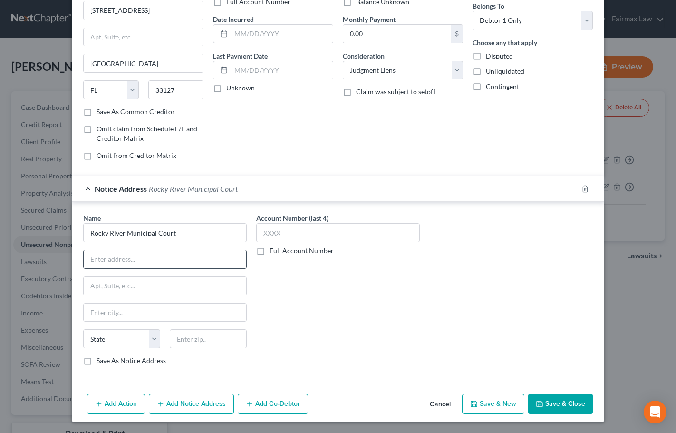
click at [115, 262] on input "text" at bounding box center [165, 259] width 163 height 18
paste input "[STREET_ADDRESS][PERSON_NAME]"
type input "[STREET_ADDRESS][PERSON_NAME]"
click at [191, 335] on input "text" at bounding box center [208, 338] width 77 height 19
type input "44116"
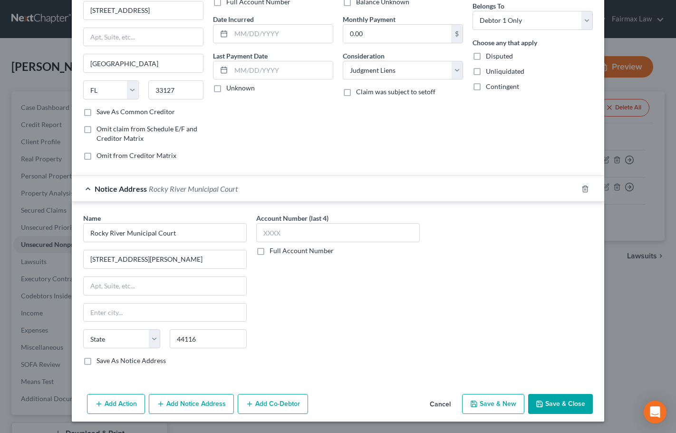
click at [115, 411] on button "Add Action" at bounding box center [116, 404] width 58 height 20
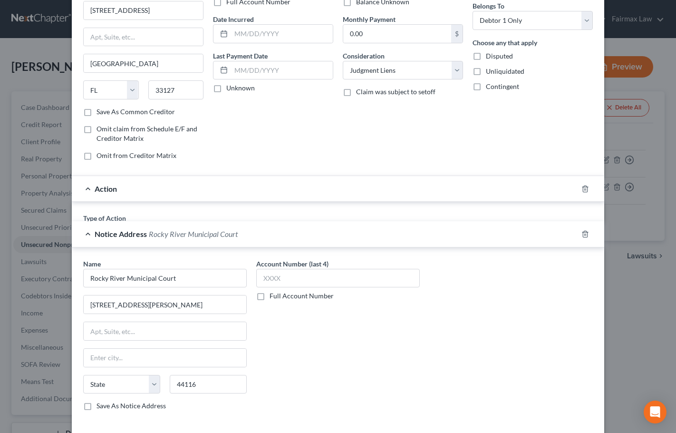
type input "Rocky River"
select select "36"
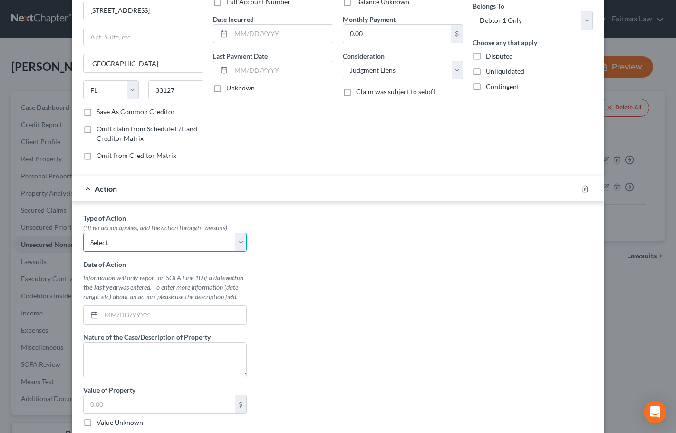
click at [158, 240] on select "Select Repossession Garnishment Foreclosure Personal Injury Attached, Seized, O…" at bounding box center [165, 242] width 164 height 19
select select "4"
click at [83, 233] on select "Select Repossession Garnishment Foreclosure Personal Injury Attached, Seized, O…" at bounding box center [165, 242] width 164 height 19
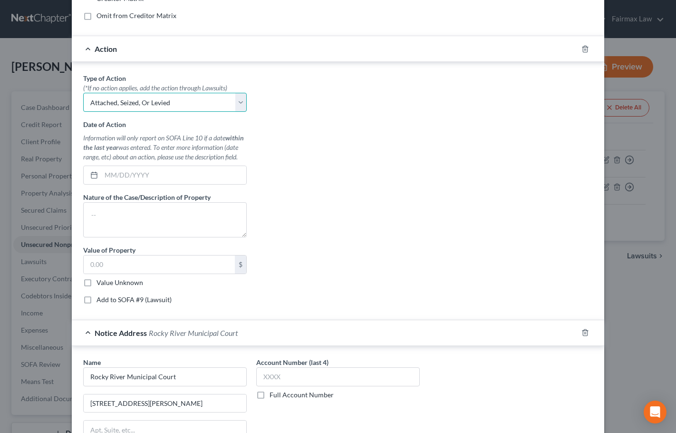
scroll to position [222, 0]
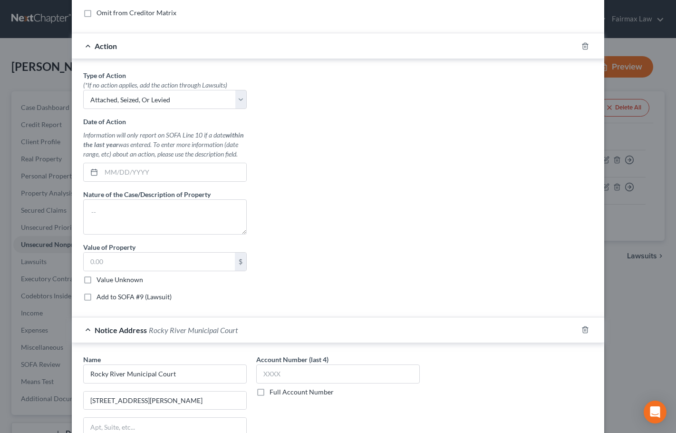
click at [97, 297] on label "Add to SOFA #9 (Lawsuit)" at bounding box center [134, 297] width 75 height 10
click at [100, 297] on input "Add to SOFA #9 (Lawsuit)" at bounding box center [103, 295] width 6 height 6
checkbox input "true"
select select "0"
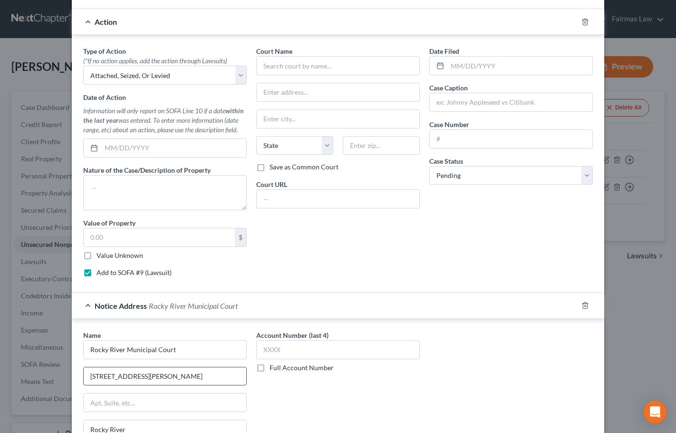
scroll to position [317, 0]
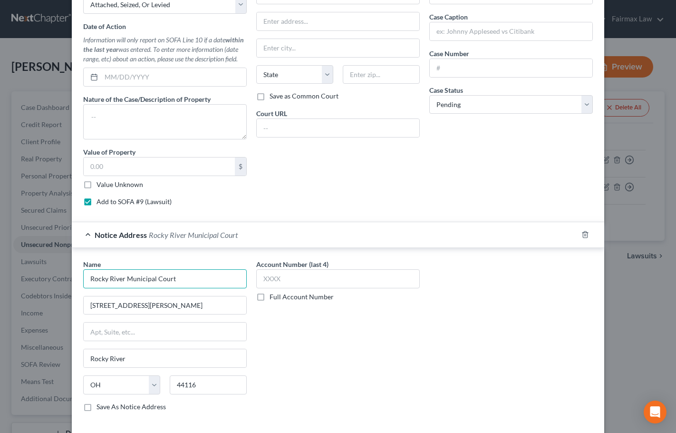
click at [162, 279] on input "Rocky River Municipal Court" at bounding box center [165, 278] width 164 height 19
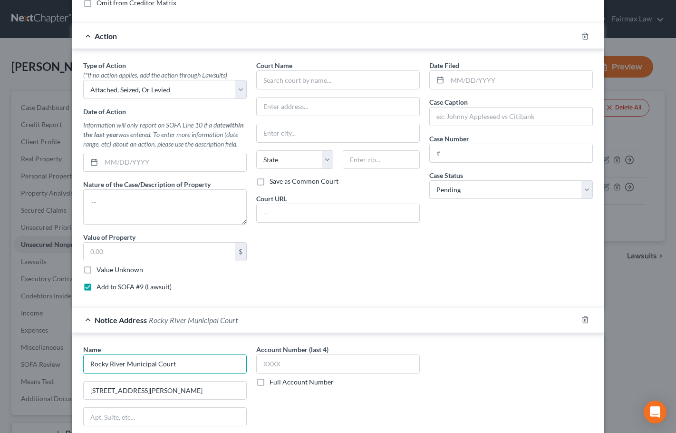
scroll to position [222, 0]
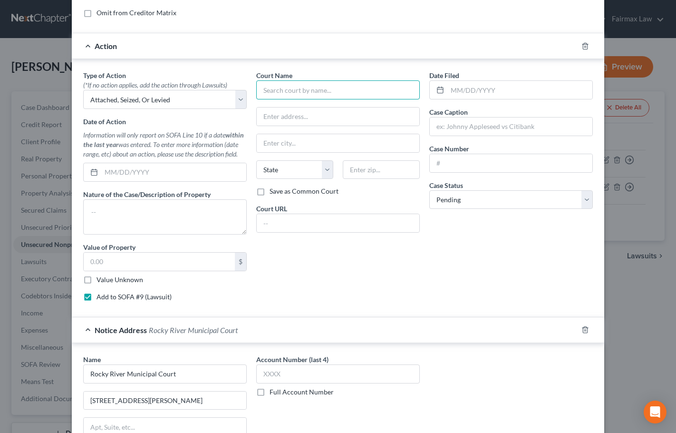
click at [317, 96] on input "text" at bounding box center [338, 89] width 164 height 19
paste input "Rocky River Municipal Court"
type input "Rocky River Municipal Court"
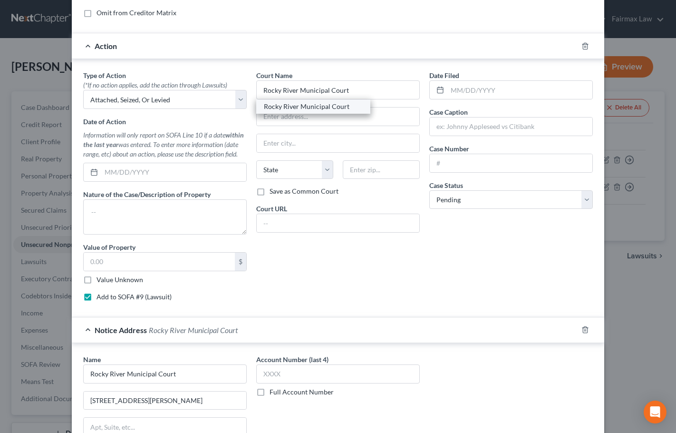
click at [325, 107] on div "Rocky River Municipal Court" at bounding box center [313, 107] width 99 height 10
type input "[STREET_ADDRESS][PERSON_NAME]"
type input "Rocky River"
select select "36"
type input "44116"
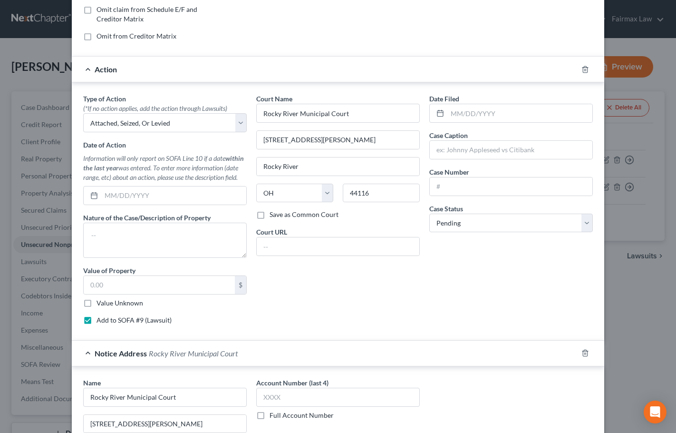
scroll to position [173, 0]
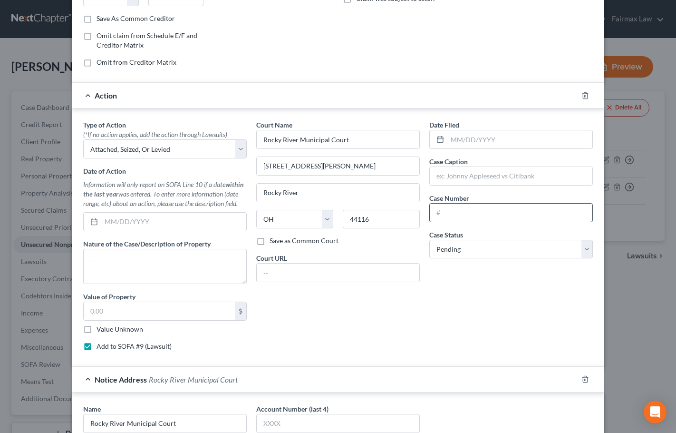
click at [450, 215] on input "text" at bounding box center [511, 213] width 163 height 18
paste input "23CVG2233"
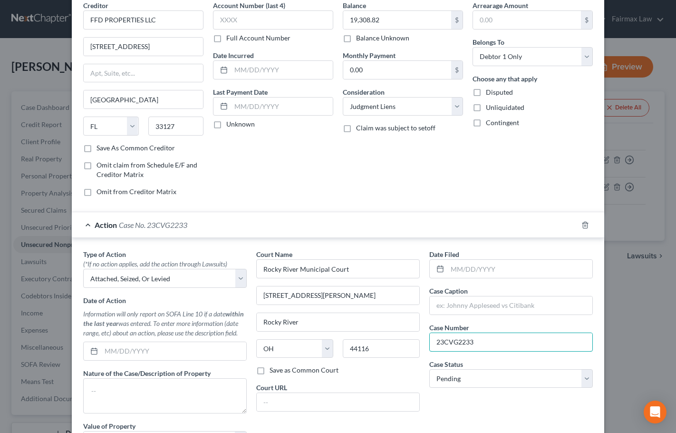
scroll to position [0, 0]
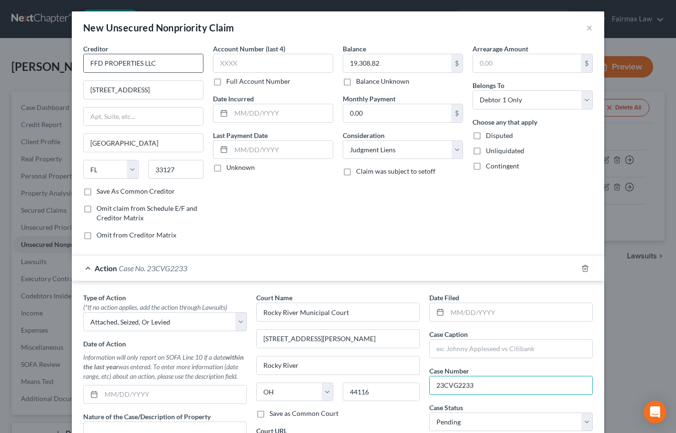
type input "23CVG2233"
click at [163, 60] on input "FFD PROPERTIES LLC" at bounding box center [143, 63] width 120 height 19
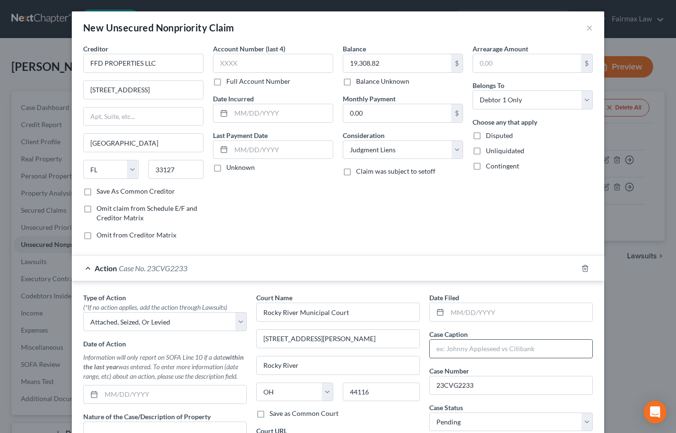
click at [462, 349] on input "text" at bounding box center [511, 349] width 163 height 18
paste input "FFD PROPERTIES LLC"
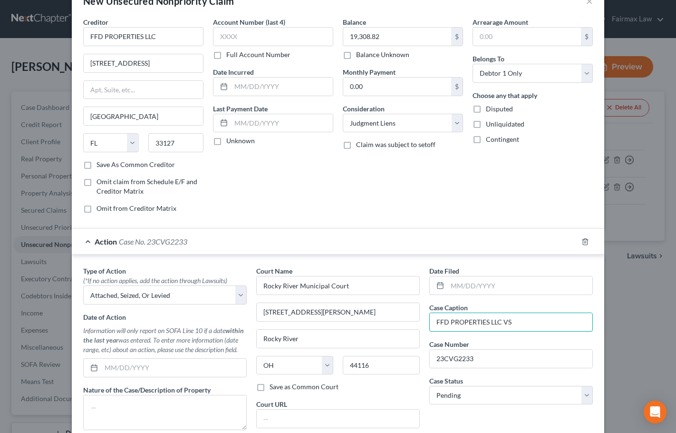
scroll to position [48, 0]
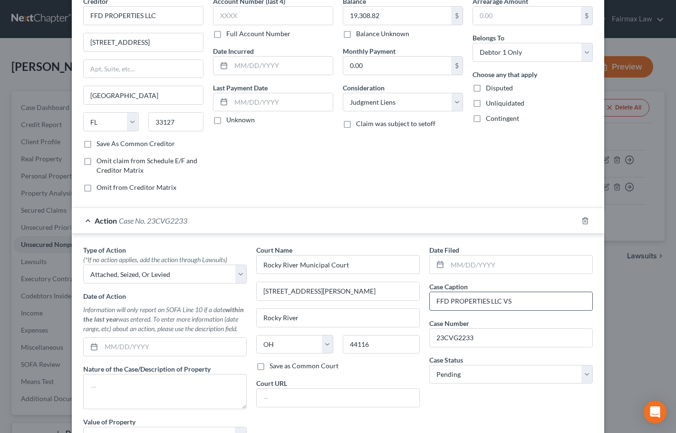
click at [525, 303] on input "FFD PROPERTIES LLC VS" at bounding box center [511, 301] width 163 height 18
paste input "[PERSON_NAME]"
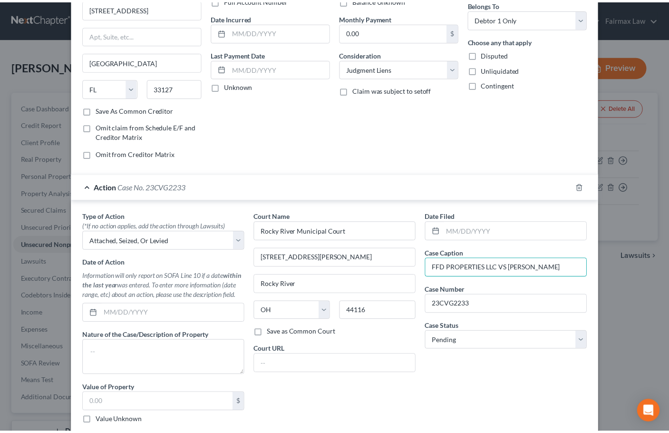
scroll to position [363, 0]
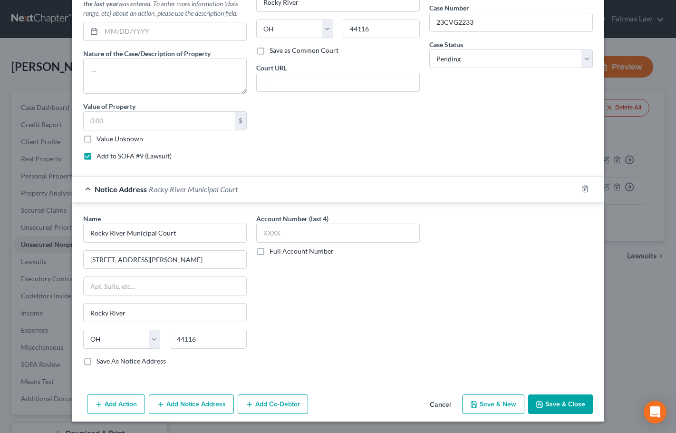
type input "FFD PROPERTIES LLC VS [PERSON_NAME]"
click at [553, 402] on button "Save & Close" at bounding box center [560, 404] width 65 height 20
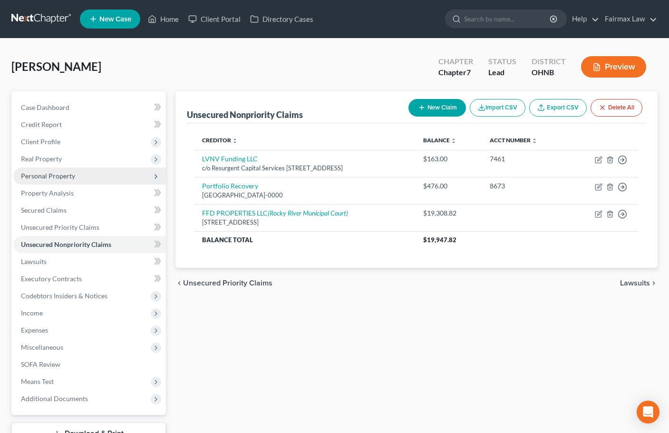
click at [53, 178] on span "Personal Property" at bounding box center [48, 176] width 54 height 8
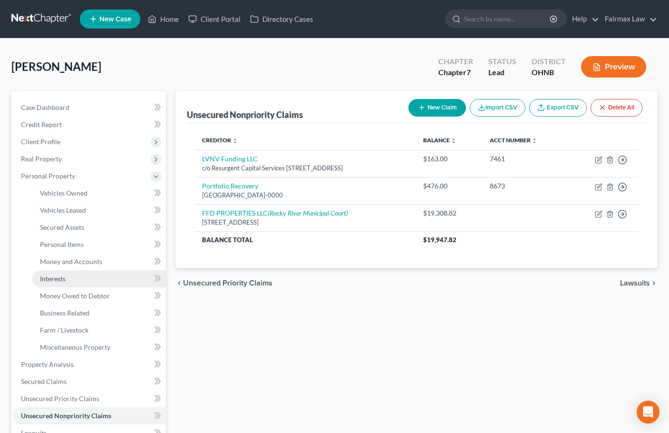
click at [59, 279] on span "Interests" at bounding box center [53, 278] width 26 height 8
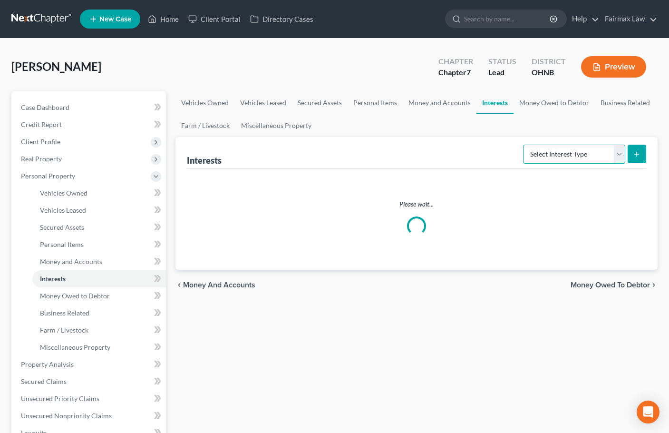
click at [609, 154] on select "Select Interest Type 401K Annuity Bond Education IRA Government Bond Government…" at bounding box center [574, 154] width 102 height 19
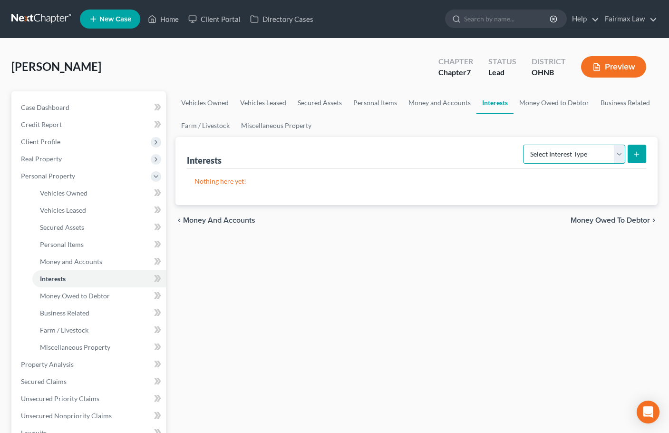
select select "other_retirement_plan"
click at [524, 145] on select "Select Interest Type 401K Annuity Bond Education IRA Government Bond Government…" at bounding box center [574, 154] width 102 height 19
click at [641, 152] on button "submit" at bounding box center [637, 154] width 19 height 19
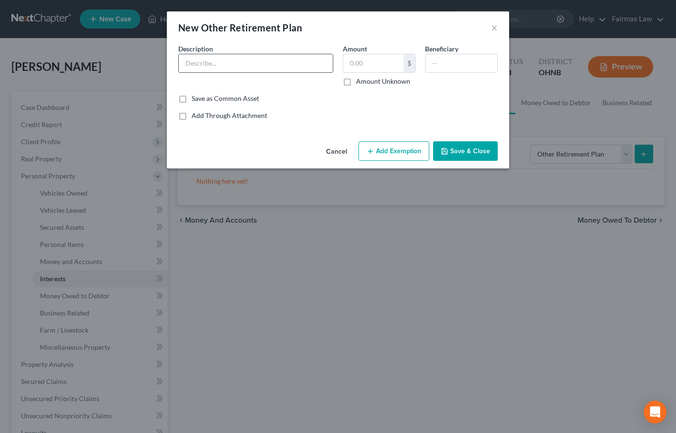
click at [225, 63] on input "text" at bounding box center [256, 63] width 154 height 18
type input "Nationwide"
click at [380, 68] on input "text" at bounding box center [373, 63] width 60 height 18
type input "1,621.91"
click at [393, 150] on button "Add Exemption" at bounding box center [394, 151] width 71 height 20
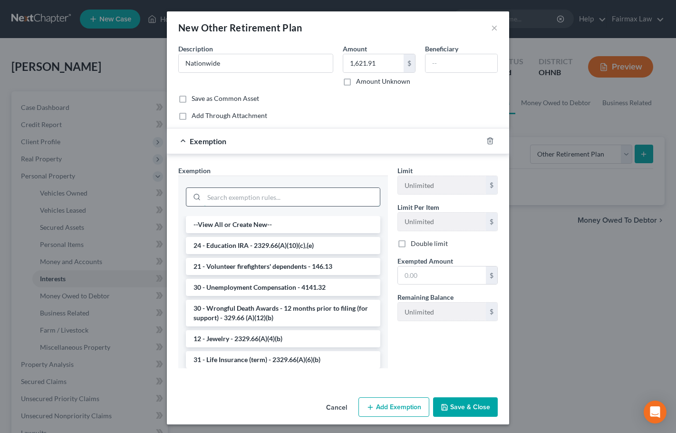
click at [215, 198] on input "search" at bounding box center [292, 197] width 176 height 18
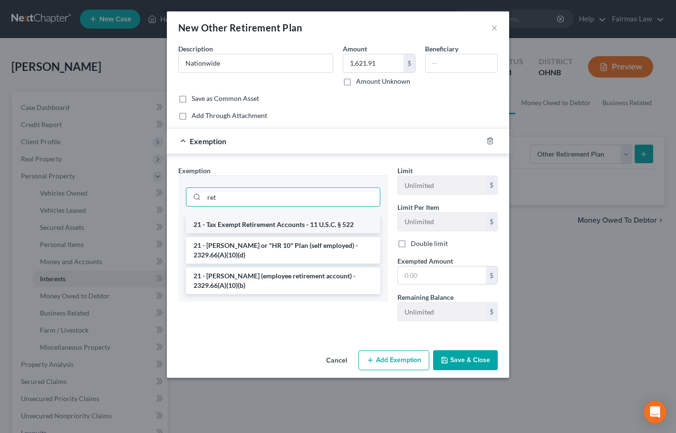
type input "ret"
click at [246, 226] on li "21 - Tax Exempt Retirement Accounts - 11 U.S.C. § 522" at bounding box center [283, 224] width 195 height 17
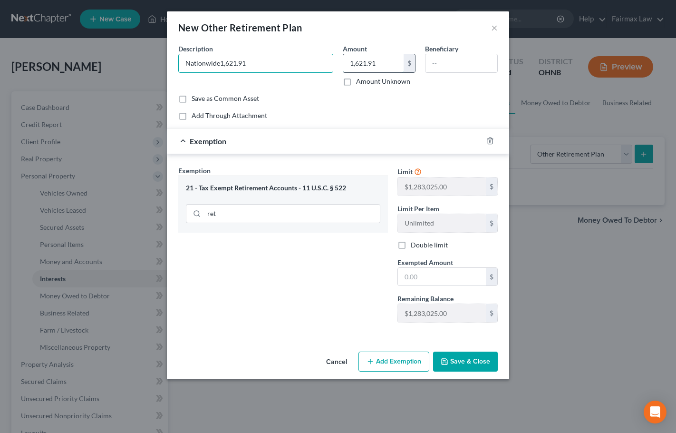
type input "Nationwide"
click at [383, 64] on input "1,621.91" at bounding box center [373, 63] width 60 height 18
click at [445, 278] on input "text" at bounding box center [442, 277] width 88 height 18
paste input "1,621.91"
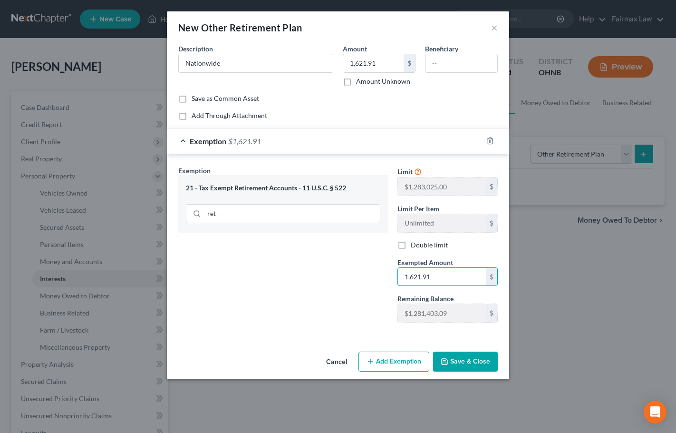
type input "1,621.91"
drag, startPoint x: 356, startPoint y: 287, endPoint x: 362, endPoint y: 293, distance: 8.4
click at [356, 288] on div "Exemption Set must be selected for CA. Exemption * 21 - Tax Exempt Retirement A…" at bounding box center [283, 248] width 219 height 165
click at [470, 361] on button "Save & Close" at bounding box center [465, 362] width 65 height 20
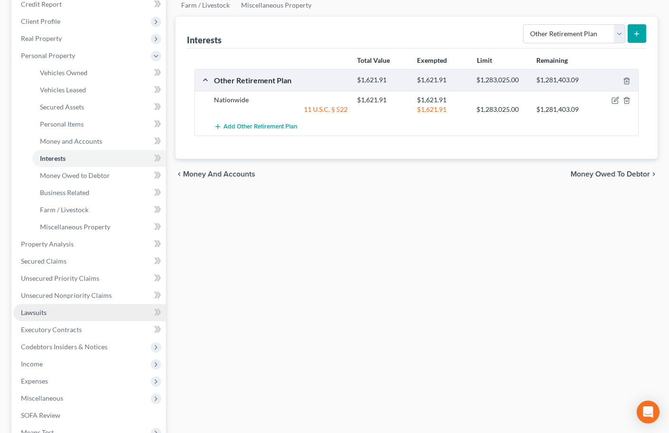
scroll to position [143, 0]
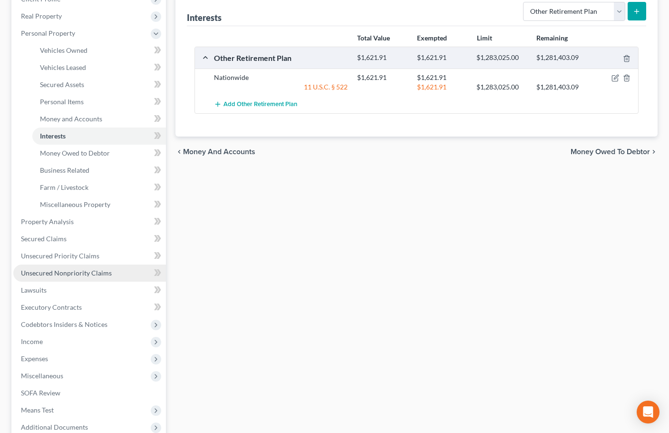
click at [62, 275] on span "Unsecured Nonpriority Claims" at bounding box center [66, 273] width 91 height 8
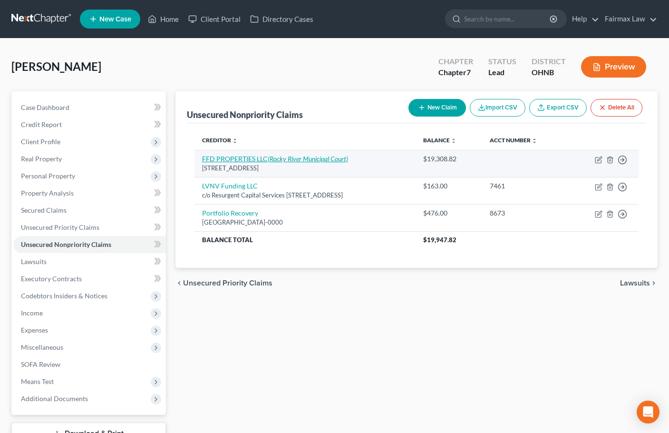
click at [304, 158] on icon "(Rocky River Municipal Court)" at bounding box center [308, 159] width 80 height 8
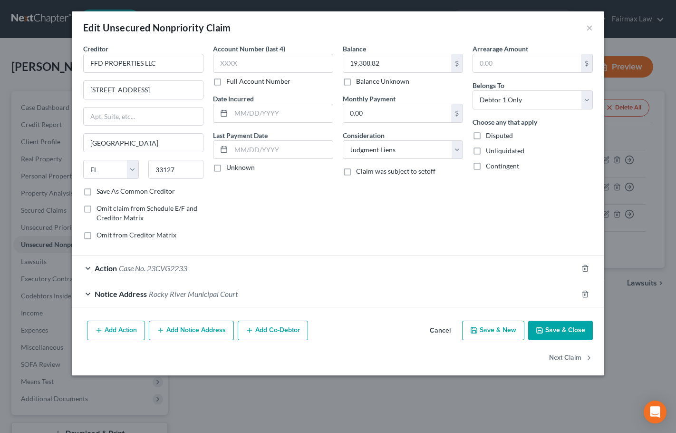
click at [155, 269] on span "Case No. 23CVG2233" at bounding box center [153, 268] width 68 height 9
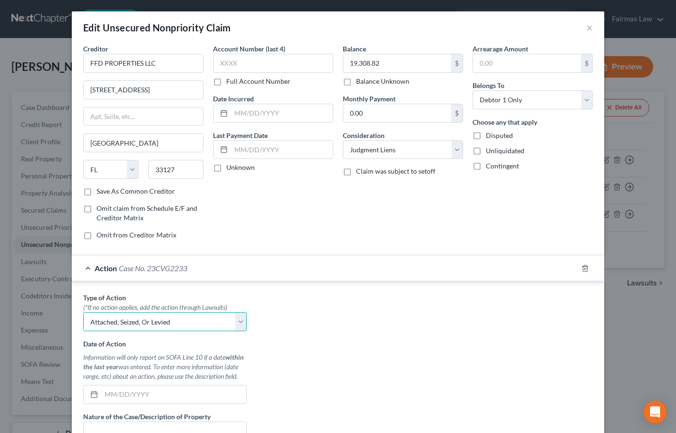
click at [152, 323] on select "Select Repossession Garnishment Foreclosure Personal Injury Attached, Seized, O…" at bounding box center [165, 321] width 164 height 19
click at [83, 312] on select "Select Repossession Garnishment Foreclosure Personal Injury Attached, Seized, O…" at bounding box center [165, 321] width 164 height 19
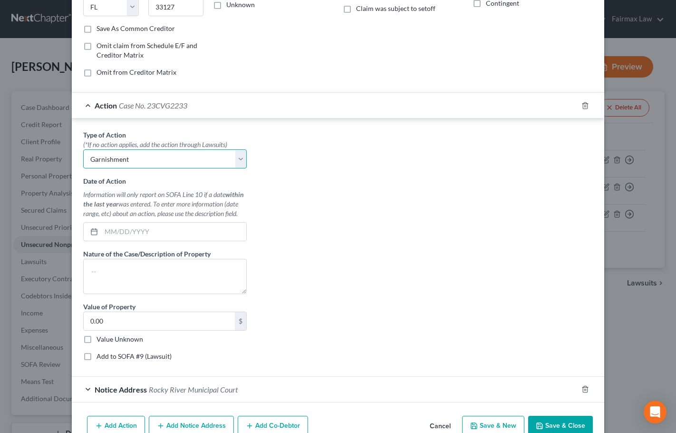
scroll to position [190, 0]
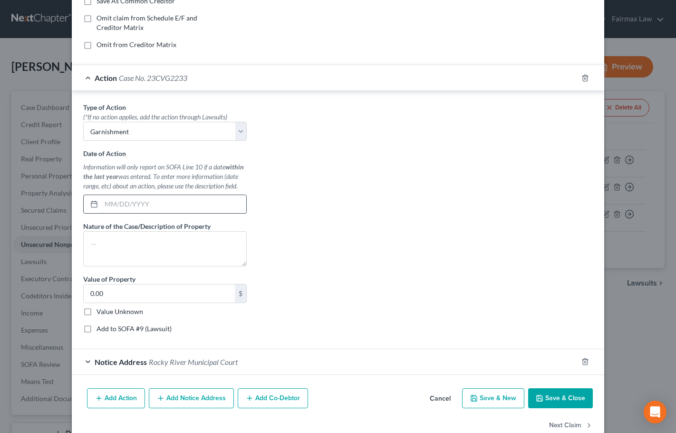
click at [132, 203] on input "text" at bounding box center [173, 204] width 145 height 18
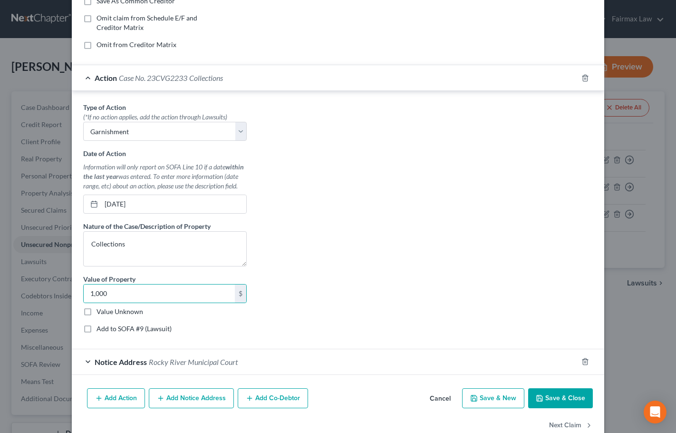
click at [558, 392] on button "Save & Close" at bounding box center [560, 398] width 65 height 20
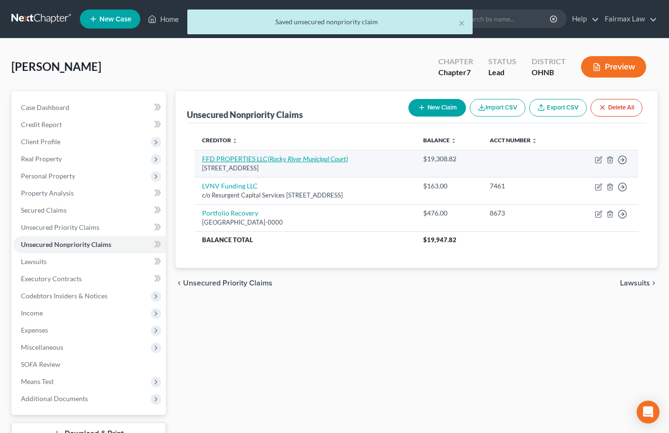
click at [323, 156] on icon "(Rocky River Municipal Court)" at bounding box center [308, 159] width 80 height 8
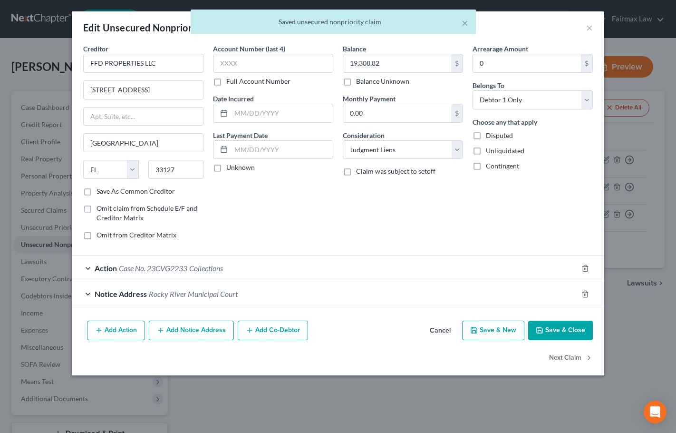
click at [155, 298] on div "Notice Address [GEOGRAPHIC_DATA]" at bounding box center [325, 293] width 506 height 25
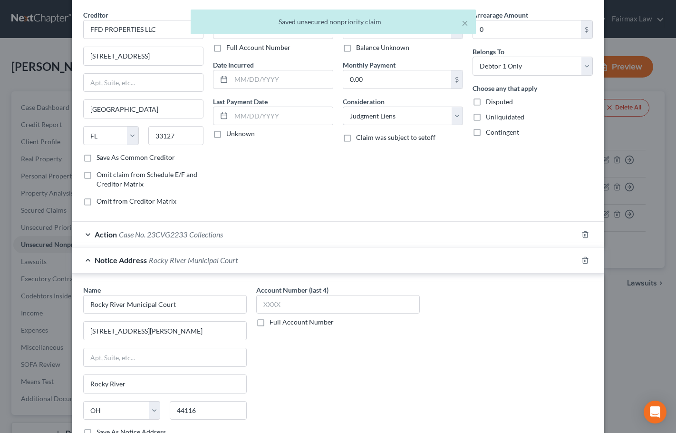
scroll to position [133, 0]
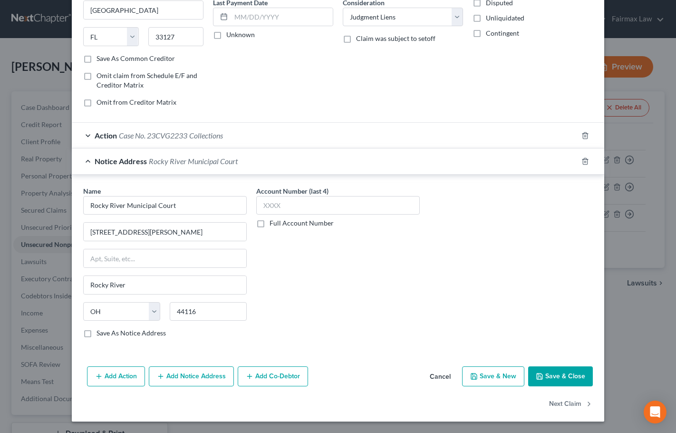
click at [162, 135] on span "Case No. 23CVG2233" at bounding box center [153, 135] width 68 height 9
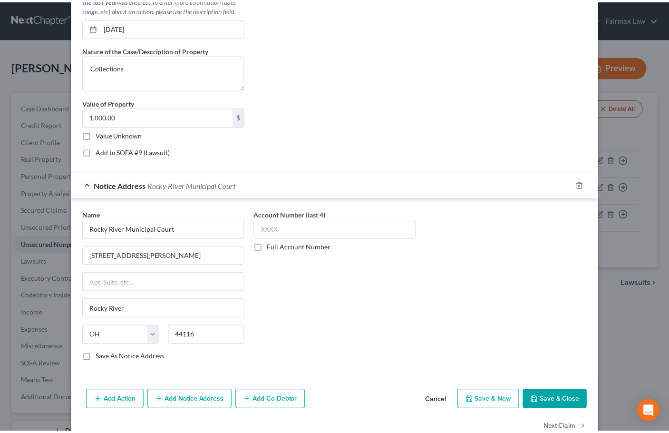
scroll to position [391, 0]
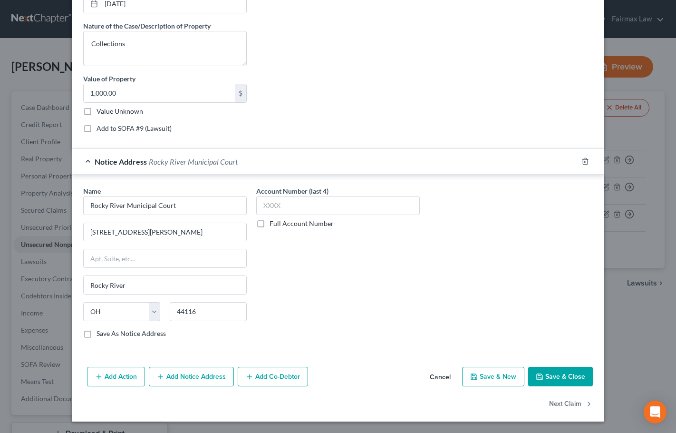
click at [564, 380] on button "Save & Close" at bounding box center [560, 377] width 65 height 20
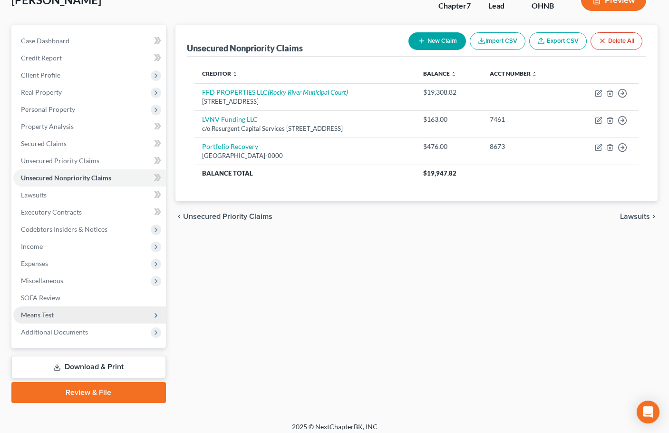
scroll to position [73, 0]
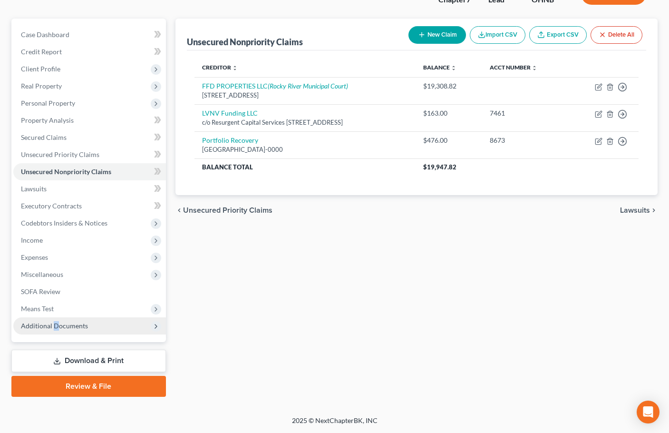
click at [55, 327] on span "Additional Documents" at bounding box center [54, 326] width 67 height 8
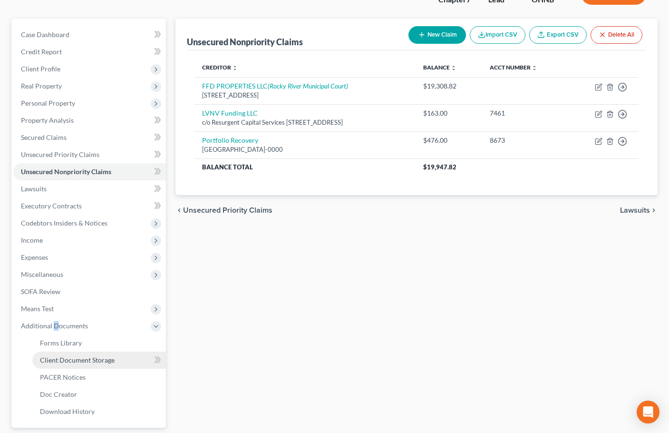
click at [88, 359] on span "Client Document Storage" at bounding box center [77, 360] width 75 height 8
